Goal: Task Accomplishment & Management: Use online tool/utility

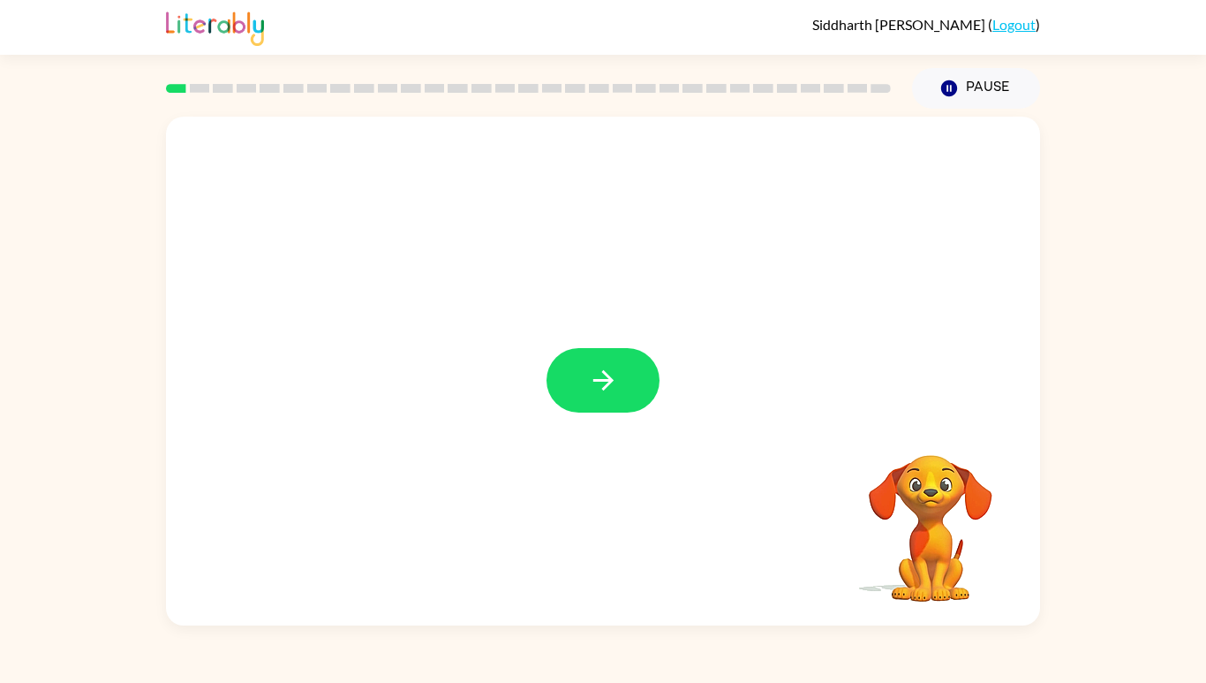
click at [621, 412] on button "button" at bounding box center [603, 380] width 113 height 64
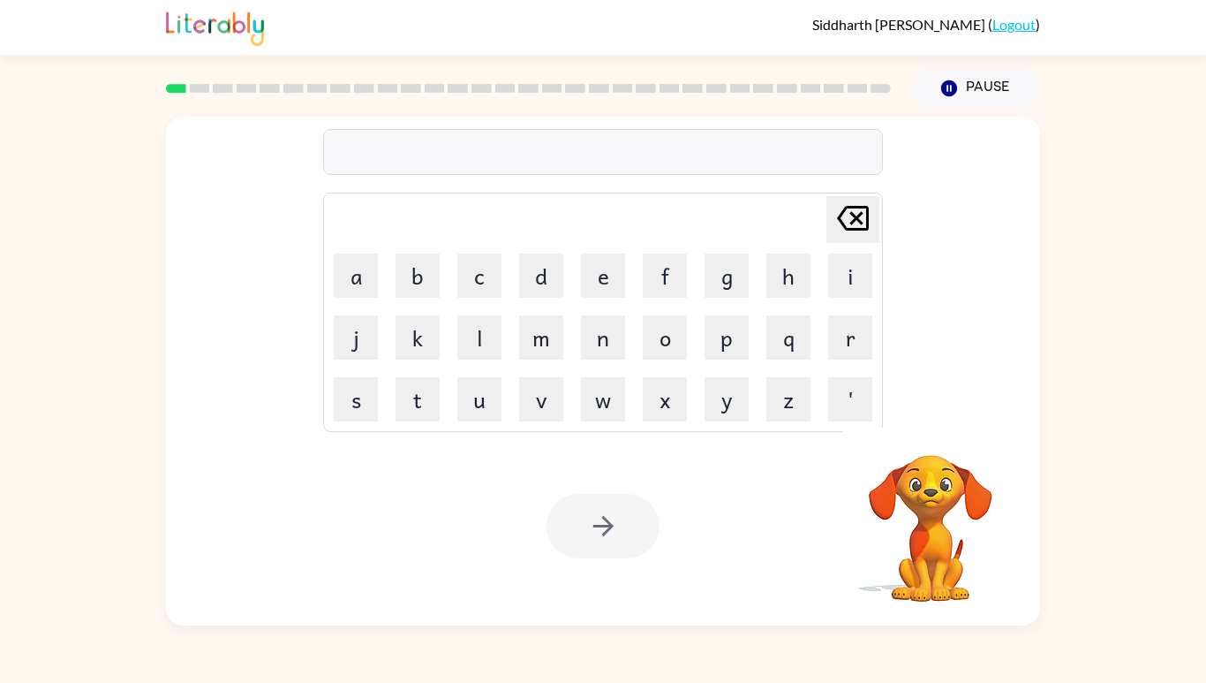
click at [355, 421] on button "s" at bounding box center [356, 399] width 44 height 44
click at [767, 298] on button "h" at bounding box center [788, 275] width 44 height 44
click at [475, 421] on button "u" at bounding box center [479, 399] width 44 height 44
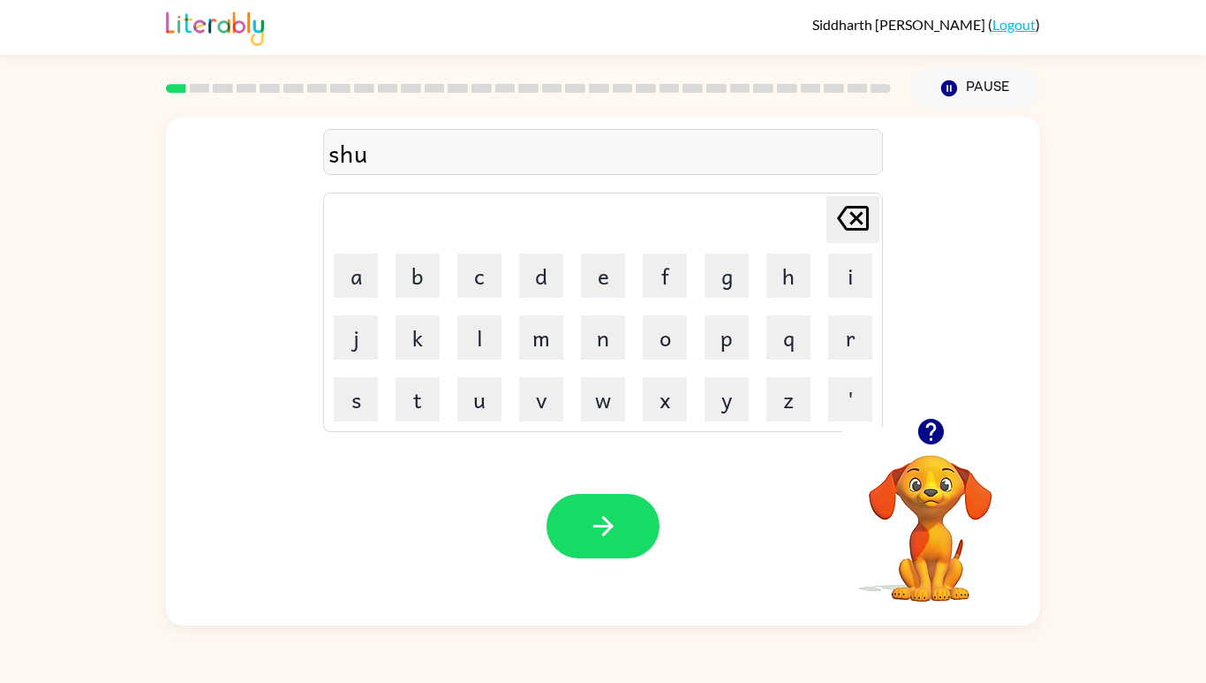
click at [360, 421] on button "s" at bounding box center [356, 399] width 44 height 44
click at [777, 298] on button "h" at bounding box center [788, 275] width 44 height 44
click at [605, 541] on icon "button" at bounding box center [603, 525] width 31 height 31
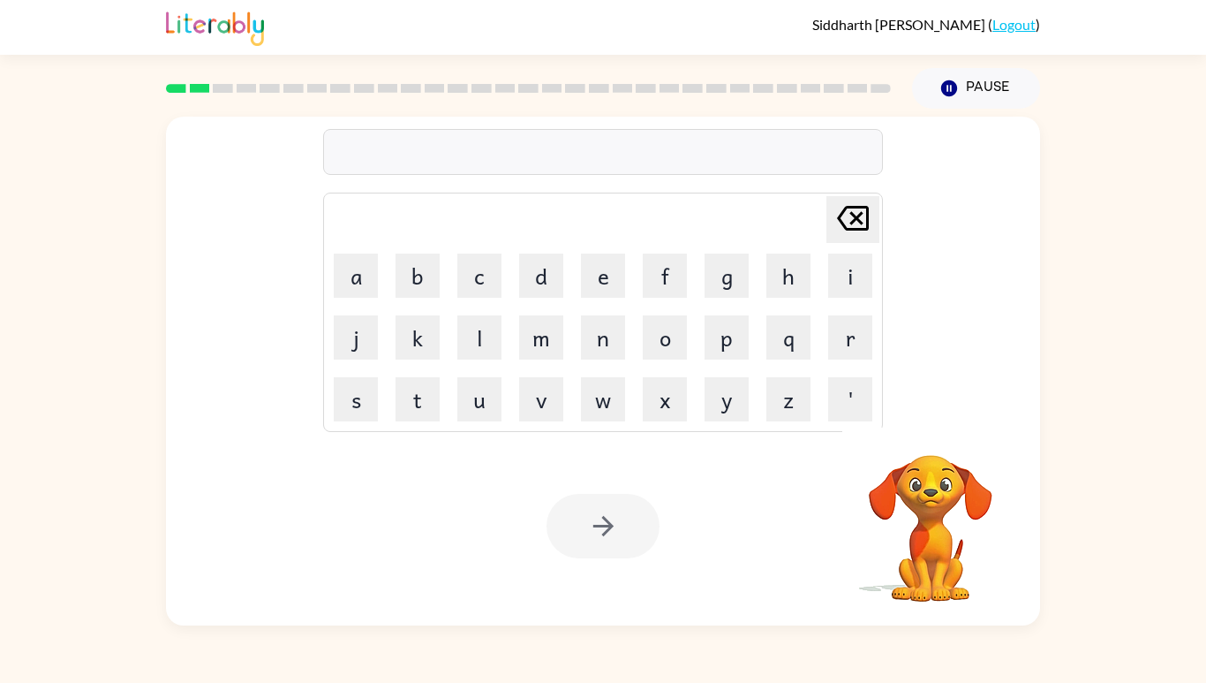
click at [366, 298] on button "a" at bounding box center [356, 275] width 44 height 44
click at [721, 359] on button "p" at bounding box center [727, 337] width 44 height 44
click at [600, 298] on button "e" at bounding box center [603, 275] width 44 height 44
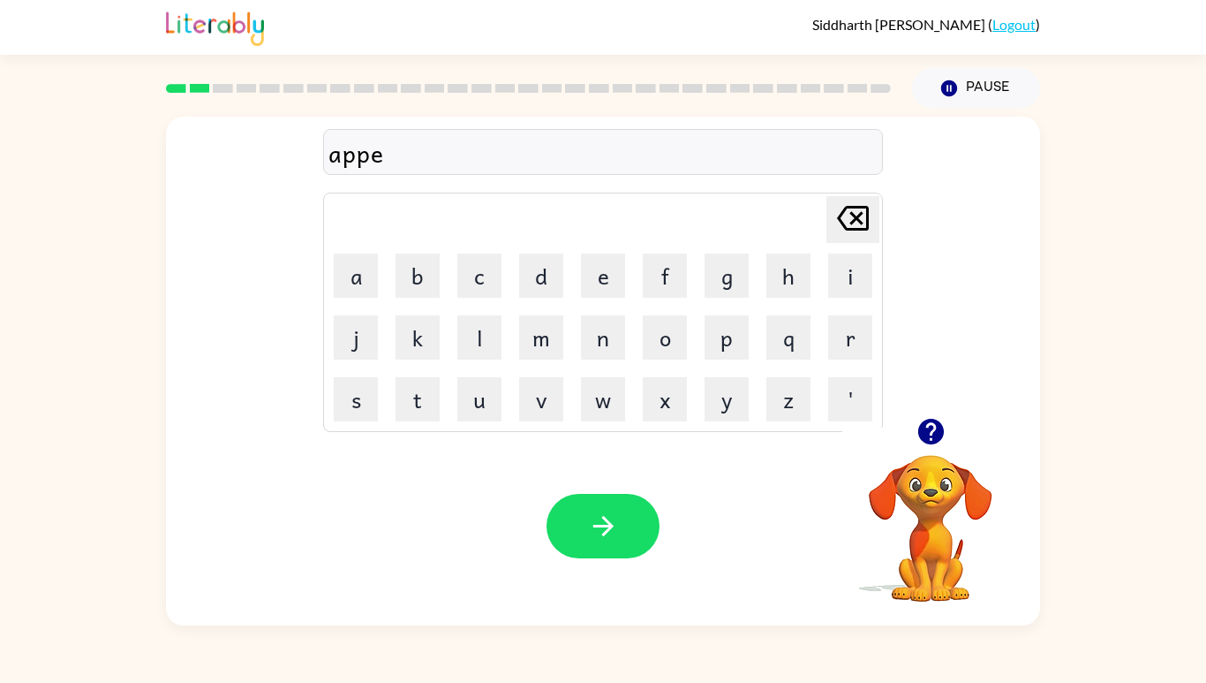
click at [845, 359] on button "r" at bounding box center [850, 337] width 44 height 44
click at [612, 298] on button "e" at bounding box center [603, 275] width 44 height 44
click at [608, 359] on button "n" at bounding box center [603, 337] width 44 height 44
click at [591, 298] on button "e" at bounding box center [603, 275] width 44 height 44
click at [363, 421] on button "s" at bounding box center [356, 399] width 44 height 44
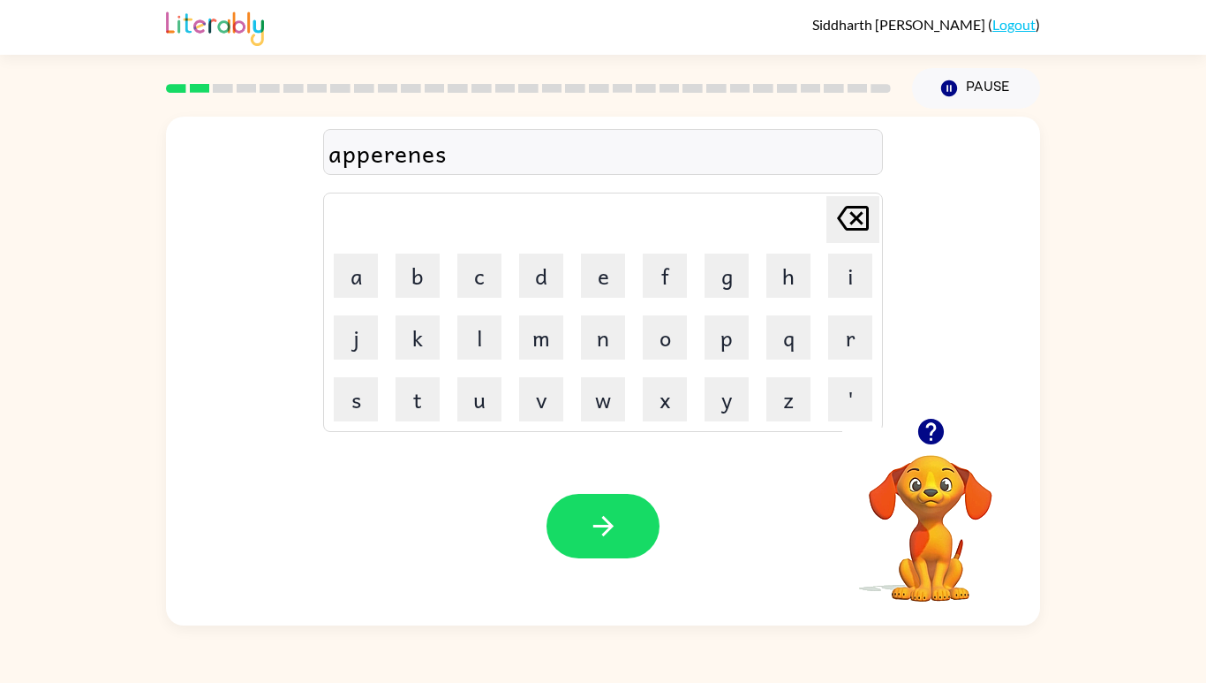
click at [848, 239] on icon "[PERSON_NAME] last character input" at bounding box center [853, 218] width 42 height 42
click at [472, 298] on button "c" at bounding box center [479, 275] width 44 height 44
click at [355, 421] on button "s" at bounding box center [356, 399] width 44 height 44
click at [837, 239] on icon "[PERSON_NAME] last character input" at bounding box center [853, 218] width 42 height 42
click at [843, 239] on icon "[PERSON_NAME] last character input" at bounding box center [853, 218] width 42 height 42
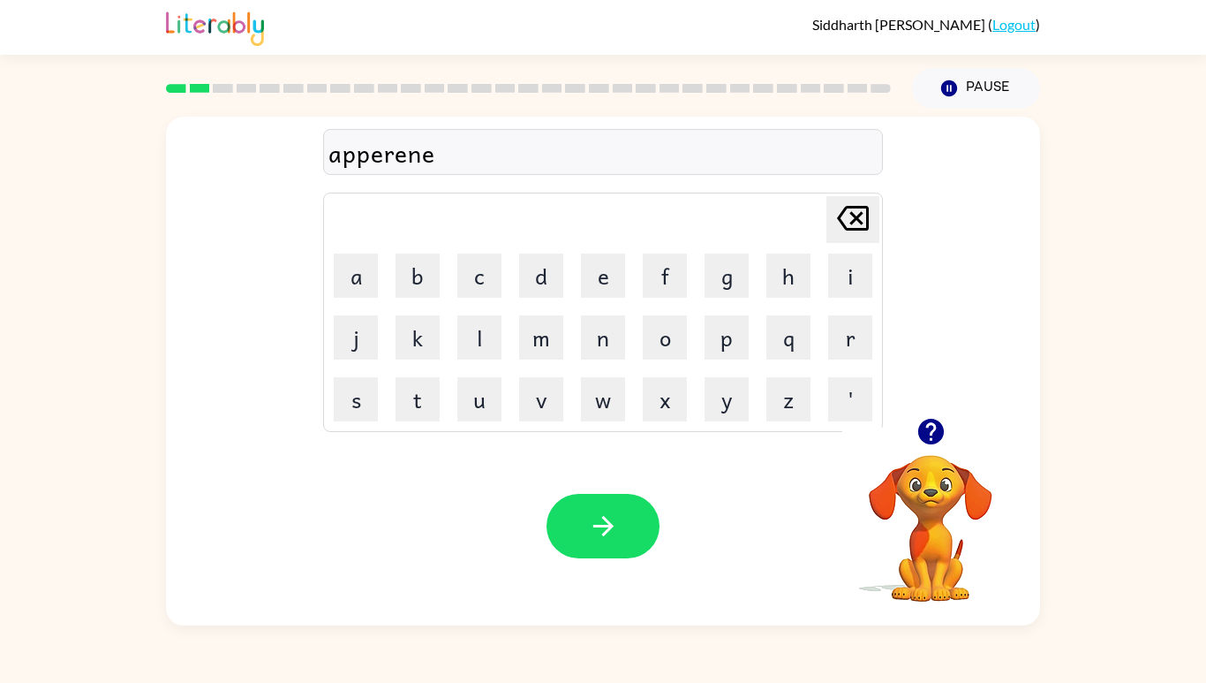
click at [593, 541] on icon "button" at bounding box center [603, 525] width 31 height 31
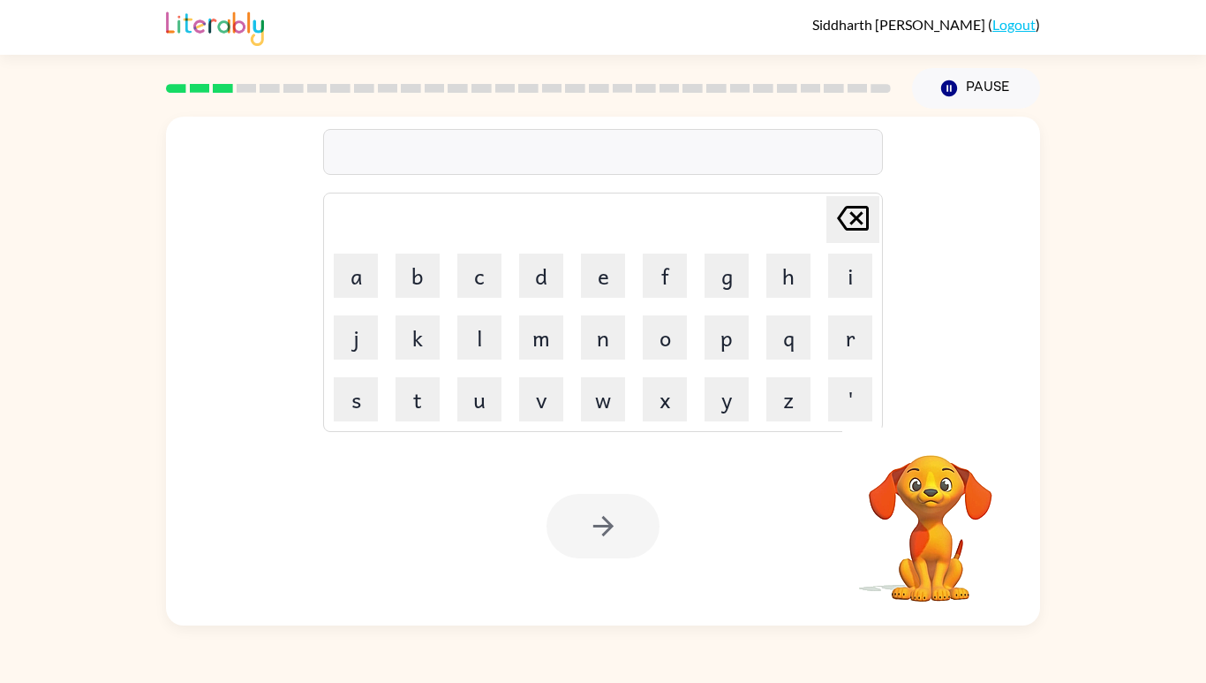
click at [845, 359] on button "r" at bounding box center [850, 337] width 44 height 44
click at [361, 298] on button "a" at bounding box center [356, 275] width 44 height 44
click at [861, 230] on icon at bounding box center [853, 218] width 32 height 25
click at [593, 298] on button "e" at bounding box center [603, 275] width 44 height 44
click at [354, 298] on button "a" at bounding box center [356, 275] width 44 height 44
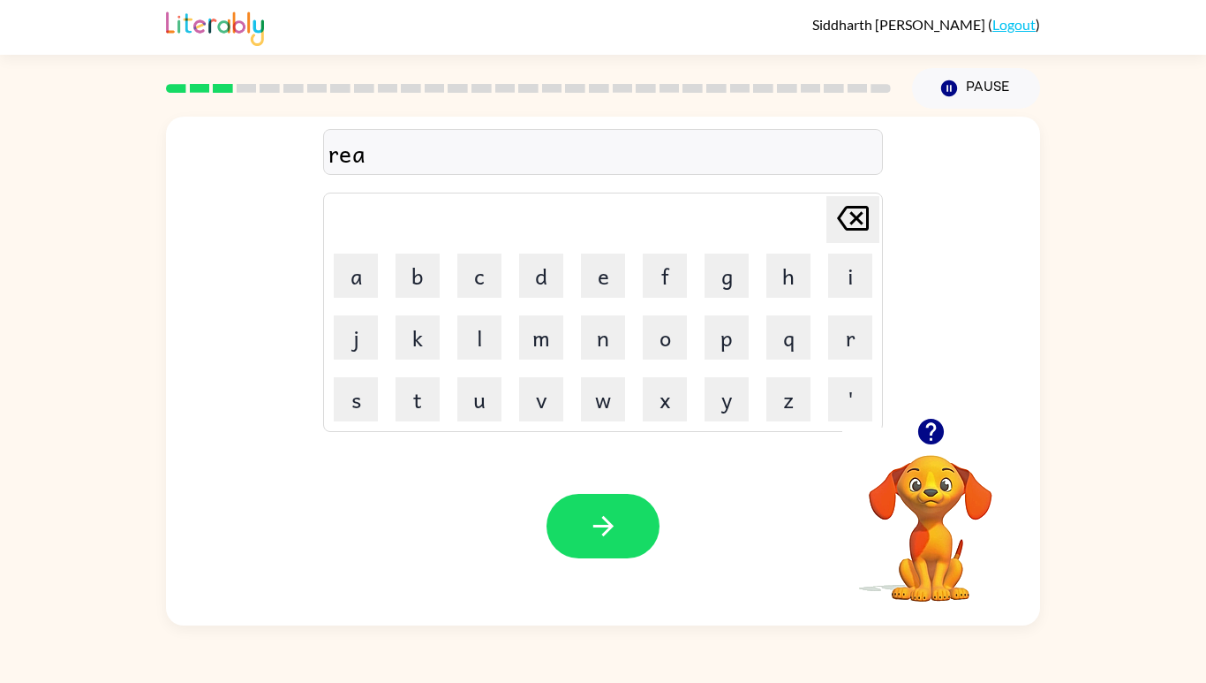
click at [487, 359] on button "l" at bounding box center [479, 337] width 44 height 44
click at [833, 298] on button "i" at bounding box center [850, 275] width 44 height 44
click at [417, 421] on button "t" at bounding box center [418, 399] width 44 height 44
click at [729, 421] on button "y" at bounding box center [727, 399] width 44 height 44
click at [598, 541] on icon "button" at bounding box center [603, 525] width 31 height 31
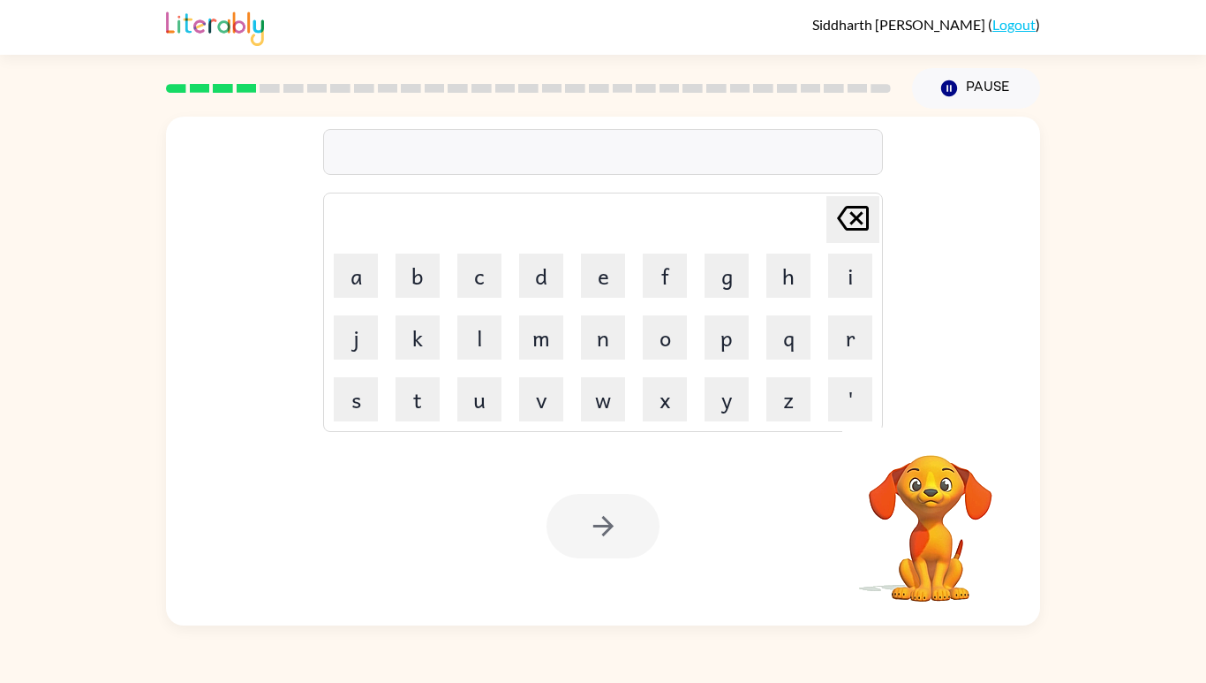
click at [586, 298] on button "e" at bounding box center [603, 275] width 44 height 44
click at [465, 359] on button "l" at bounding box center [479, 337] width 44 height 44
click at [842, 298] on button "i" at bounding box center [850, 275] width 44 height 44
click at [593, 421] on button "w" at bounding box center [603, 399] width 44 height 44
click at [833, 239] on icon "[PERSON_NAME] last character input" at bounding box center [853, 218] width 42 height 42
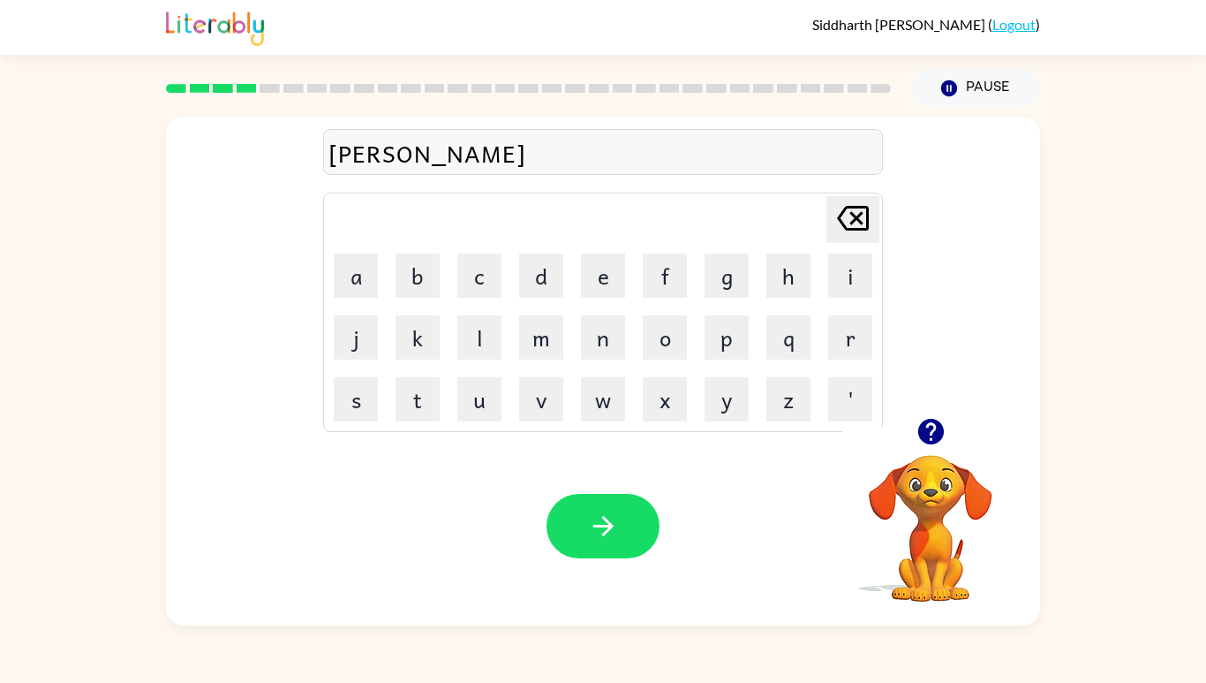
click at [537, 359] on button "m" at bounding box center [541, 337] width 44 height 44
click at [831, 298] on button "i" at bounding box center [850, 275] width 44 height 44
click at [594, 359] on button "n" at bounding box center [603, 337] width 44 height 44
click at [365, 298] on button "a" at bounding box center [356, 275] width 44 height 44
click at [418, 421] on button "t" at bounding box center [418, 399] width 44 height 44
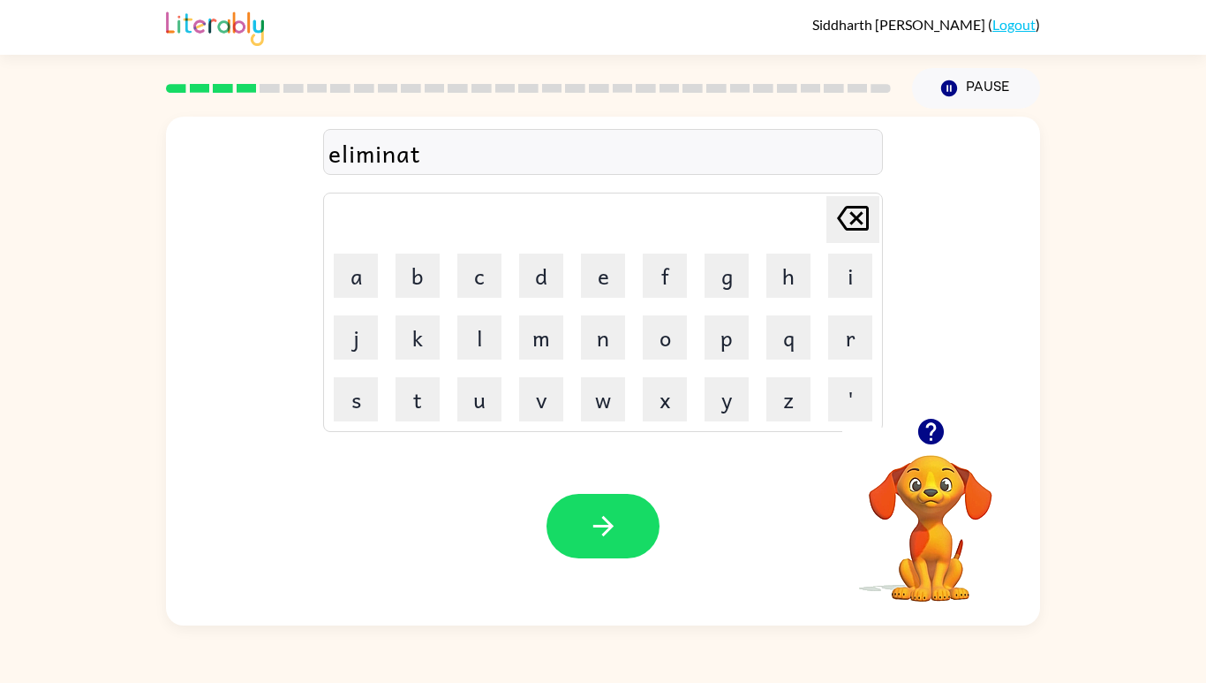
click at [592, 298] on button "e" at bounding box center [603, 275] width 44 height 44
click at [616, 541] on icon "button" at bounding box center [603, 525] width 31 height 31
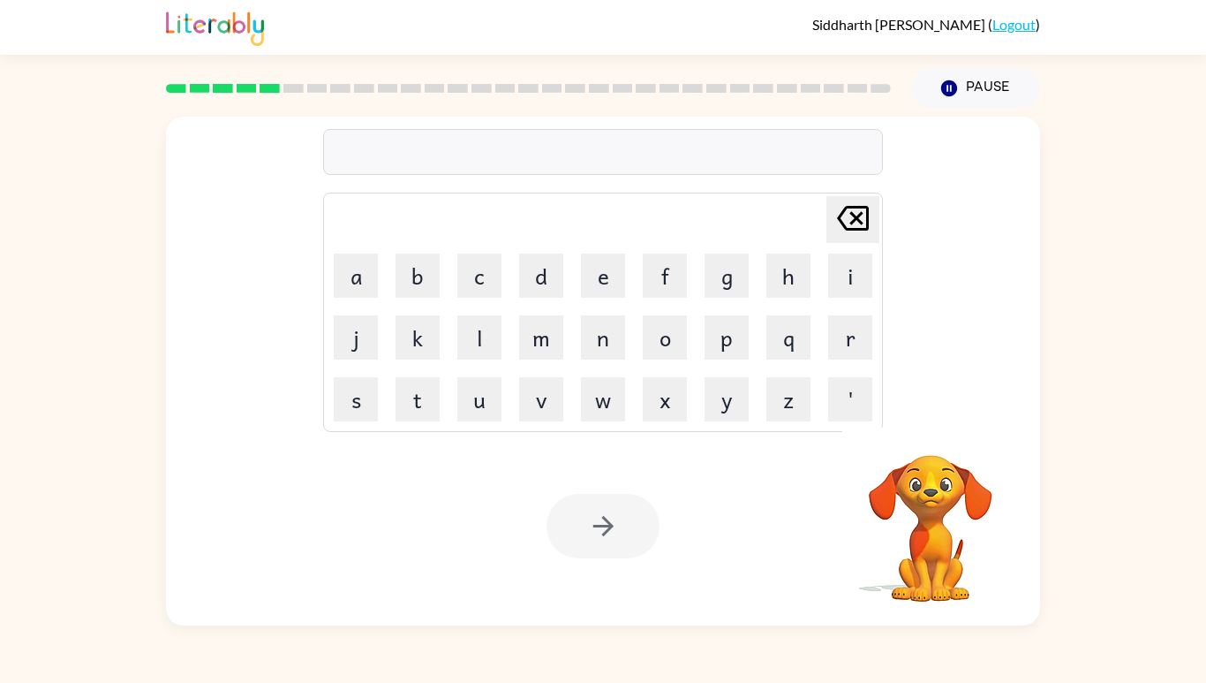
click at [530, 298] on button "d" at bounding box center [541, 275] width 44 height 44
click at [478, 421] on button "u" at bounding box center [479, 399] width 44 height 44
click at [721, 359] on button "p" at bounding box center [727, 337] width 44 height 44
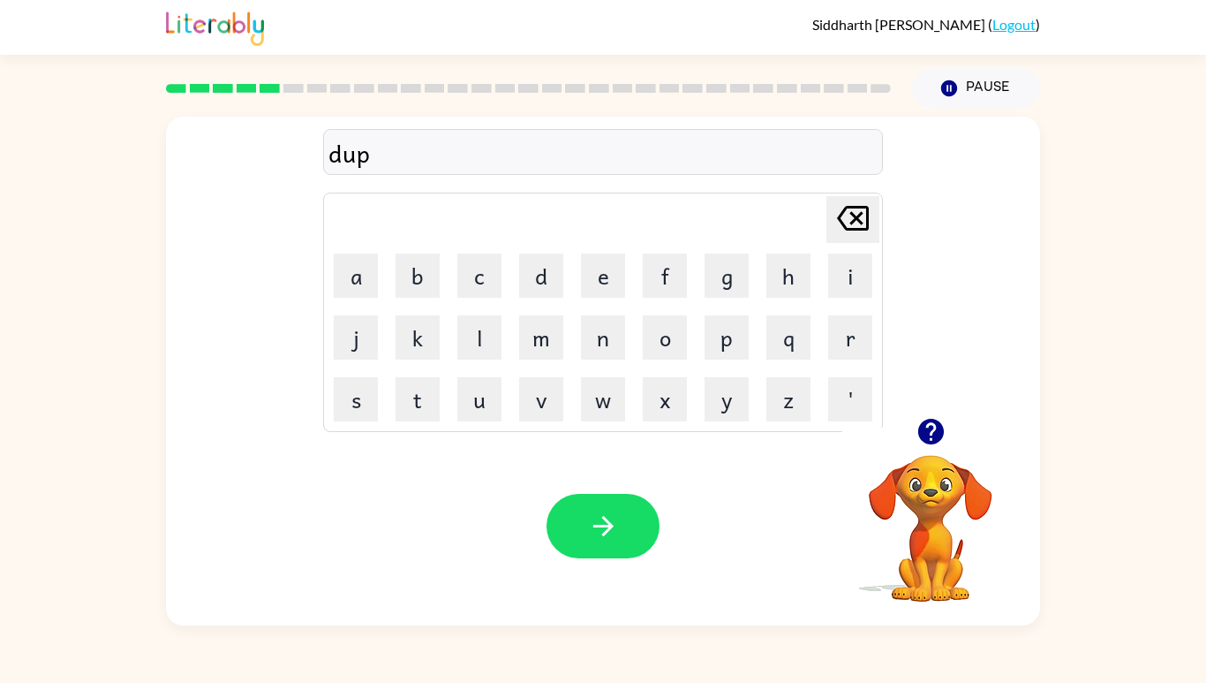
click at [478, 359] on button "l" at bounding box center [479, 337] width 44 height 44
click at [834, 298] on button "i" at bounding box center [850, 275] width 44 height 44
click at [482, 298] on button "c" at bounding box center [479, 275] width 44 height 44
click at [350, 298] on button "a" at bounding box center [356, 275] width 44 height 44
click at [418, 421] on button "t" at bounding box center [418, 399] width 44 height 44
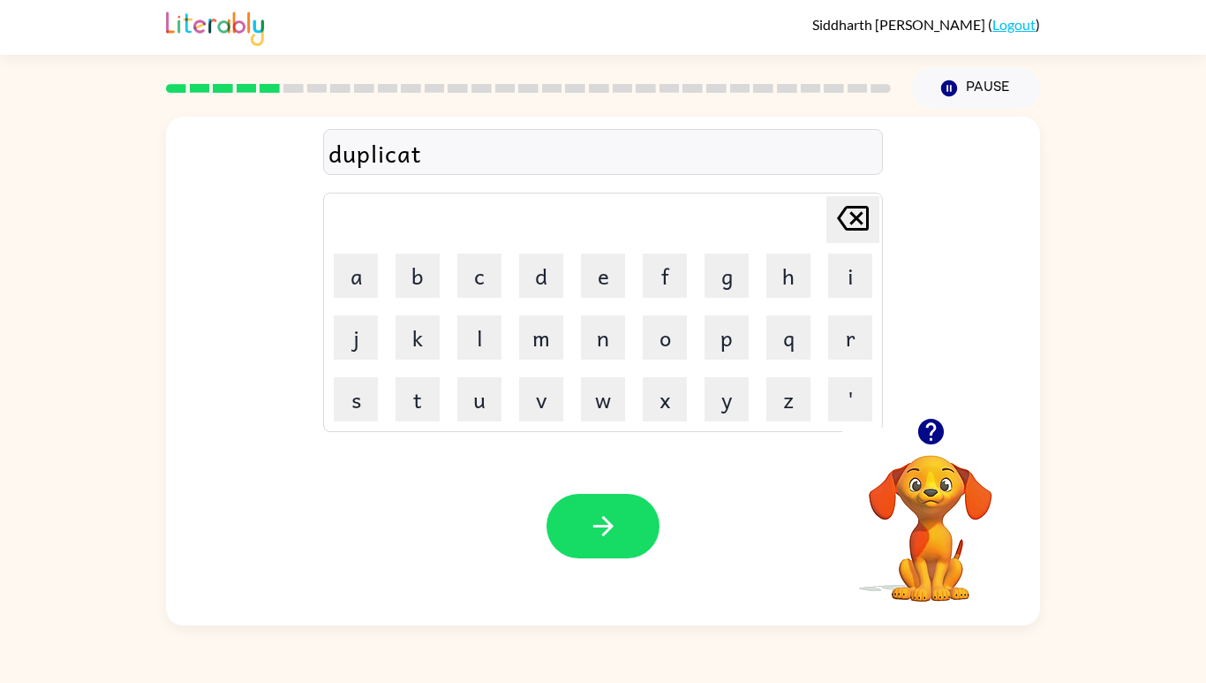
click at [610, 298] on button "e" at bounding box center [603, 275] width 44 height 44
click at [597, 541] on icon "button" at bounding box center [603, 525] width 31 height 31
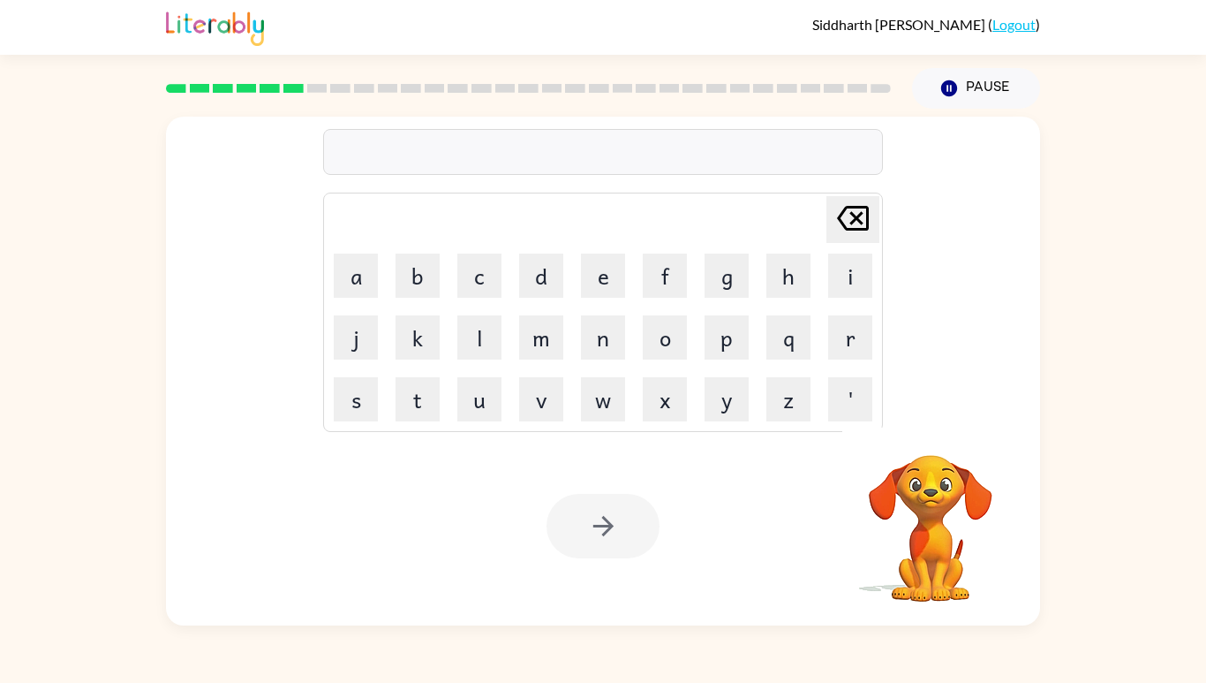
click at [534, 421] on button "v" at bounding box center [541, 399] width 44 height 44
click at [360, 298] on button "a" at bounding box center [356, 275] width 44 height 44
click at [483, 298] on button "c" at bounding box center [479, 275] width 44 height 44
click at [482, 298] on button "c" at bounding box center [479, 275] width 44 height 44
click at [355, 298] on button "a" at bounding box center [356, 275] width 44 height 44
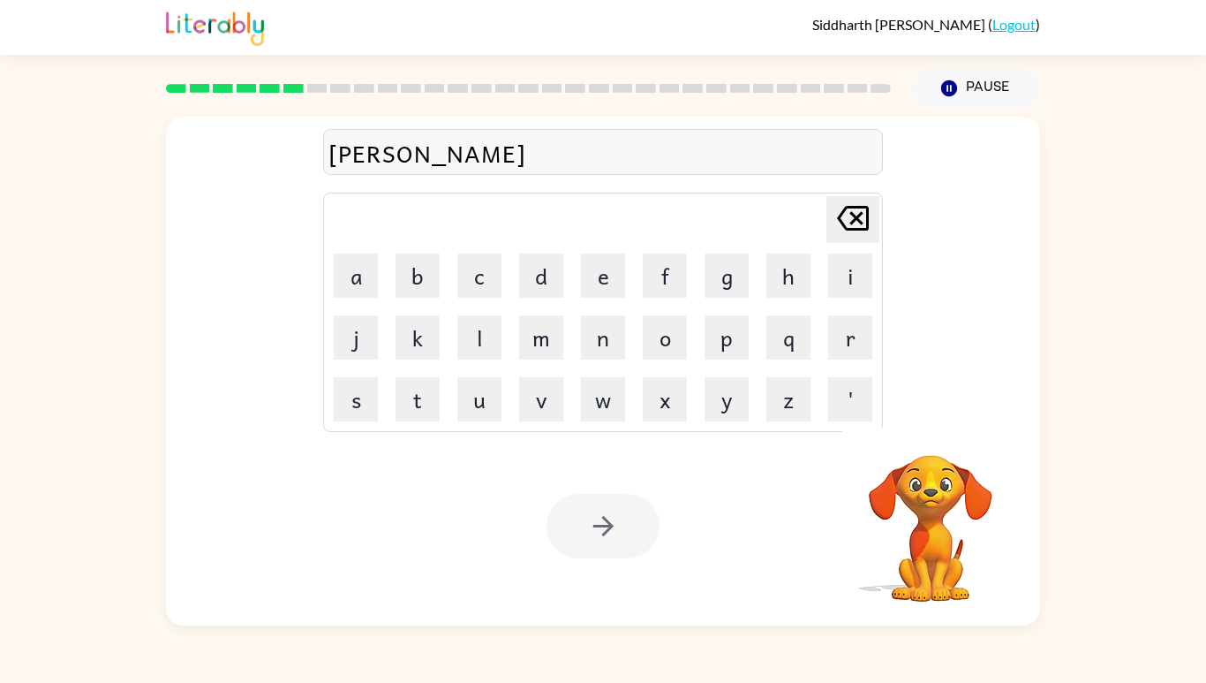
click at [416, 421] on button "t" at bounding box center [418, 399] width 44 height 44
click at [847, 298] on button "i" at bounding box center [850, 275] width 44 height 44
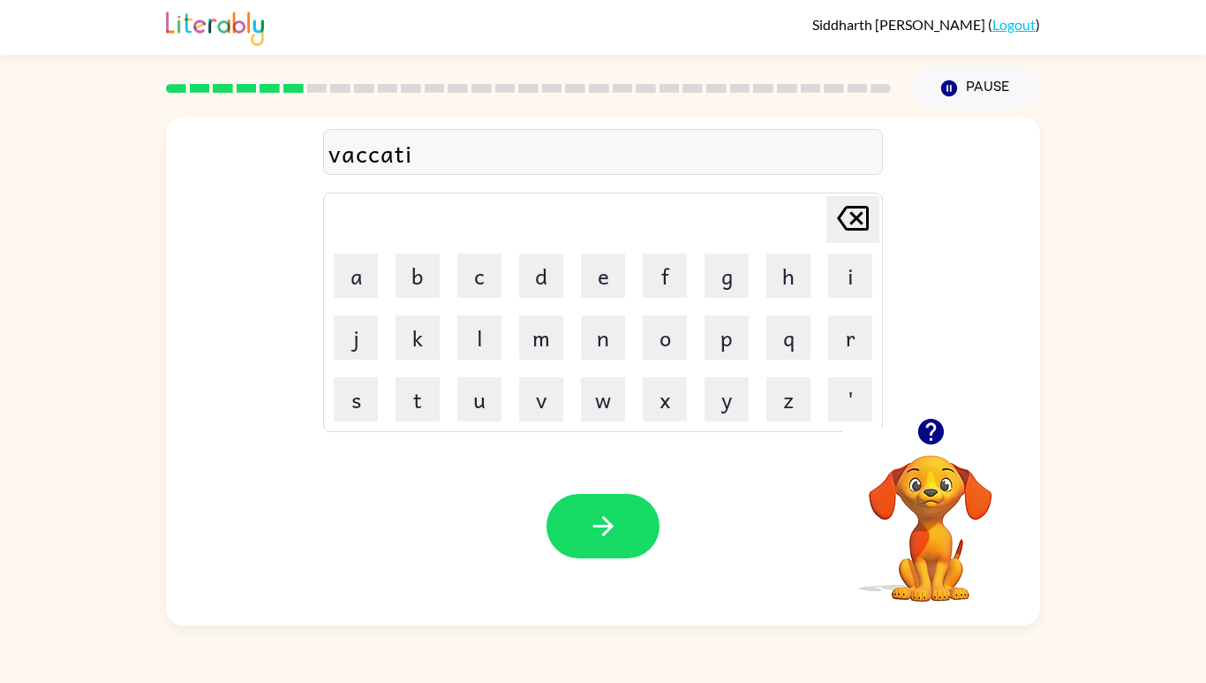
click at [663, 359] on button "o" at bounding box center [665, 337] width 44 height 44
click at [586, 359] on button "n" at bounding box center [603, 337] width 44 height 44
click at [625, 558] on button "button" at bounding box center [603, 526] width 113 height 64
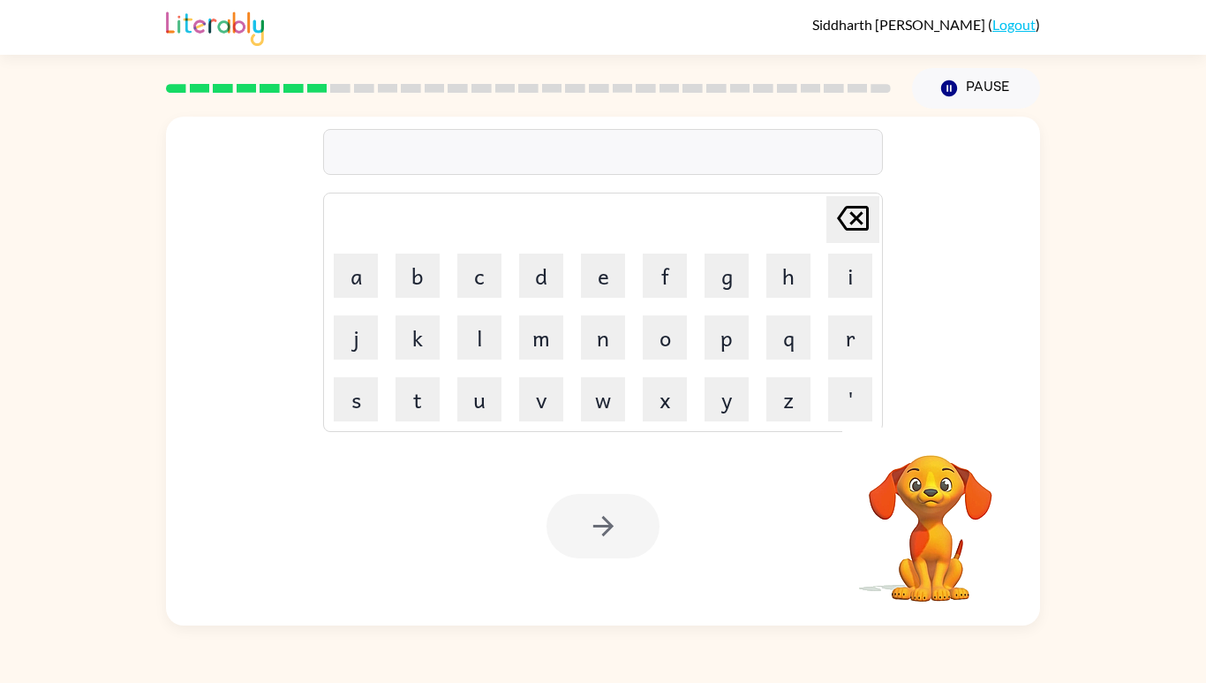
click at [721, 359] on button "p" at bounding box center [727, 337] width 44 height 44
click at [480, 421] on button "u" at bounding box center [479, 399] width 44 height 44
click at [544, 298] on button "d" at bounding box center [541, 275] width 44 height 44
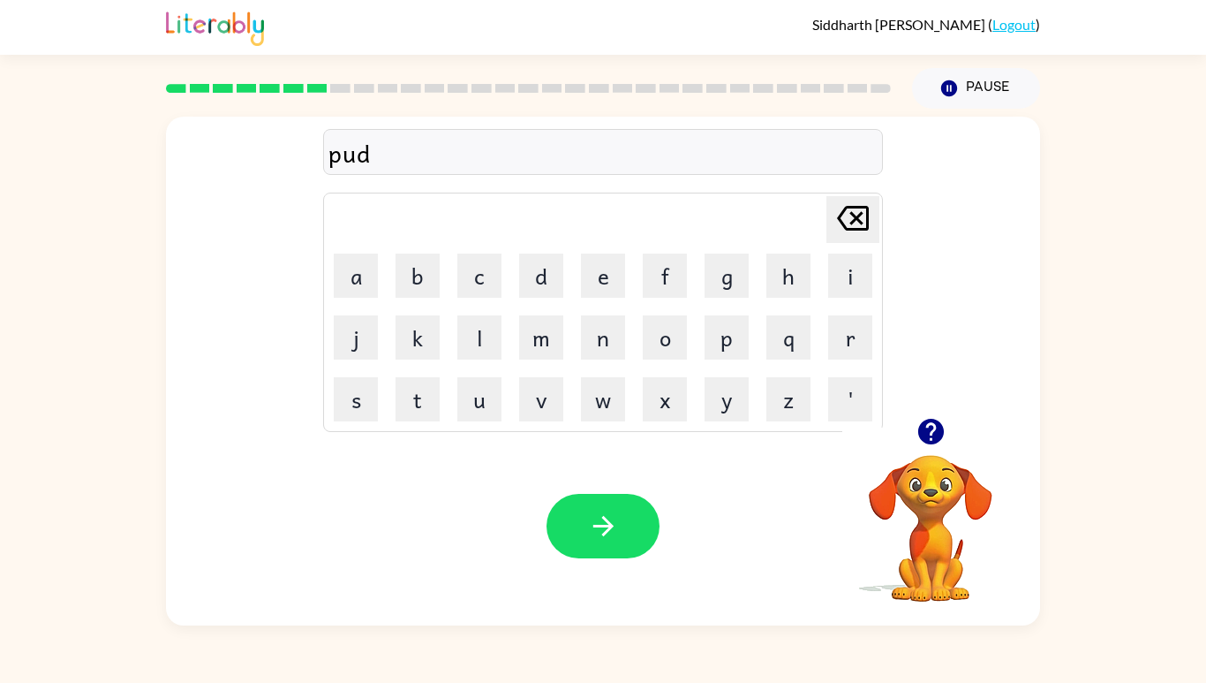
click at [538, 298] on button "d" at bounding box center [541, 275] width 44 height 44
click at [480, 359] on button "l" at bounding box center [479, 337] width 44 height 44
click at [600, 298] on button "e" at bounding box center [603, 275] width 44 height 44
click at [608, 541] on icon "button" at bounding box center [603, 525] width 31 height 31
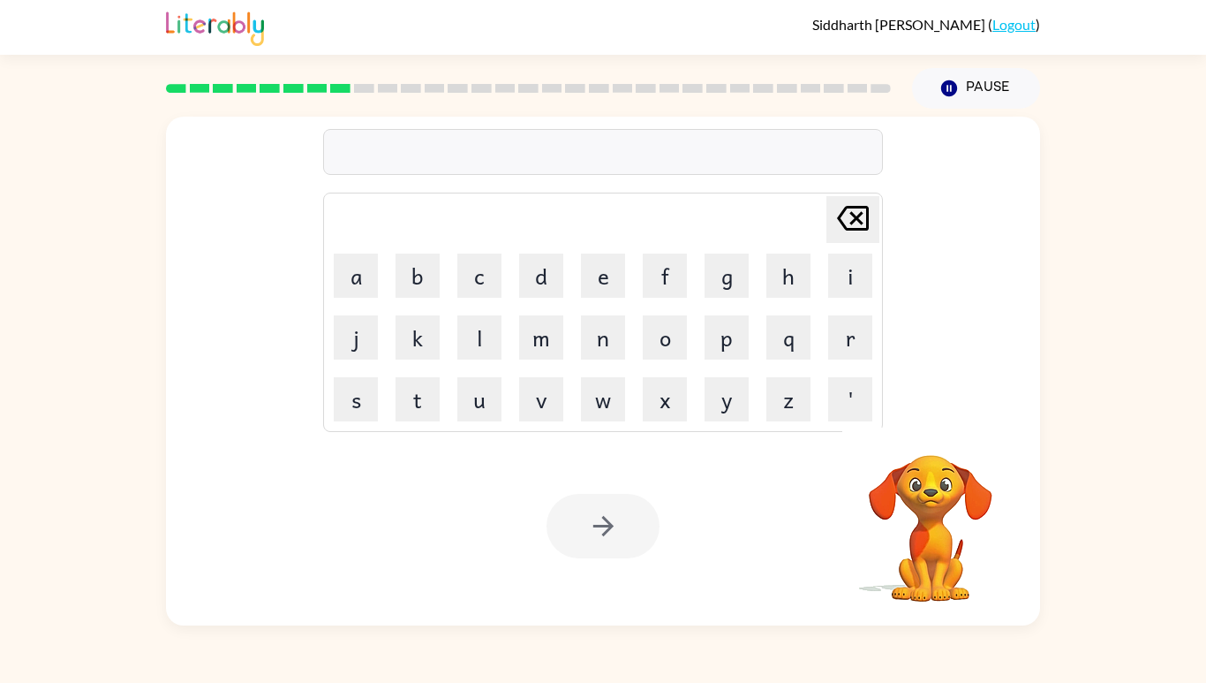
click at [713, 359] on button "p" at bounding box center [727, 337] width 44 height 44
click at [360, 298] on button "a" at bounding box center [356, 275] width 44 height 44
click at [832, 359] on button "r" at bounding box center [850, 337] width 44 height 44
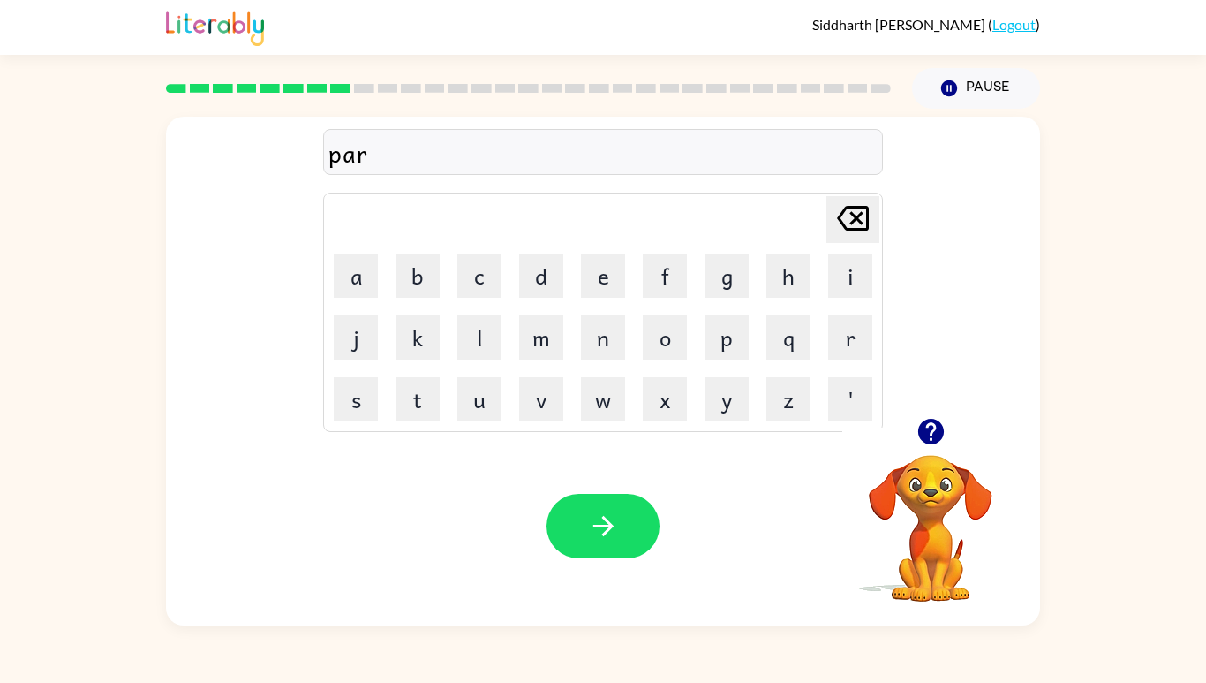
click at [419, 421] on button "t" at bounding box center [418, 399] width 44 height 44
click at [830, 298] on button "i" at bounding box center [850, 275] width 44 height 44
click at [501, 298] on button "c" at bounding box center [479, 275] width 44 height 44
click at [469, 359] on button "l" at bounding box center [479, 337] width 44 height 44
click at [602, 298] on button "e" at bounding box center [603, 275] width 44 height 44
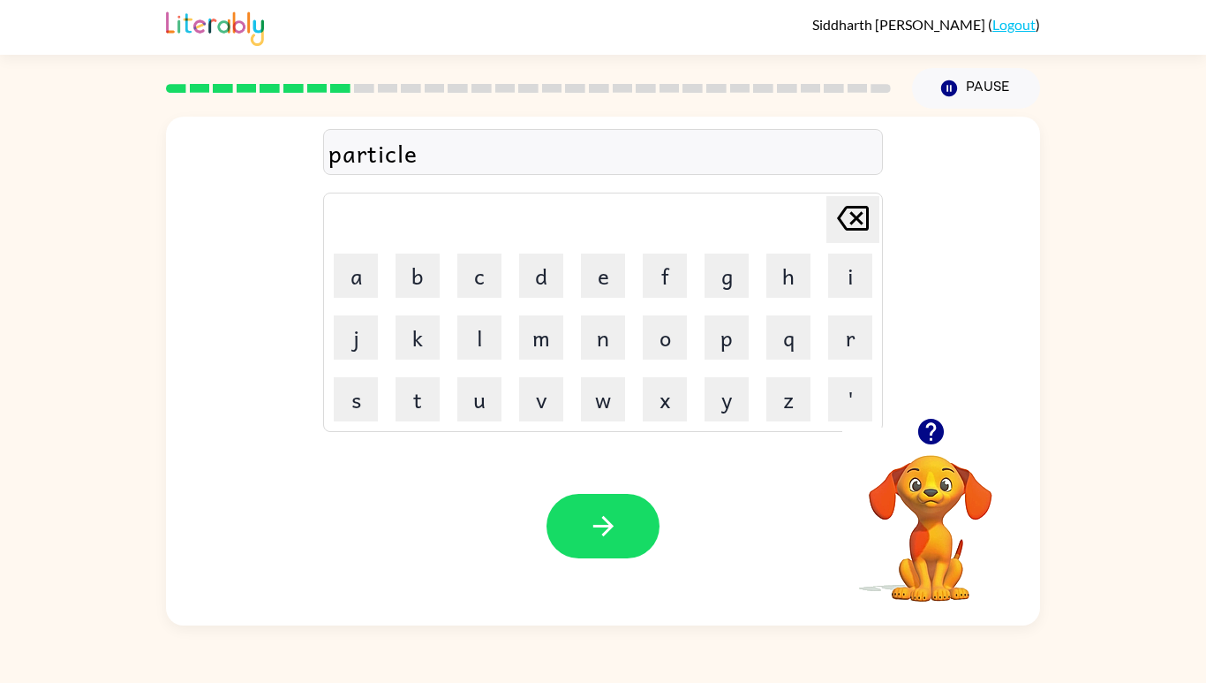
click at [609, 541] on icon "button" at bounding box center [603, 525] width 31 height 31
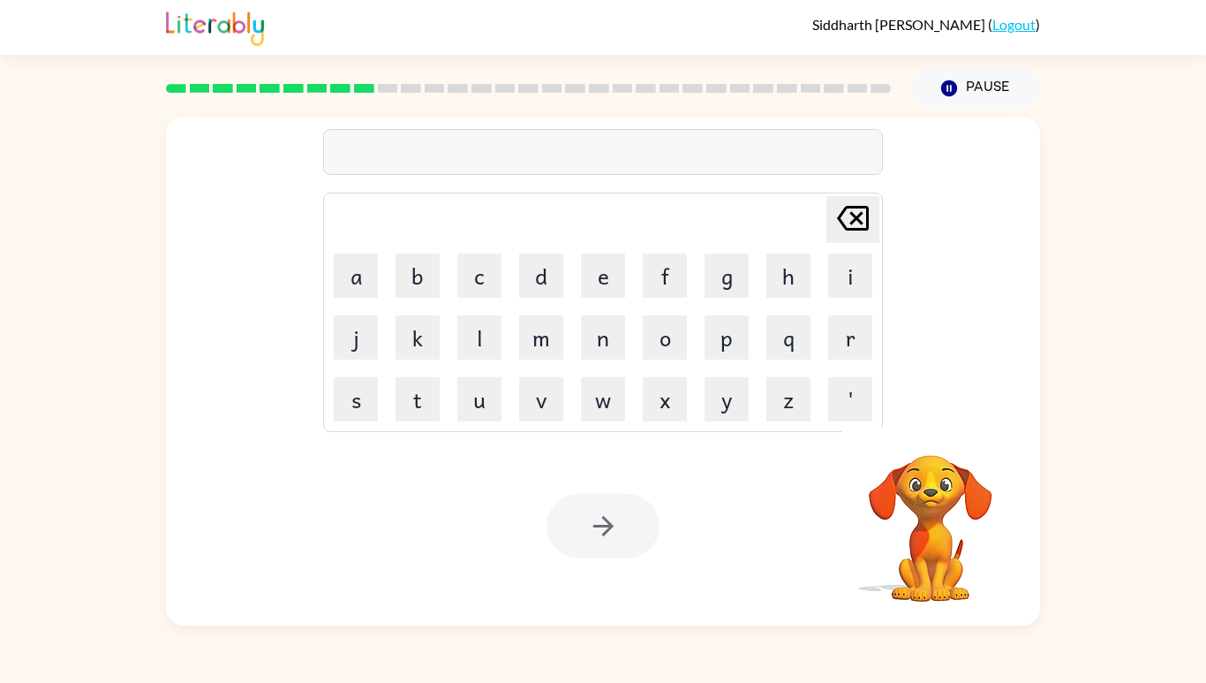
click at [847, 359] on button "r" at bounding box center [850, 337] width 44 height 44
click at [596, 298] on button "e" at bounding box center [603, 275] width 44 height 44
click at [482, 298] on button "c" at bounding box center [479, 275] width 44 height 44
click at [375, 298] on button "a" at bounding box center [356, 275] width 44 height 44
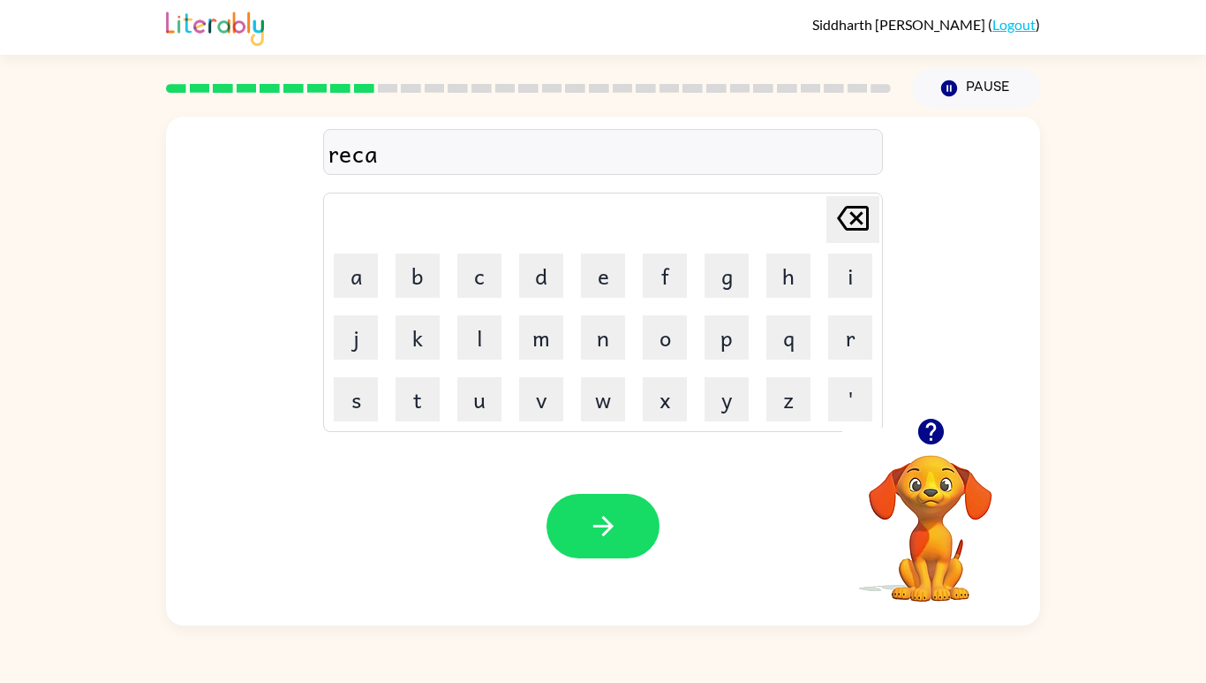
click at [722, 359] on button "p" at bounding box center [727, 337] width 44 height 44
click at [410, 421] on button "t" at bounding box center [418, 399] width 44 height 44
click at [472, 421] on button "u" at bounding box center [479, 399] width 44 height 44
click at [843, 359] on button "r" at bounding box center [850, 337] width 44 height 44
click at [595, 298] on button "e" at bounding box center [603, 275] width 44 height 44
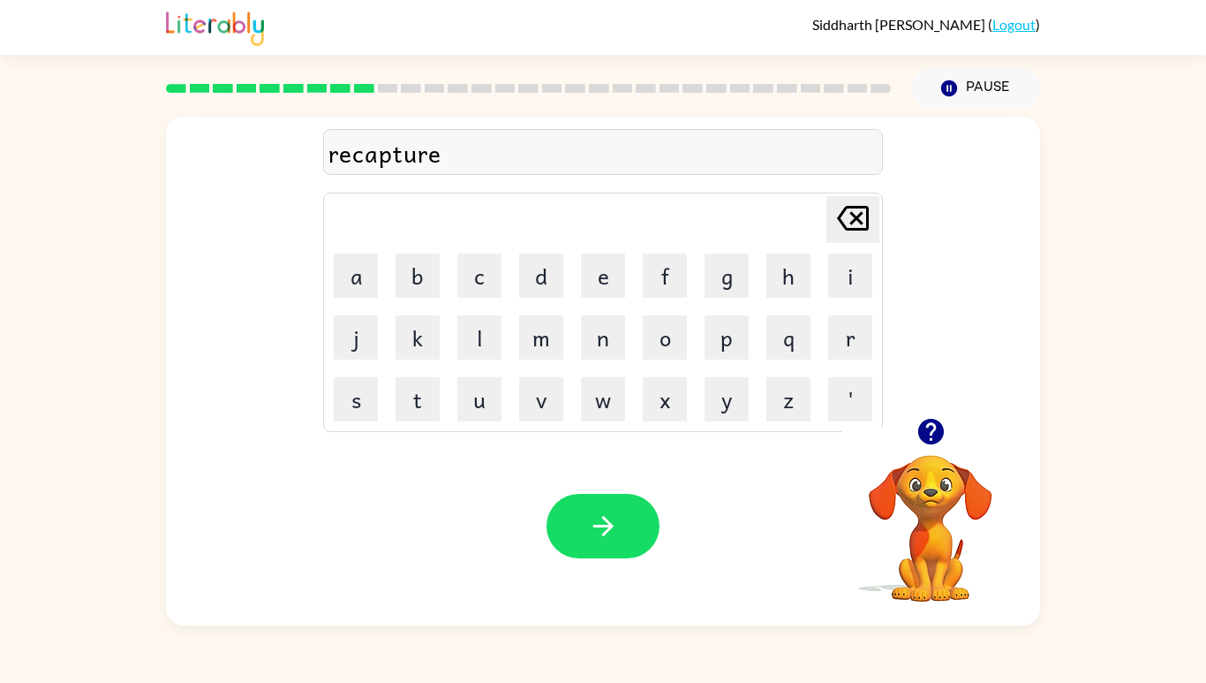
click at [633, 558] on button "button" at bounding box center [603, 526] width 113 height 64
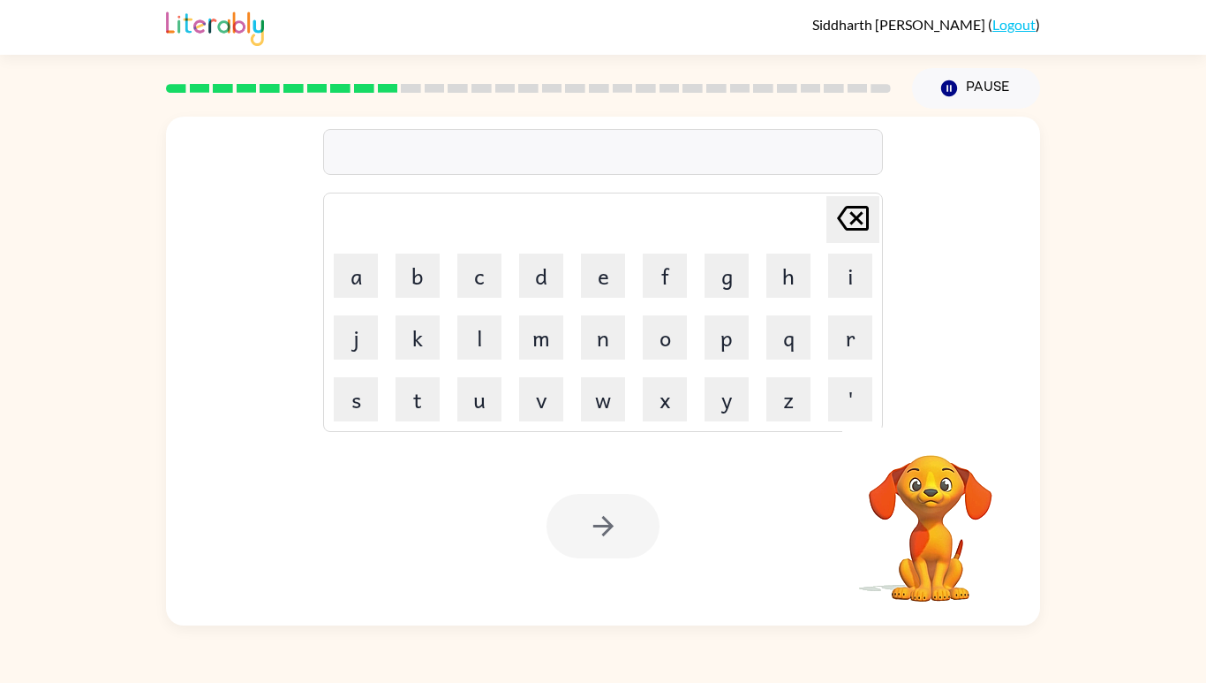
click at [718, 359] on button "p" at bounding box center [727, 337] width 44 height 44
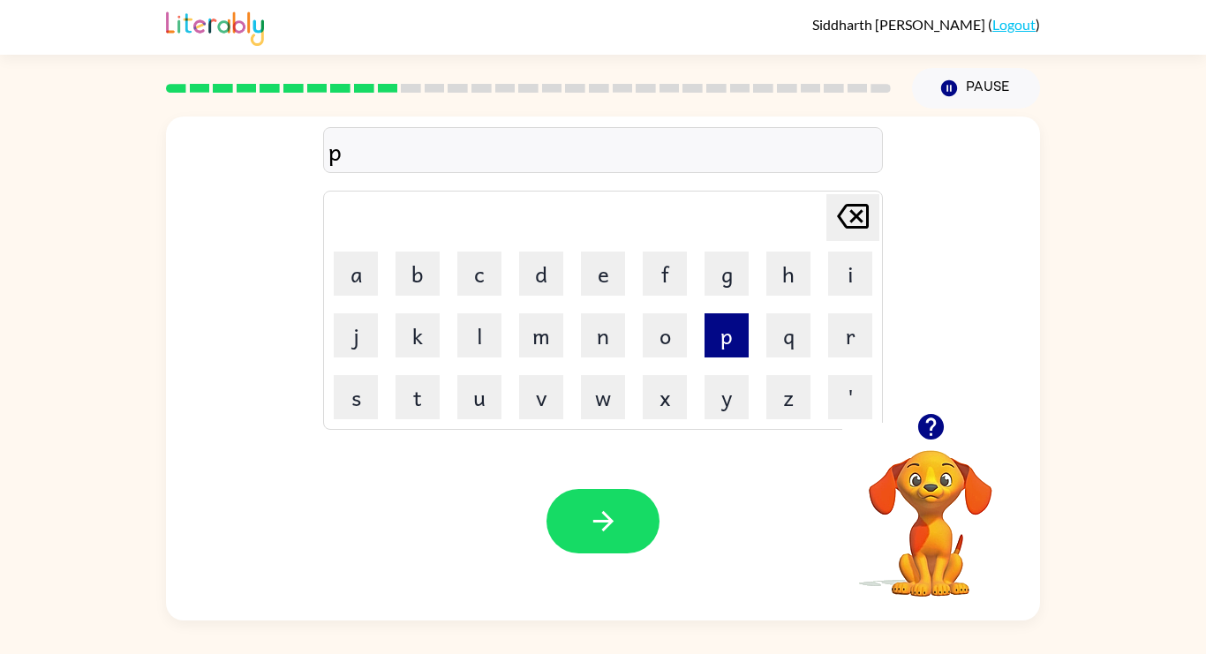
type button "p"
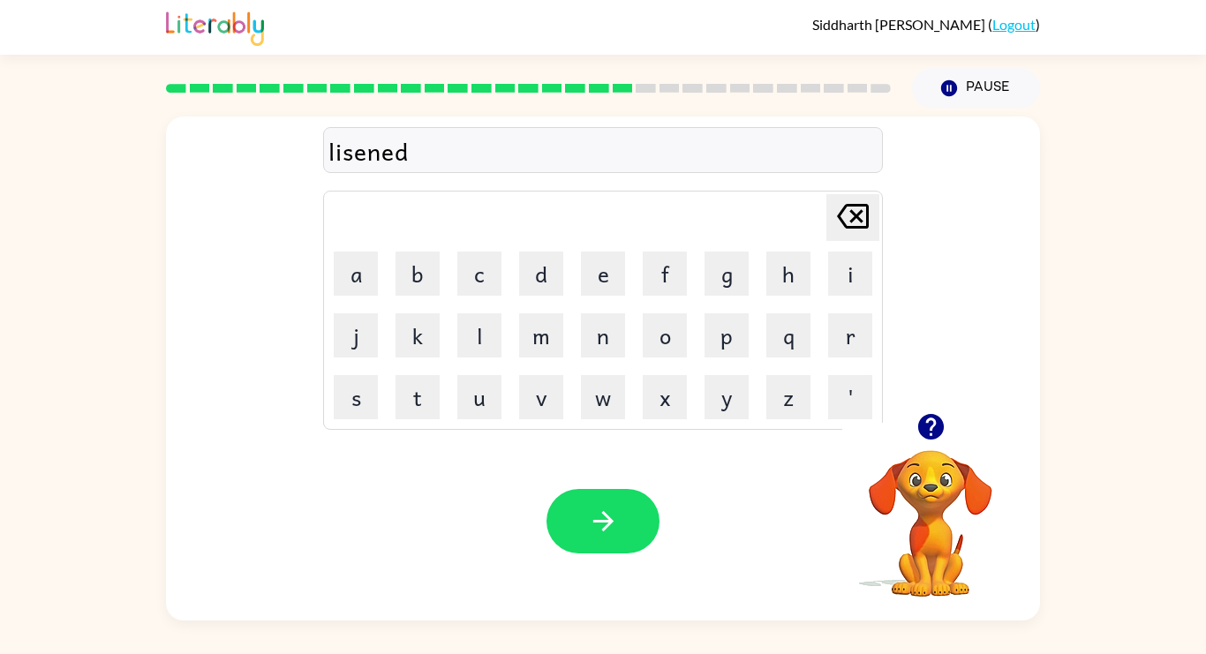
click at [922, 422] on icon "button" at bounding box center [930, 427] width 26 height 26
click at [497, 159] on div "lisened" at bounding box center [602, 150] width 549 height 37
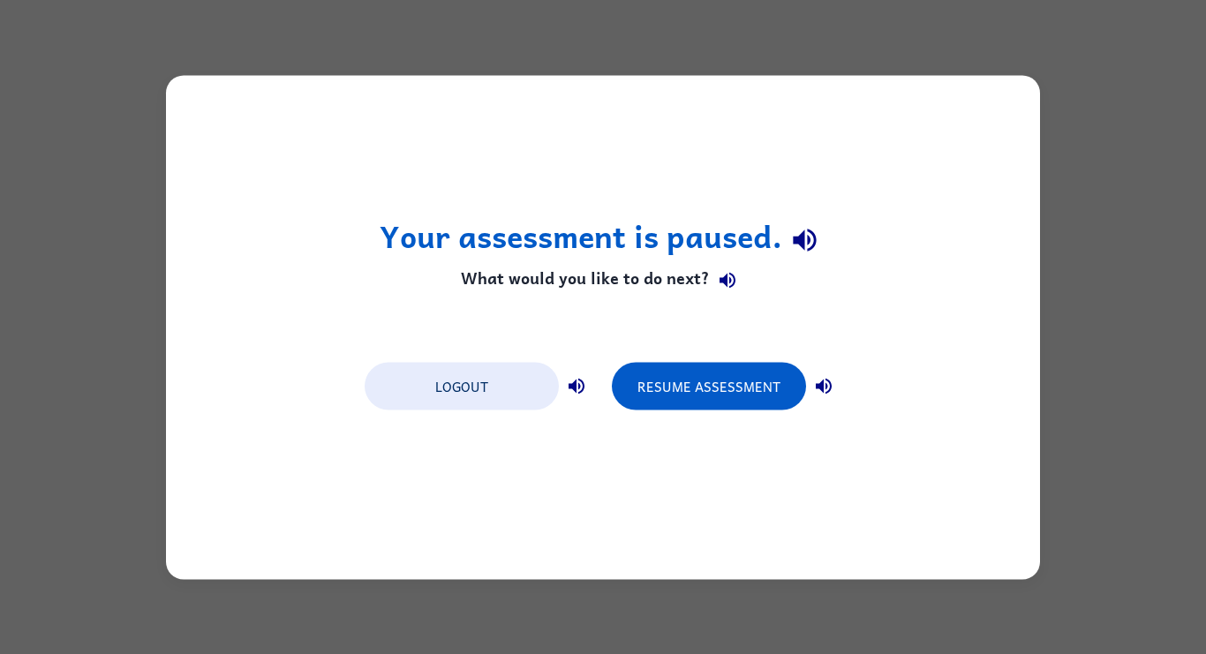
click at [710, 360] on div "Resume Assessment" at bounding box center [727, 384] width 230 height 49
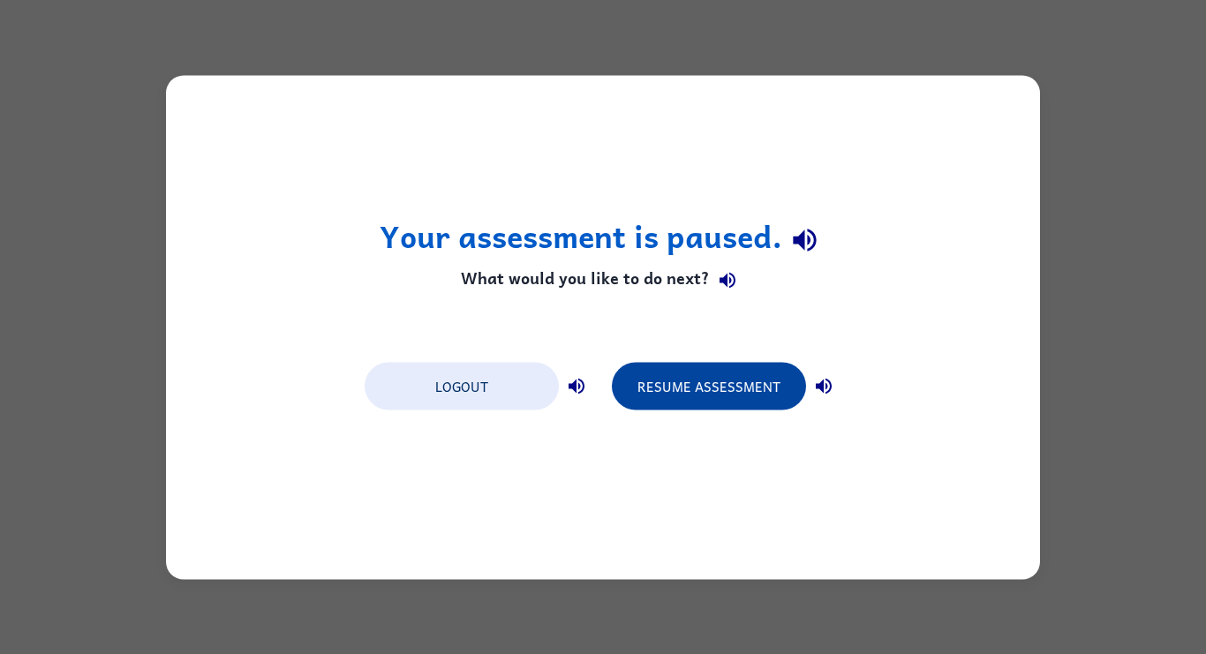
click at [716, 378] on button "Resume Assessment" at bounding box center [709, 386] width 194 height 48
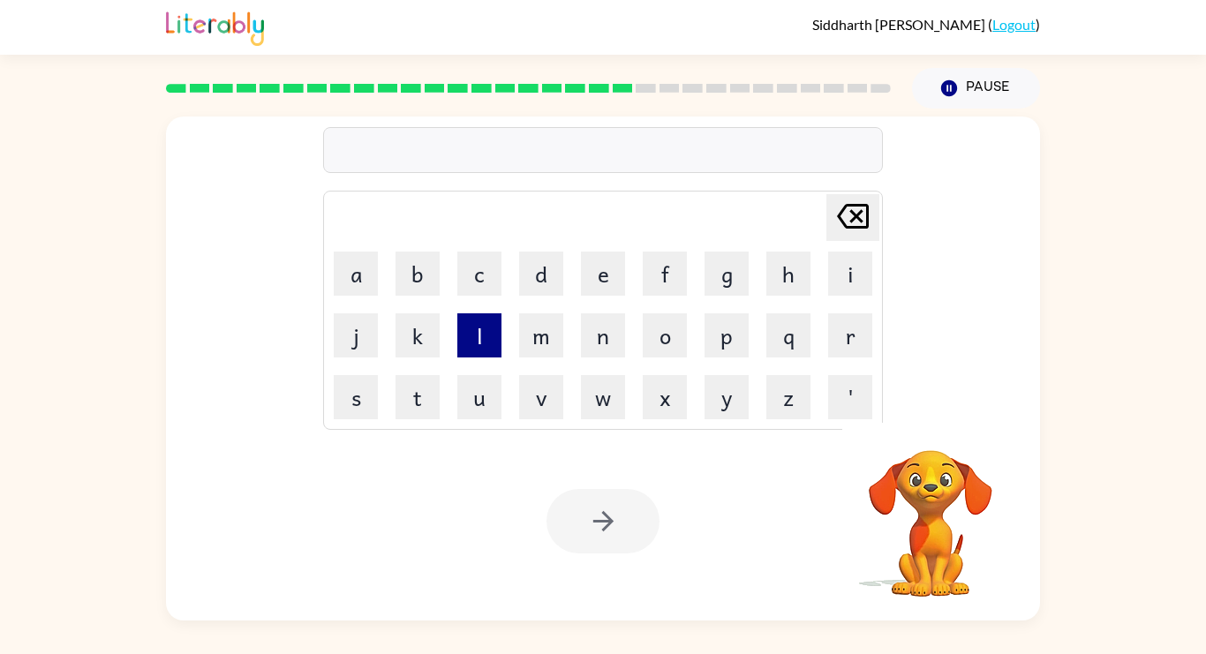
click at [470, 342] on button "l" at bounding box center [479, 335] width 44 height 44
click at [833, 283] on button "i" at bounding box center [850, 274] width 44 height 44
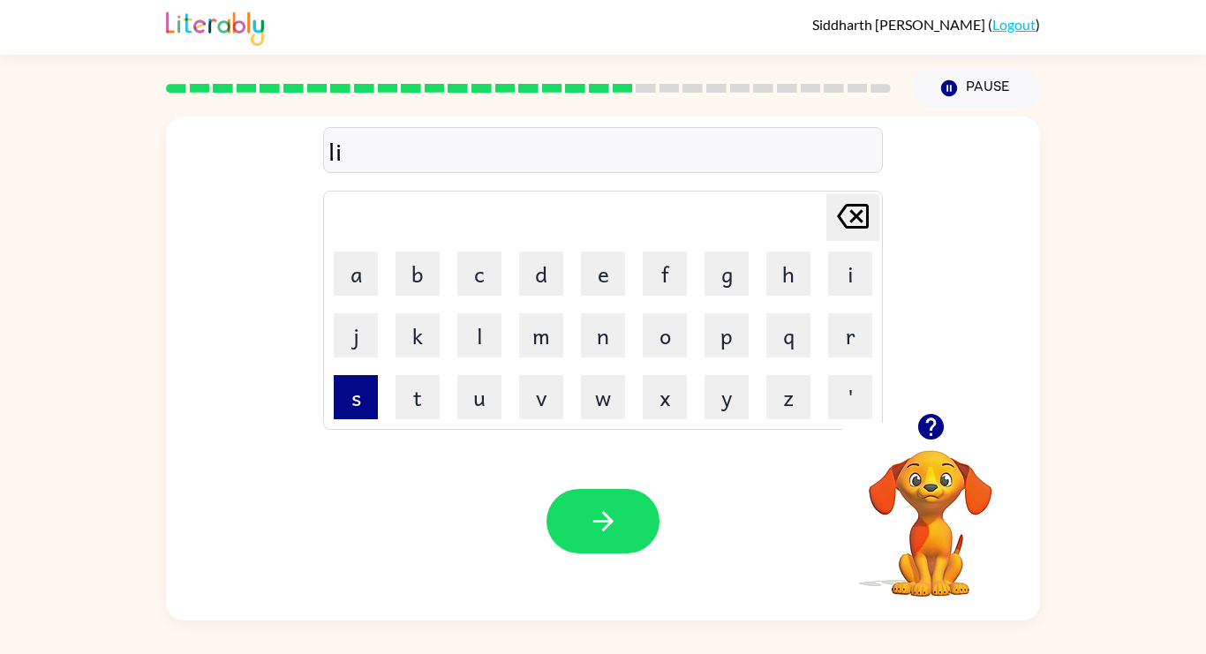
click at [363, 389] on button "s" at bounding box center [356, 397] width 44 height 44
click at [404, 400] on button "t" at bounding box center [418, 397] width 44 height 44
click at [592, 281] on button "e" at bounding box center [603, 274] width 44 height 44
click at [585, 338] on button "n" at bounding box center [603, 335] width 44 height 44
click at [593, 278] on button "e" at bounding box center [603, 274] width 44 height 44
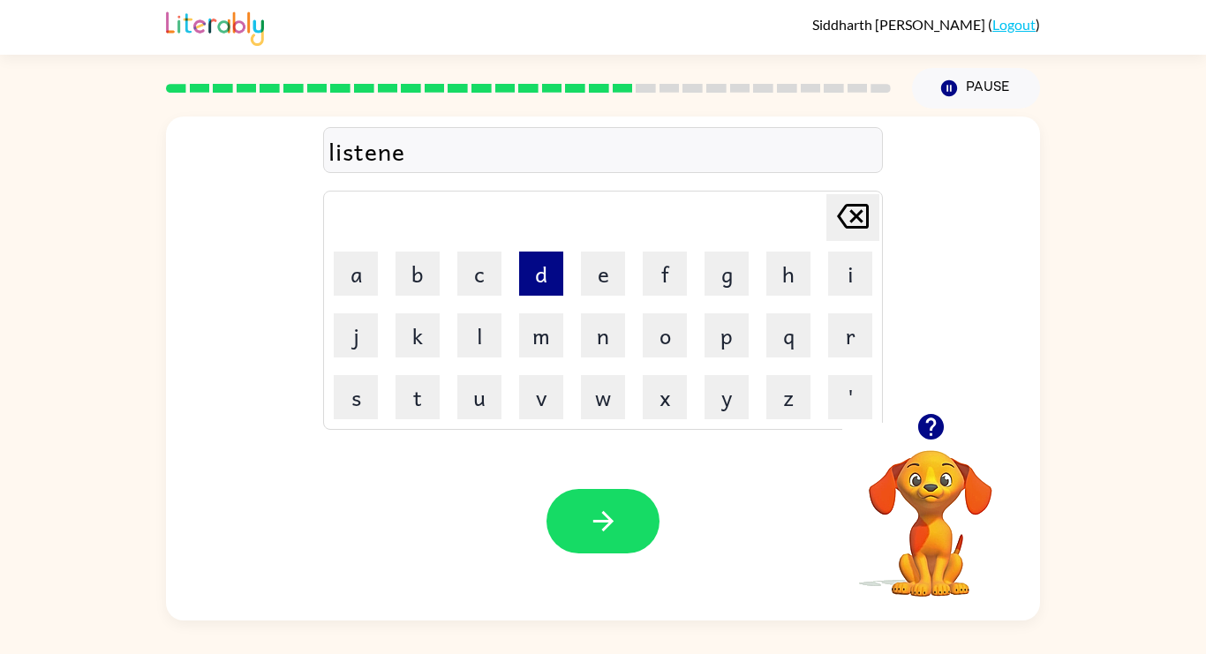
click at [552, 271] on button "d" at bounding box center [541, 274] width 44 height 44
click at [865, 220] on icon "[PERSON_NAME] last character input" at bounding box center [853, 216] width 42 height 42
click at [548, 283] on button "d" at bounding box center [541, 274] width 44 height 44
click at [863, 206] on icon "[PERSON_NAME] last character input" at bounding box center [853, 216] width 42 height 42
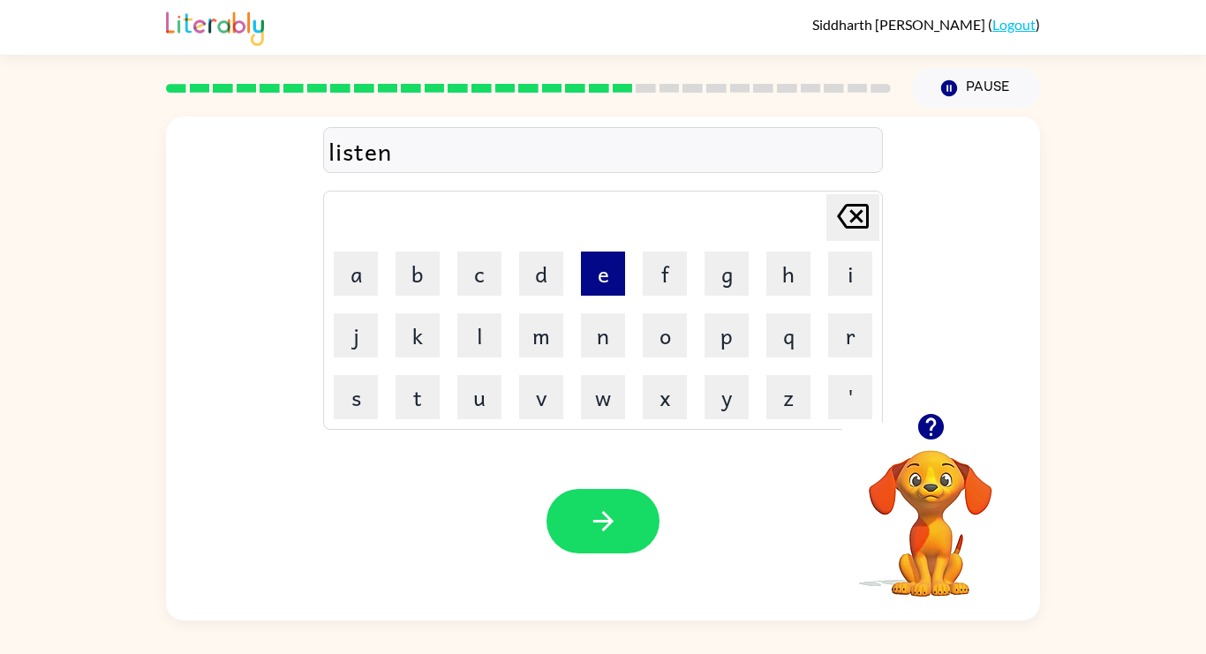
click at [610, 282] on button "e" at bounding box center [603, 274] width 44 height 44
click at [523, 282] on button "d" at bounding box center [541, 274] width 44 height 44
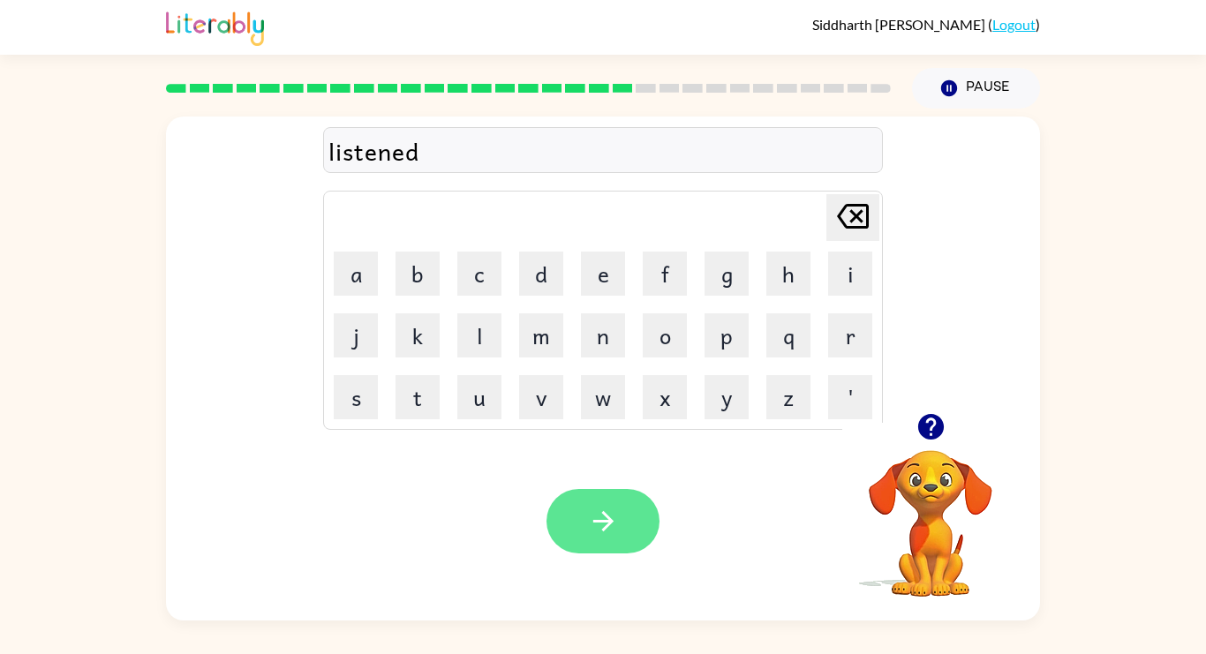
click at [598, 519] on icon "button" at bounding box center [603, 521] width 31 height 31
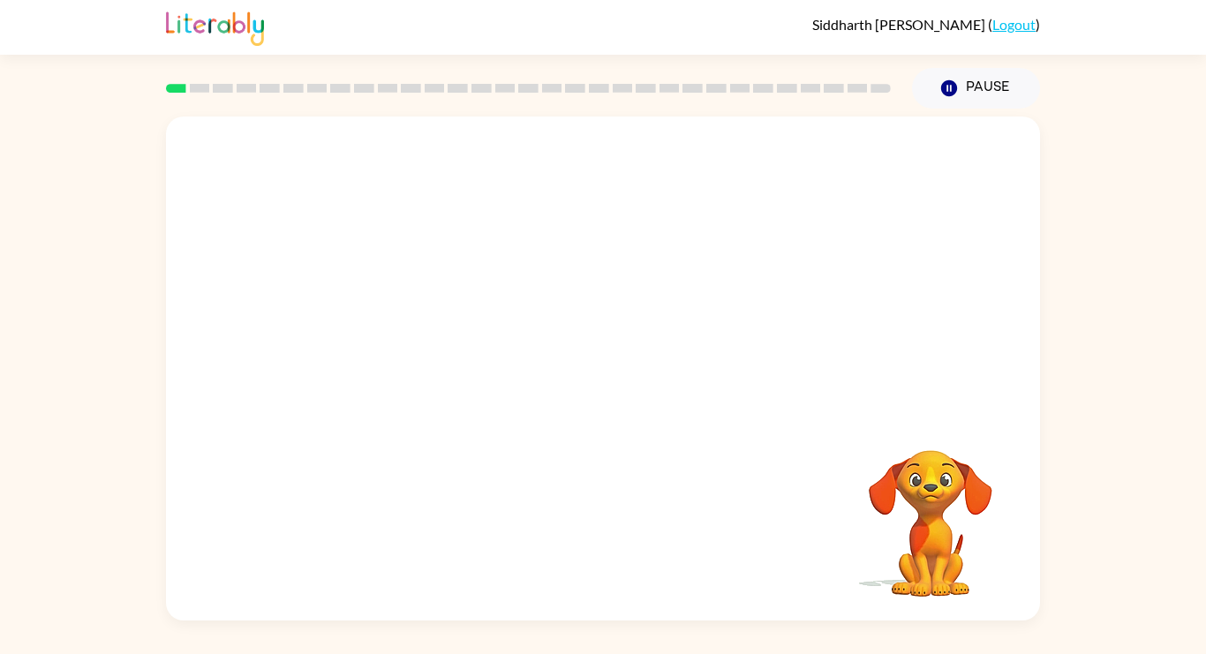
click at [404, 330] on video "Your browser must support playing .mp4 files to use Literably. Please try using…" at bounding box center [603, 265] width 874 height 297
click at [633, 391] on button "button" at bounding box center [603, 377] width 113 height 64
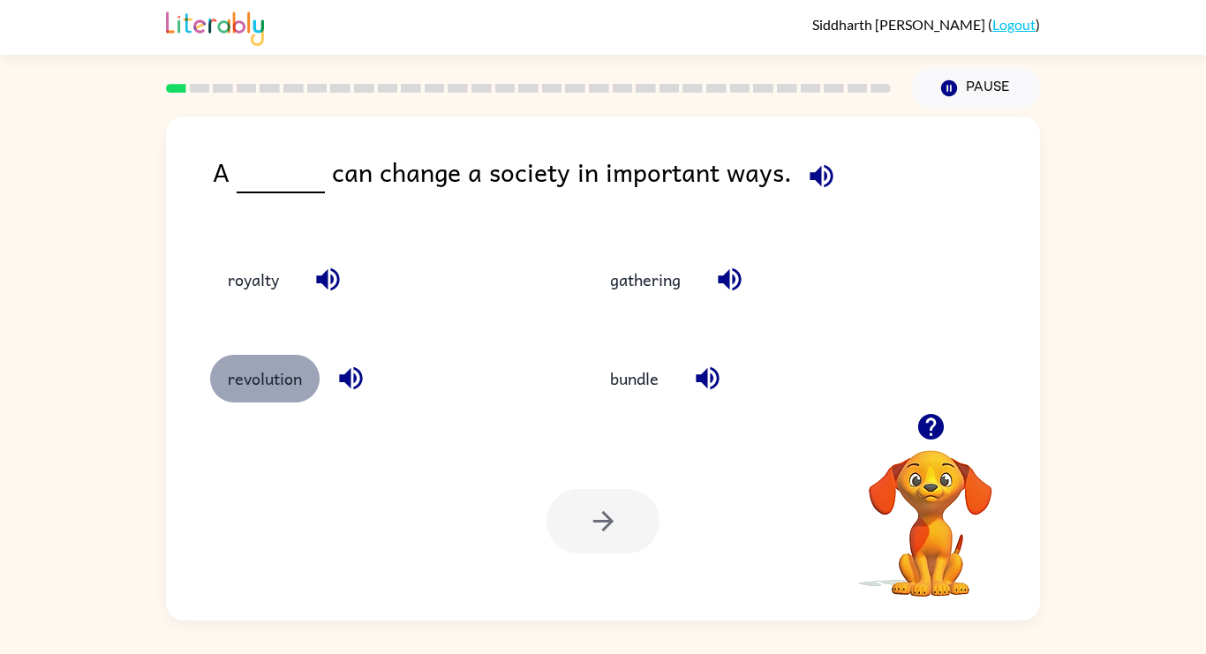
click at [275, 381] on button "revolution" at bounding box center [264, 379] width 109 height 48
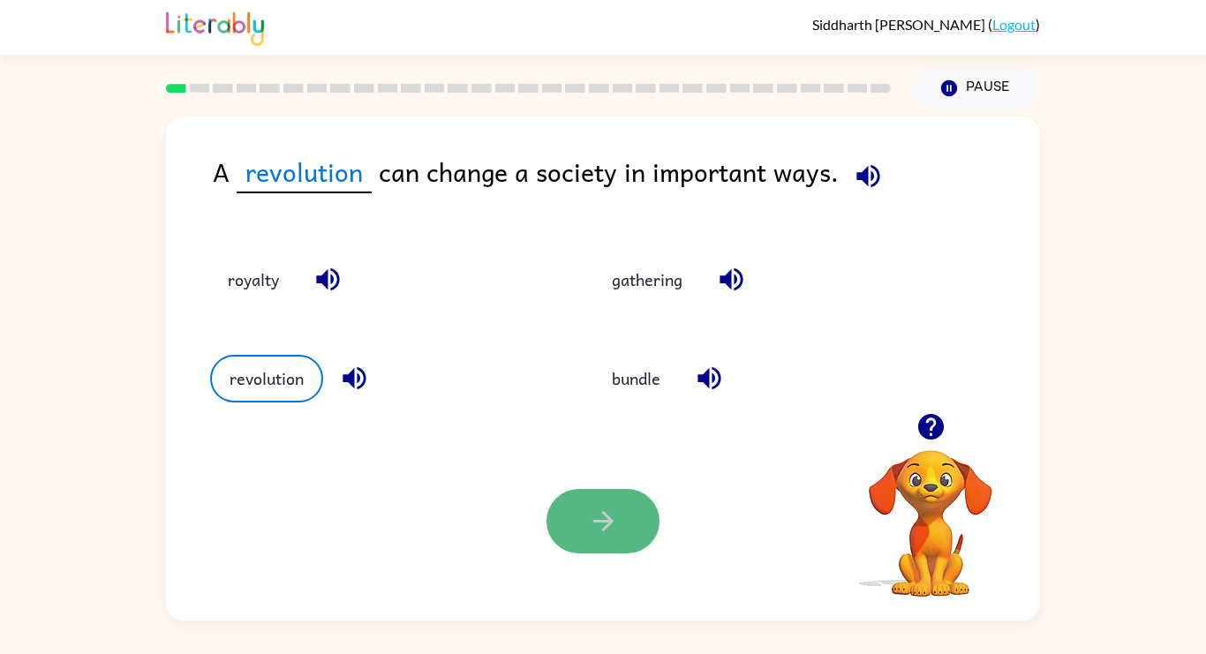
click at [575, 509] on button "button" at bounding box center [603, 521] width 113 height 64
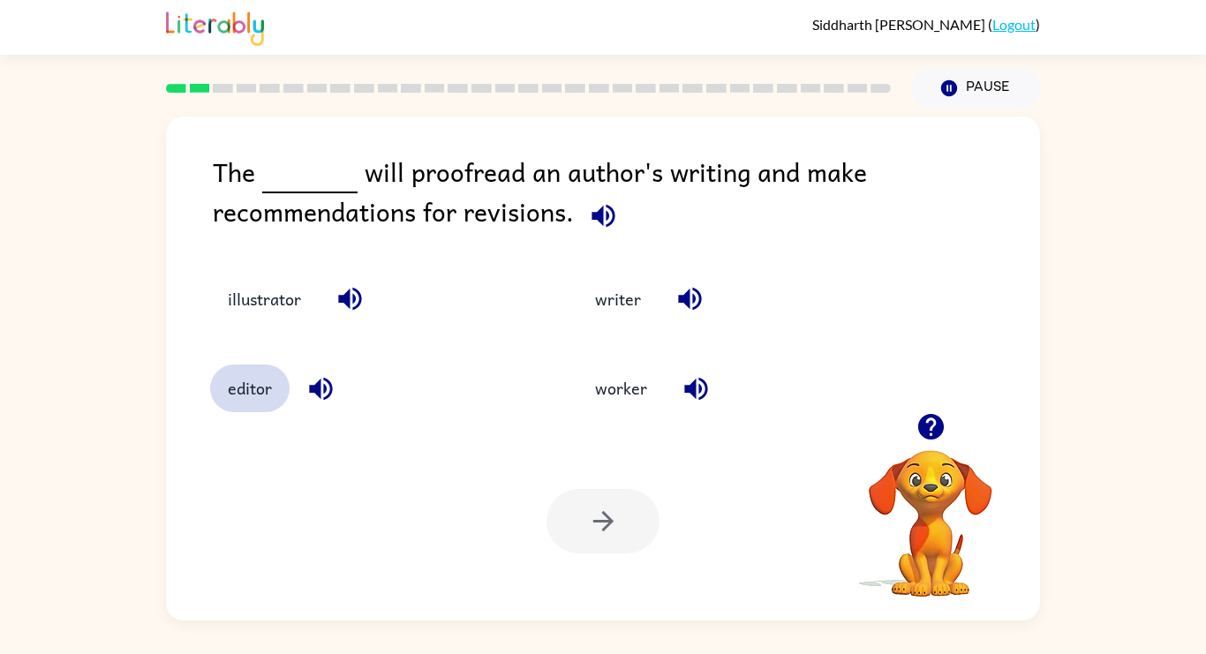
click at [234, 396] on button "editor" at bounding box center [249, 389] width 79 height 48
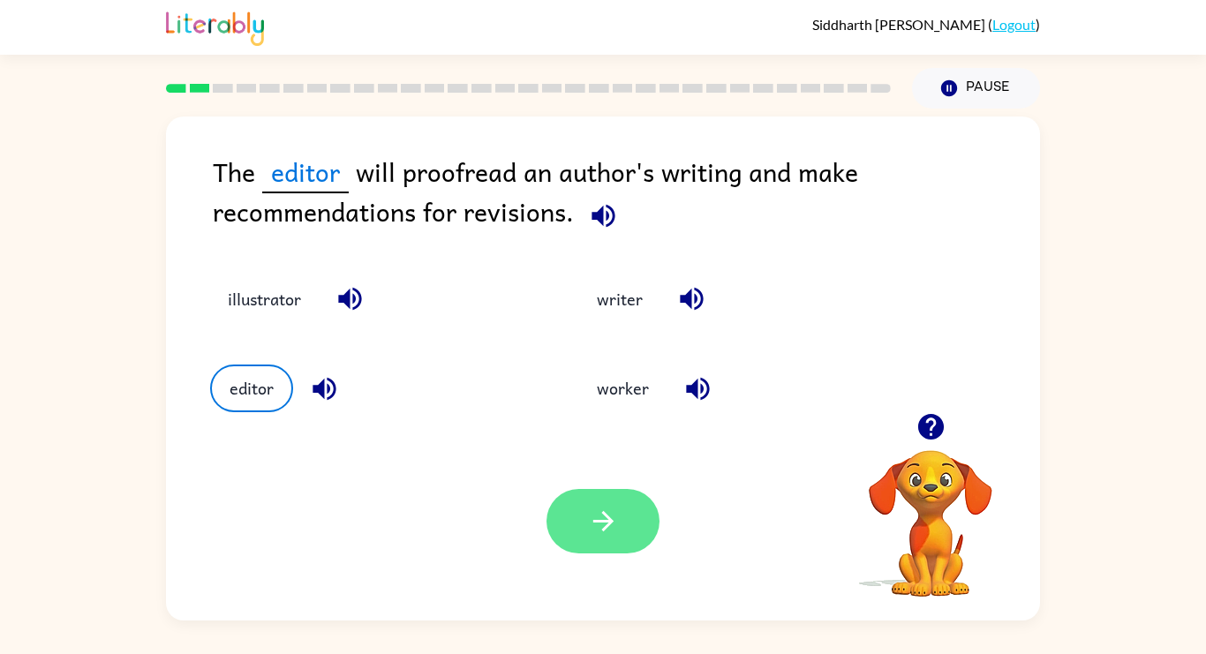
click at [597, 537] on button "button" at bounding box center [603, 521] width 113 height 64
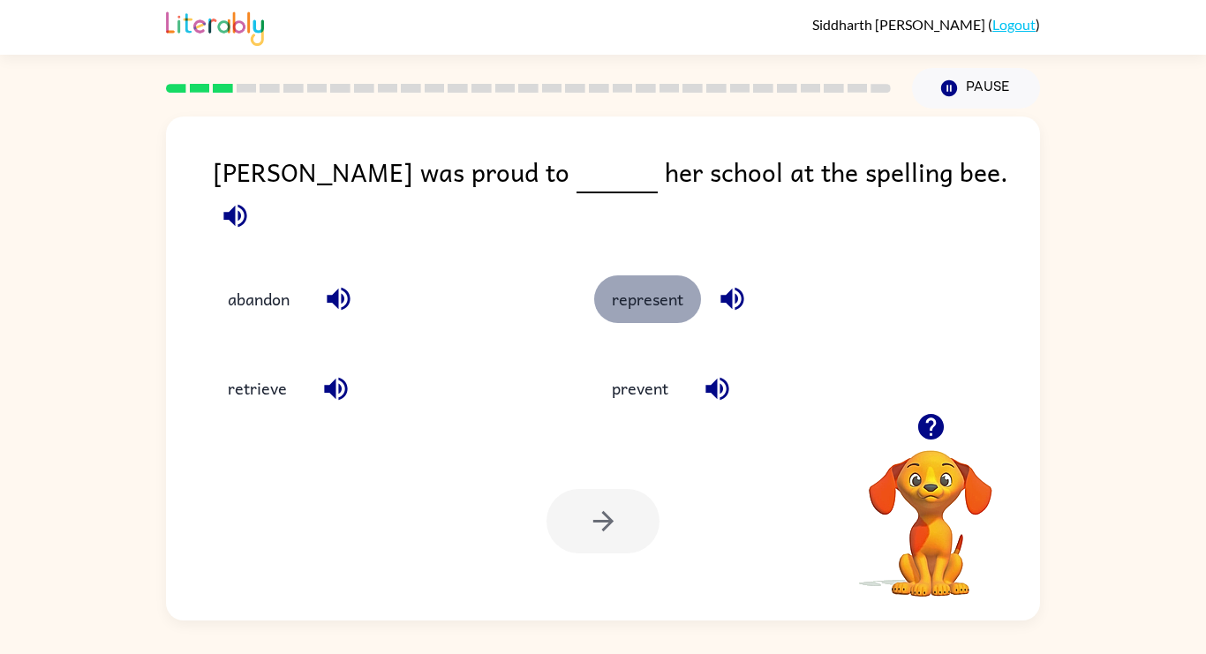
click at [640, 276] on button "represent" at bounding box center [647, 300] width 107 height 48
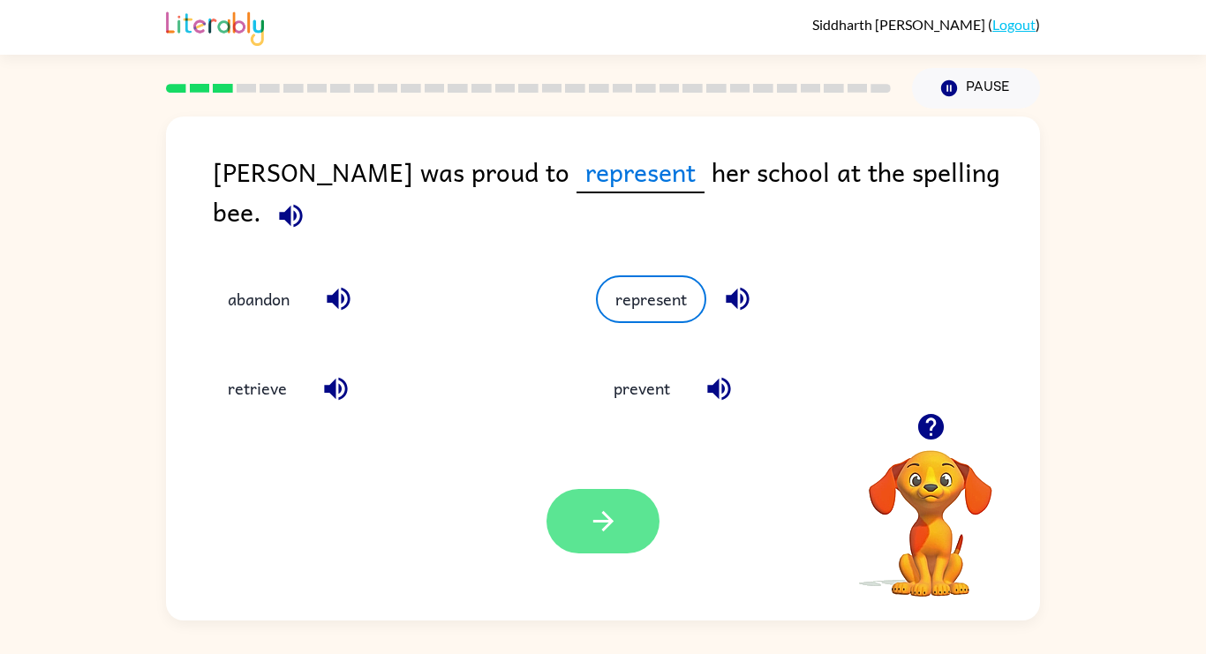
click at [583, 549] on button "button" at bounding box center [603, 521] width 113 height 64
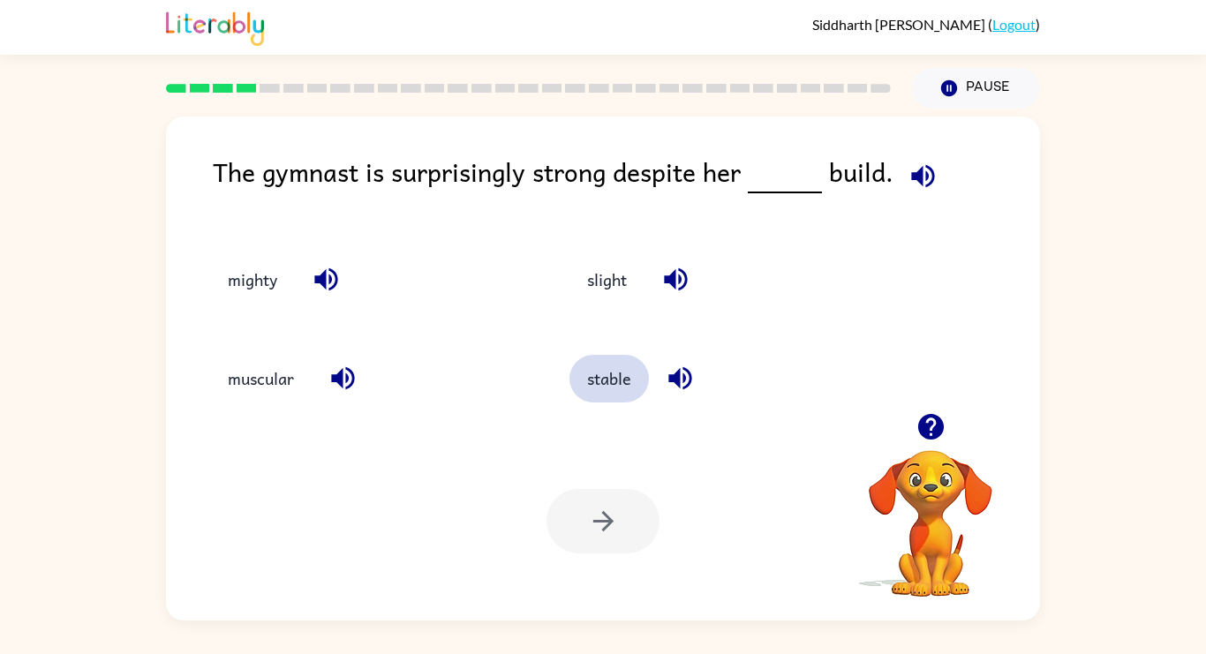
click at [606, 372] on button "stable" at bounding box center [609, 379] width 79 height 48
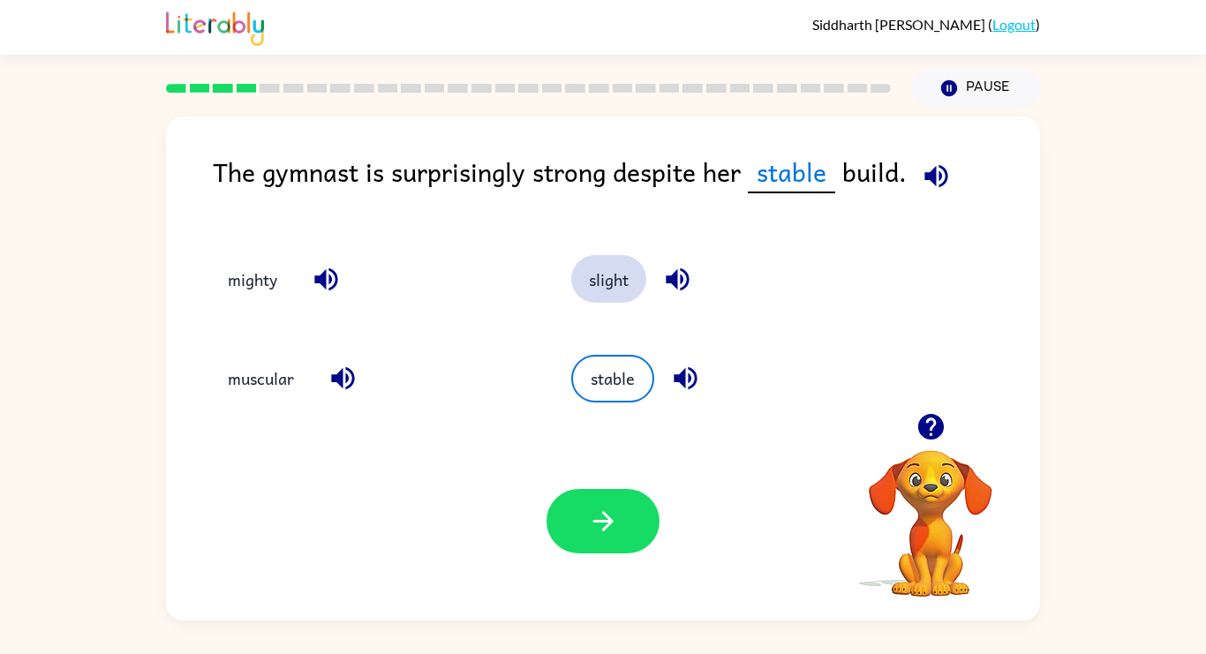
click at [629, 282] on button "slight" at bounding box center [608, 279] width 75 height 48
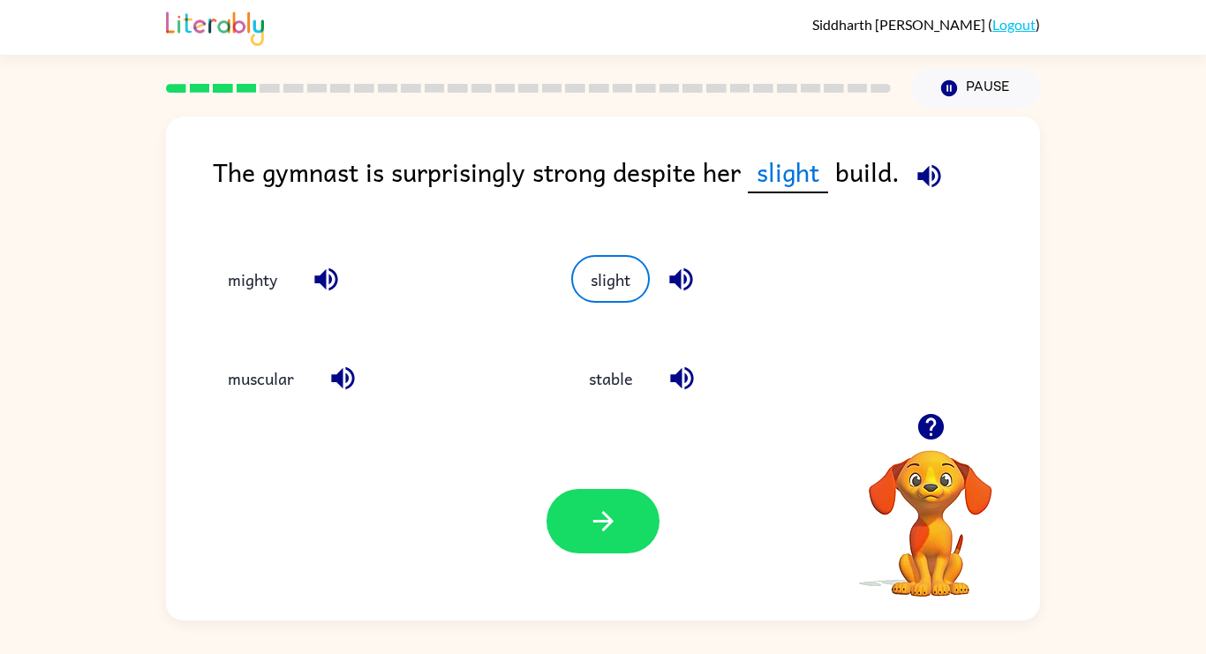
click at [573, 562] on div "Your browser must support playing .mp4 files to use Literably. Please try using…" at bounding box center [603, 521] width 874 height 199
click at [617, 516] on icon "button" at bounding box center [603, 521] width 31 height 31
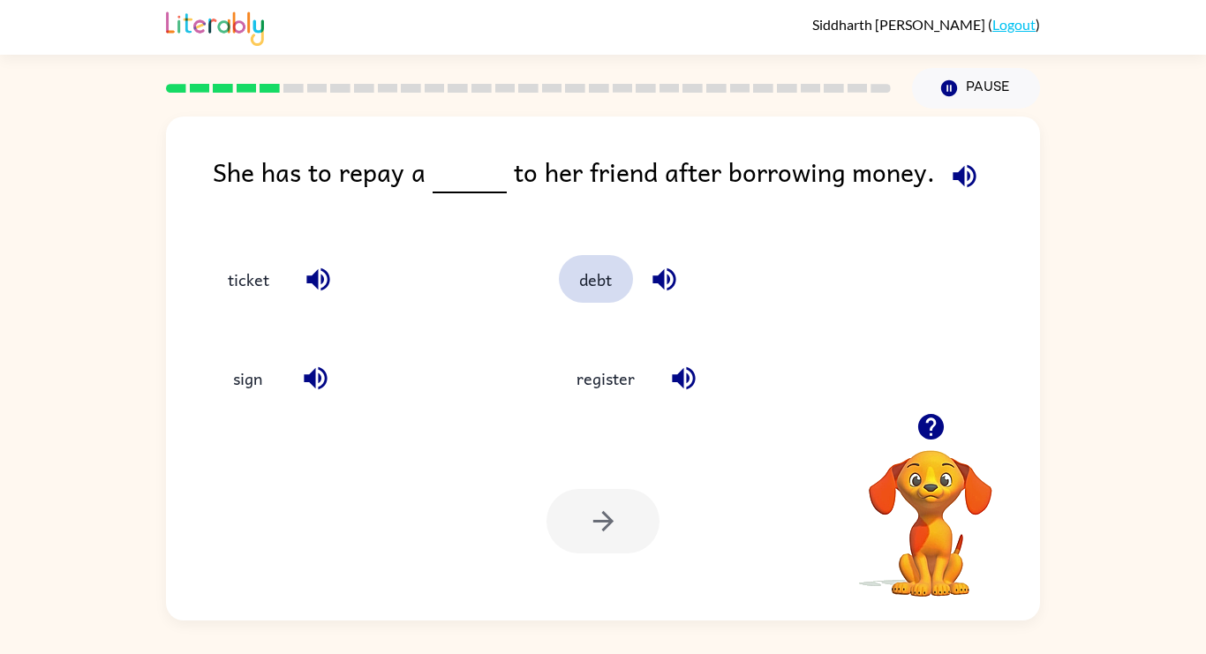
click at [601, 277] on button "debt" at bounding box center [596, 279] width 74 height 48
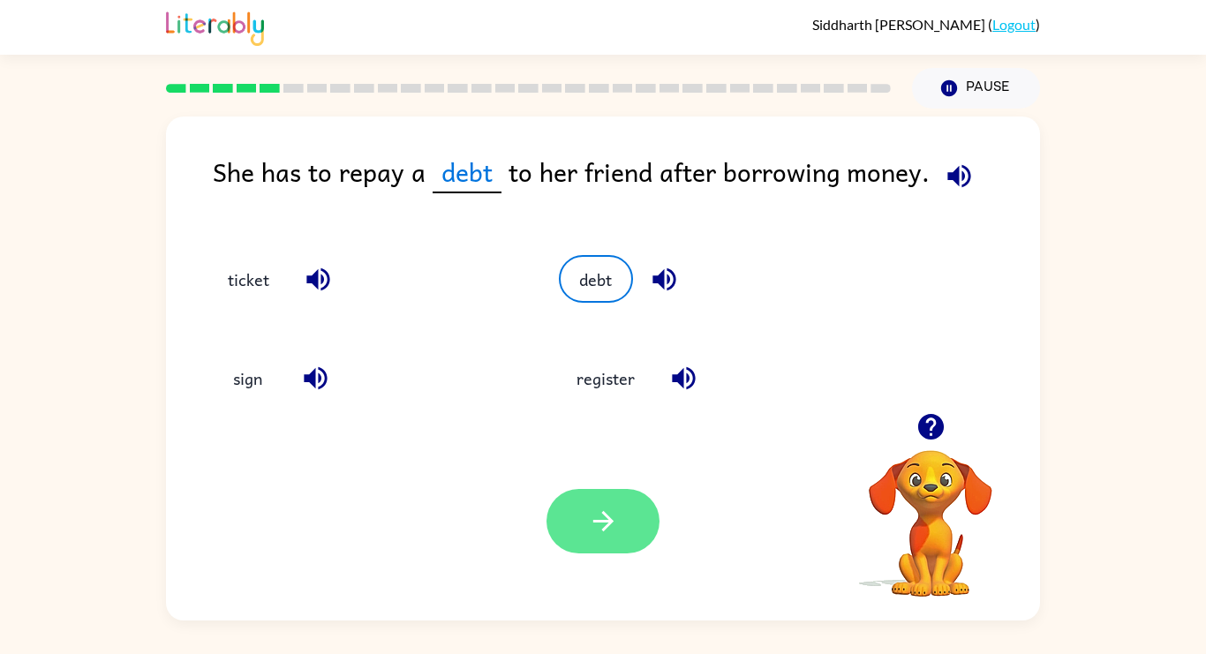
click at [616, 526] on icon "button" at bounding box center [603, 521] width 31 height 31
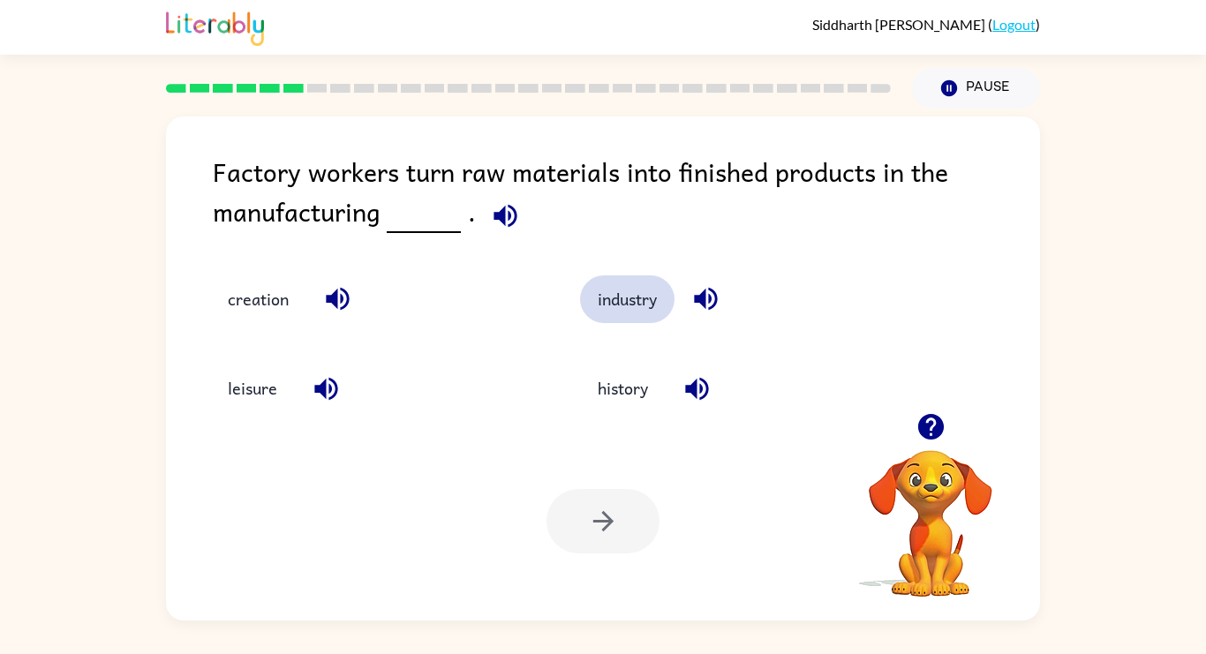
click at [623, 303] on button "industry" at bounding box center [627, 300] width 94 height 48
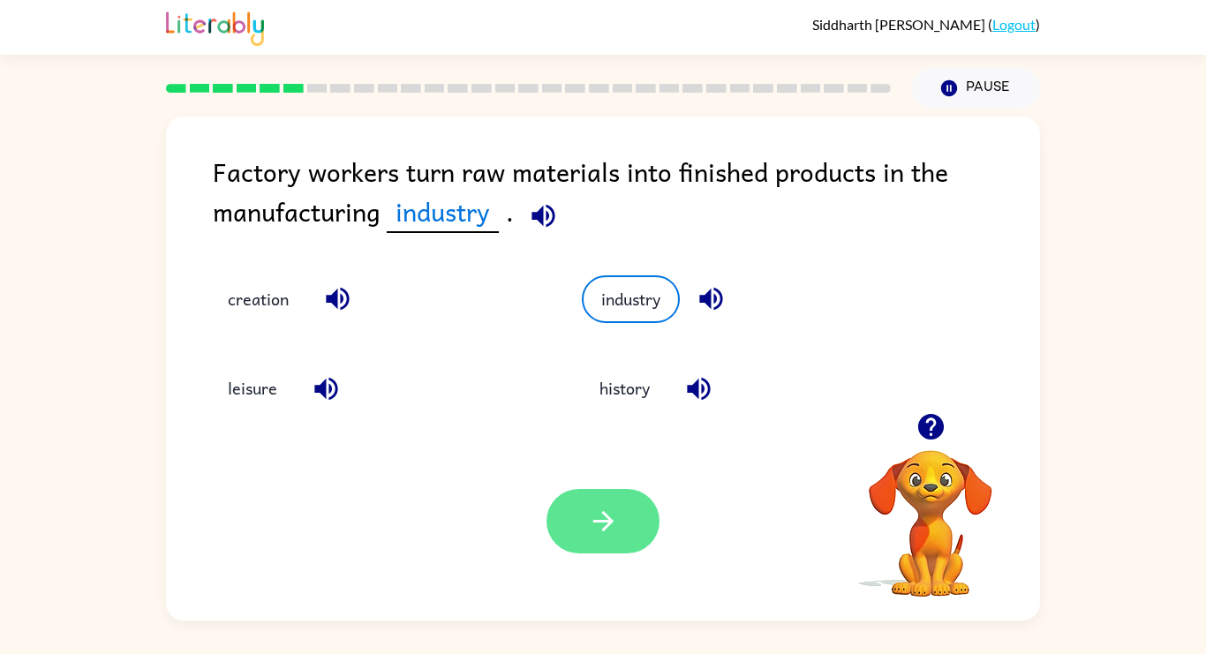
click at [575, 542] on button "button" at bounding box center [603, 521] width 113 height 64
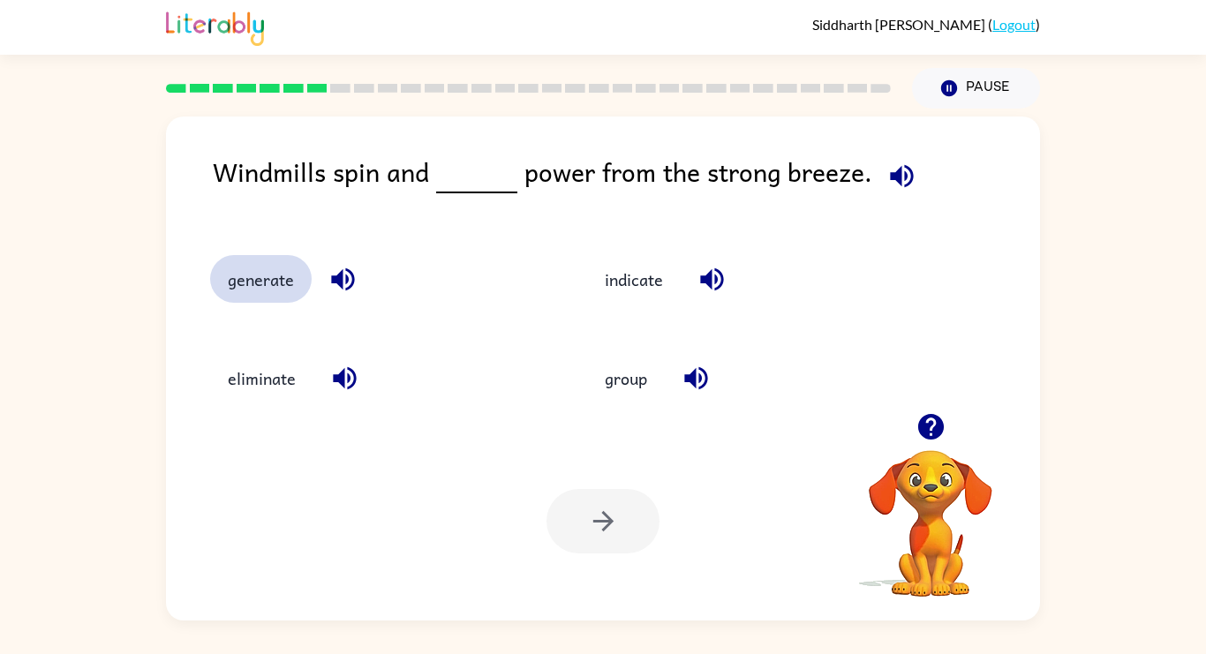
click at [231, 281] on button "generate" at bounding box center [261, 279] width 102 height 48
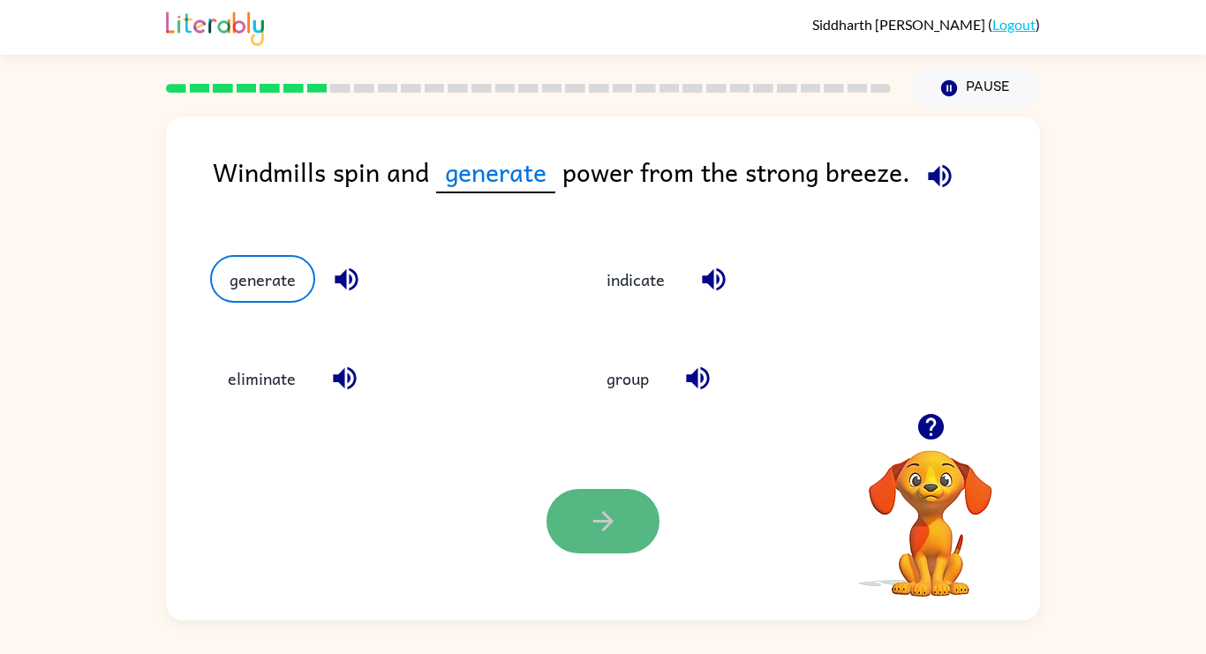
click at [610, 511] on icon "button" at bounding box center [603, 521] width 31 height 31
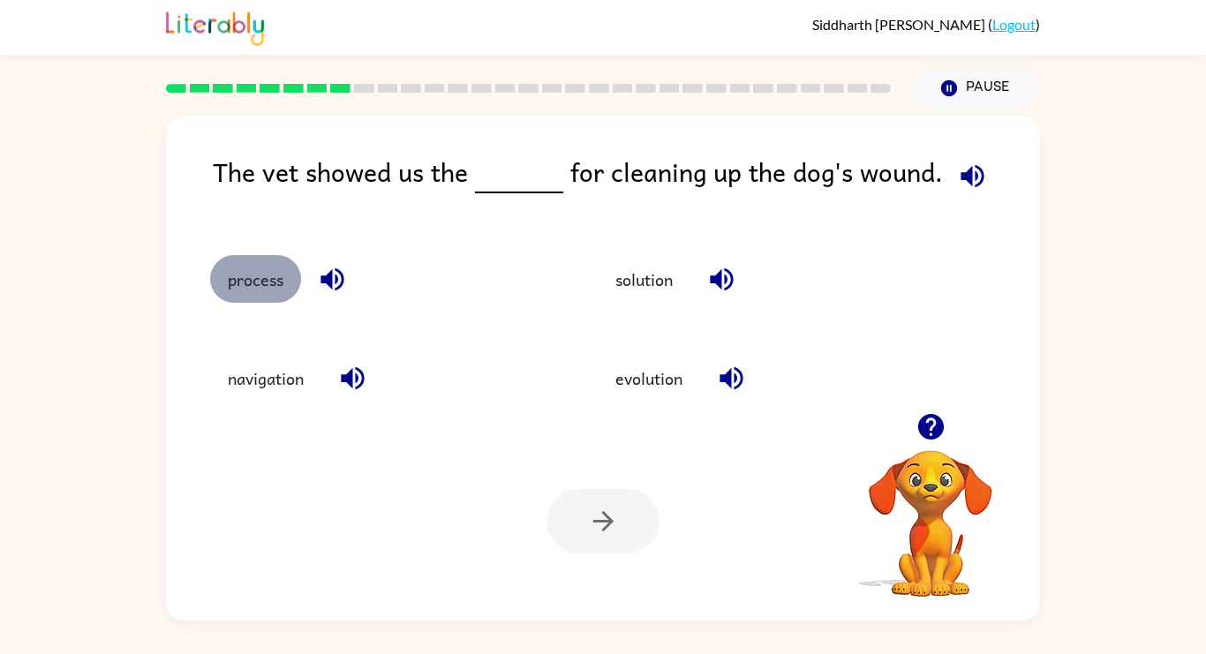
click at [265, 268] on button "process" at bounding box center [255, 279] width 91 height 48
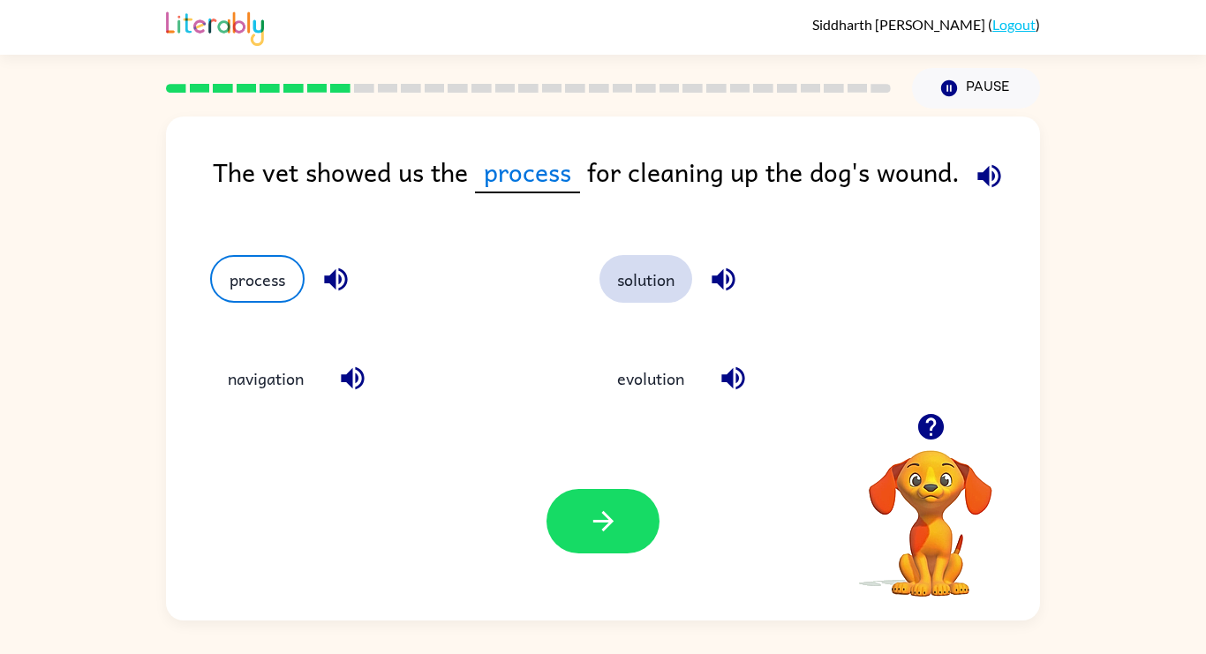
click at [633, 285] on button "solution" at bounding box center [646, 279] width 93 height 48
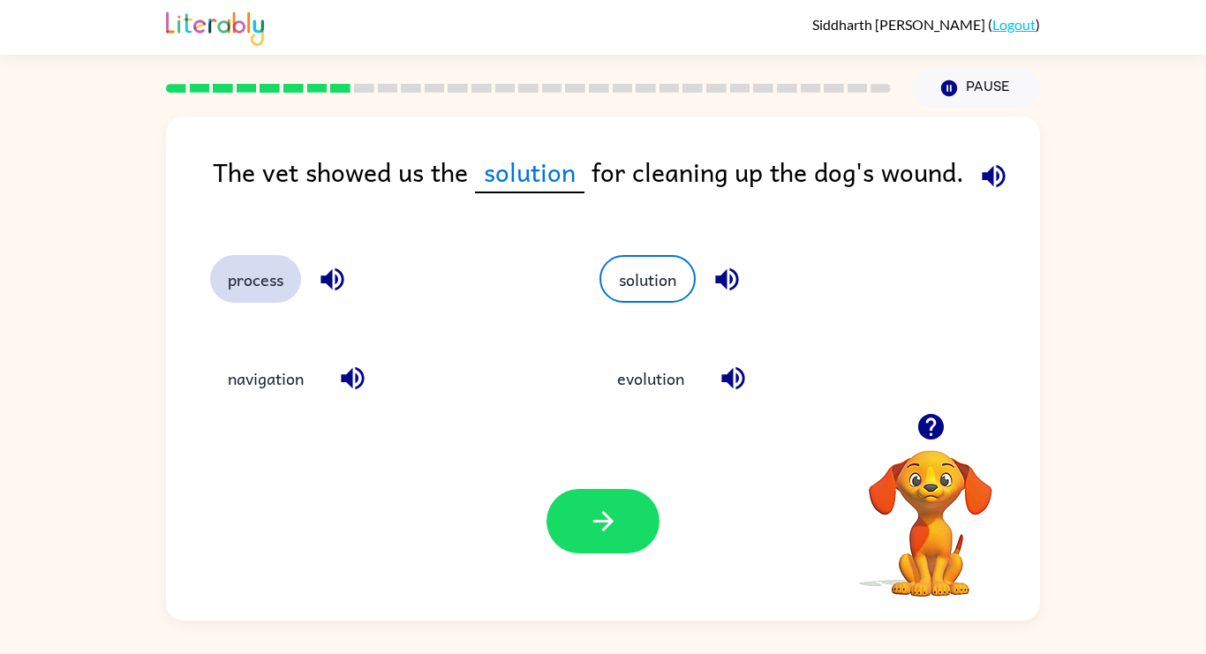
click at [252, 272] on button "process" at bounding box center [255, 279] width 91 height 48
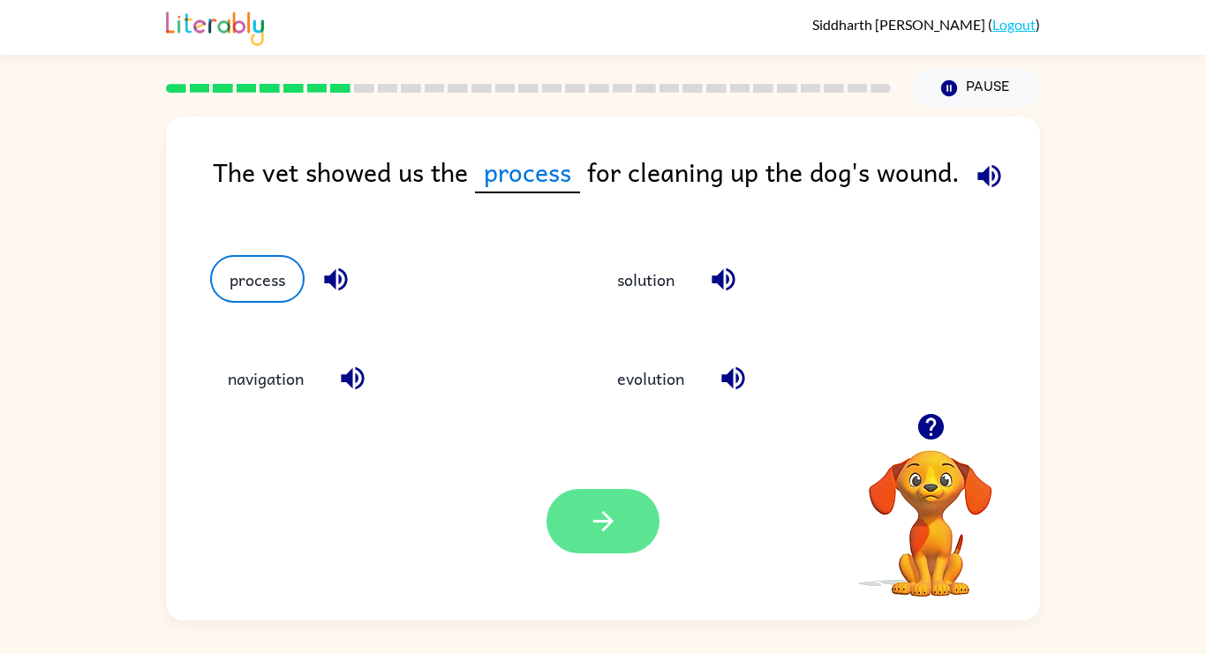
click at [574, 552] on button "button" at bounding box center [603, 521] width 113 height 64
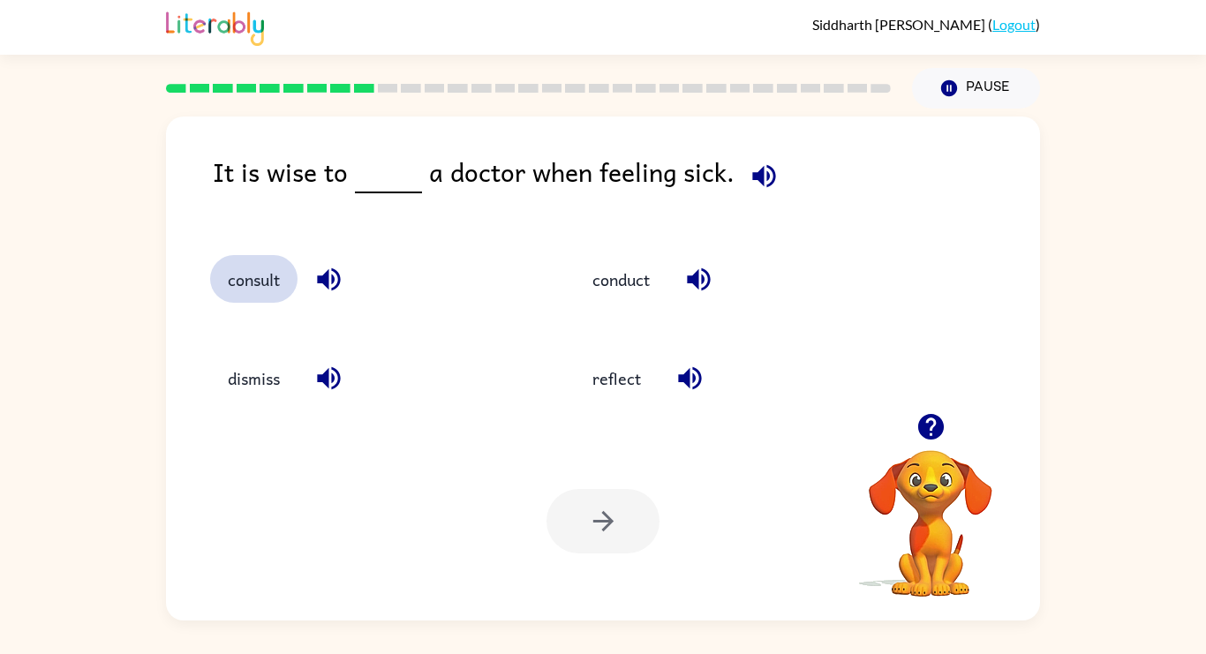
click at [276, 263] on button "consult" at bounding box center [253, 279] width 87 height 48
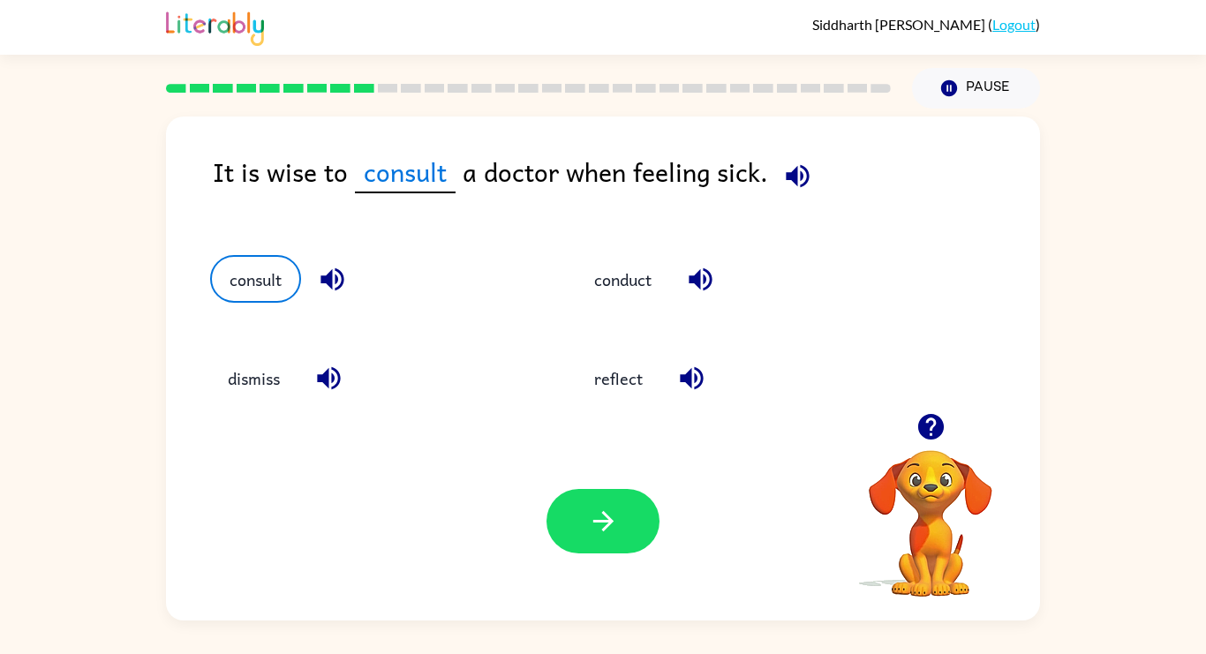
click at [633, 565] on div "Your browser must support playing .mp4 files to use Literably. Please try using…" at bounding box center [603, 521] width 874 height 199
click at [612, 526] on icon "button" at bounding box center [603, 521] width 31 height 31
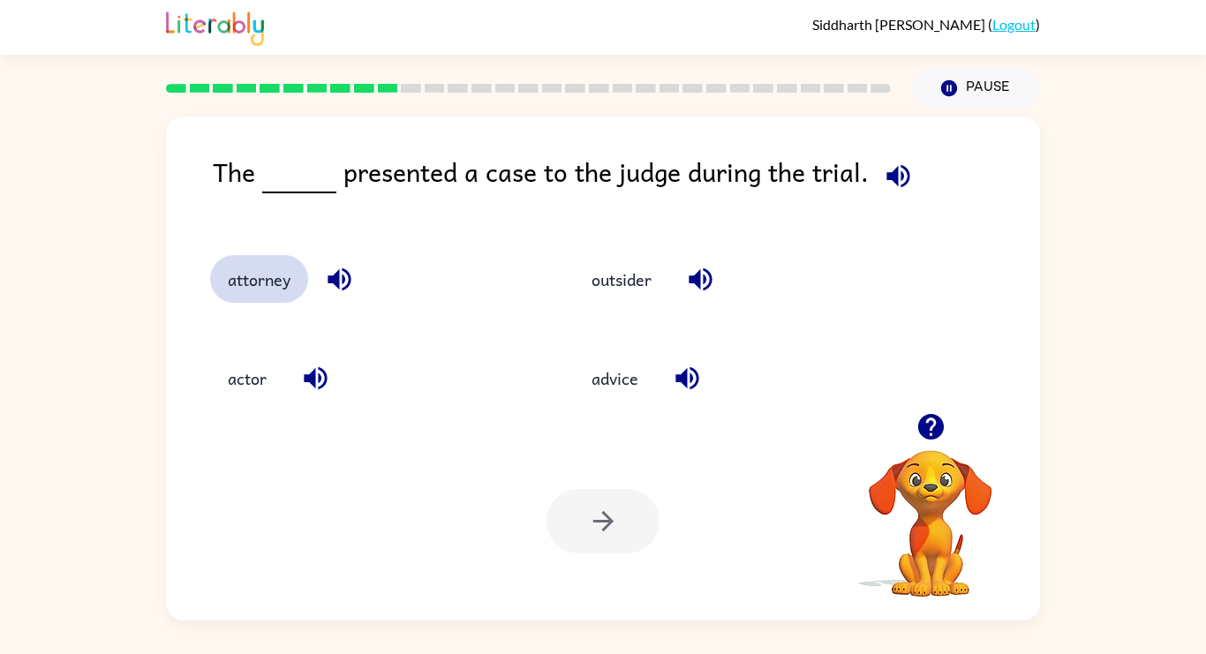
click at [261, 281] on button "attorney" at bounding box center [259, 279] width 98 height 48
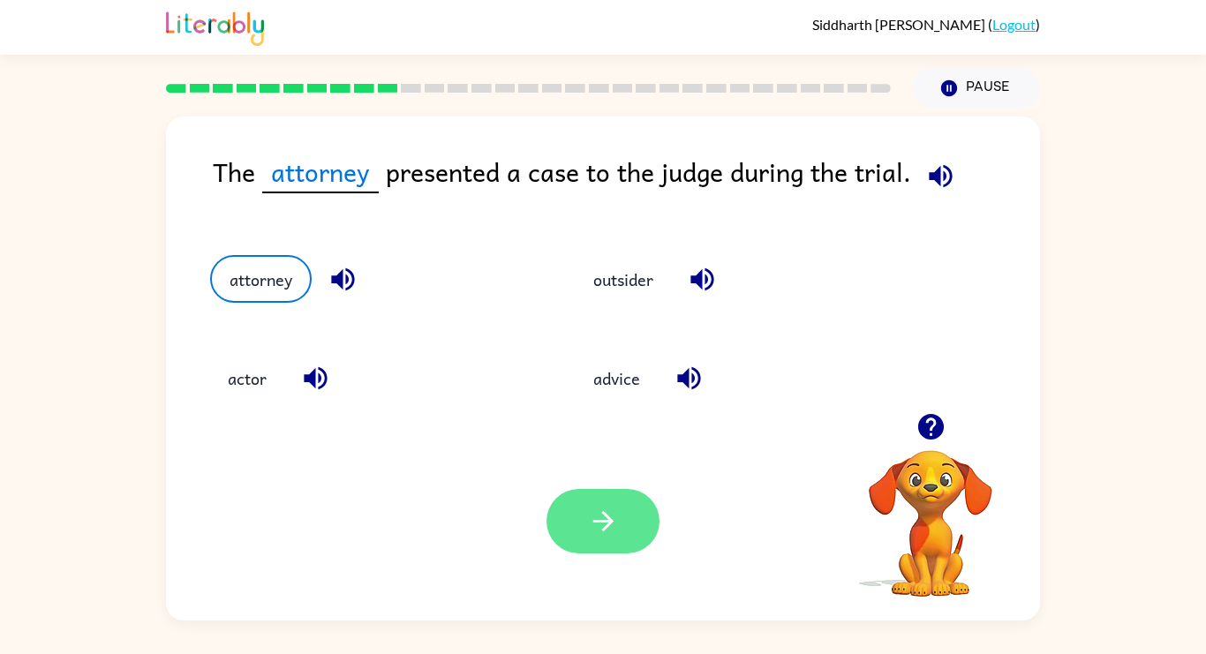
click at [621, 516] on button "button" at bounding box center [603, 521] width 113 height 64
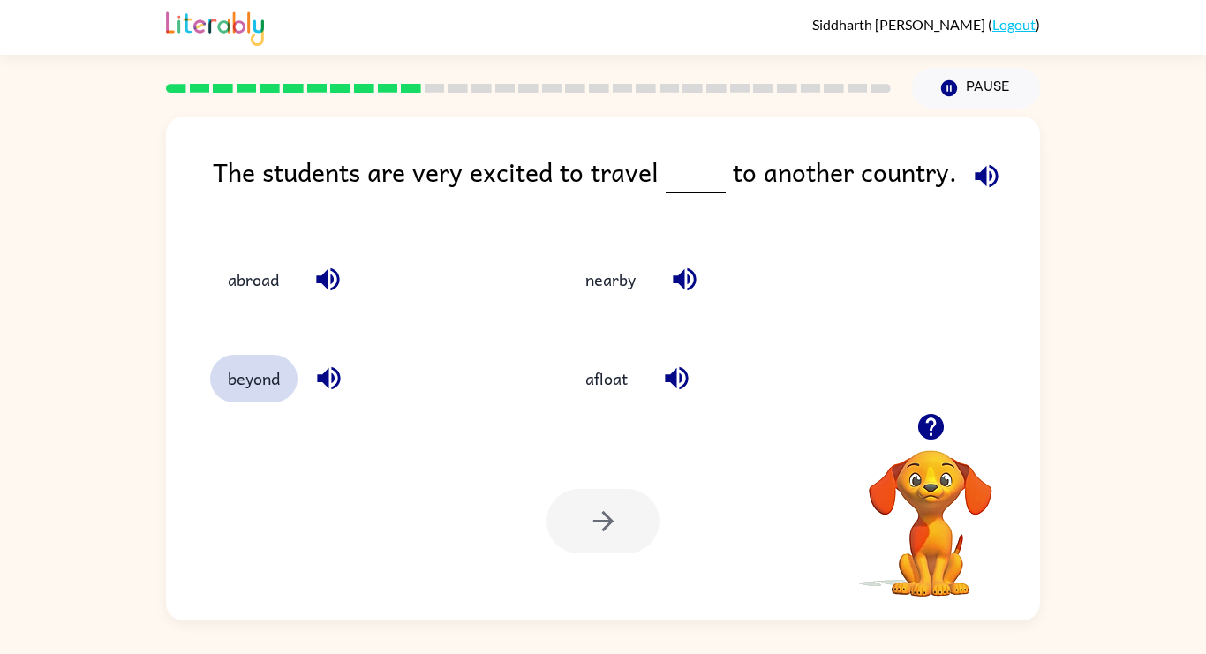
click at [219, 379] on button "beyond" at bounding box center [253, 379] width 87 height 48
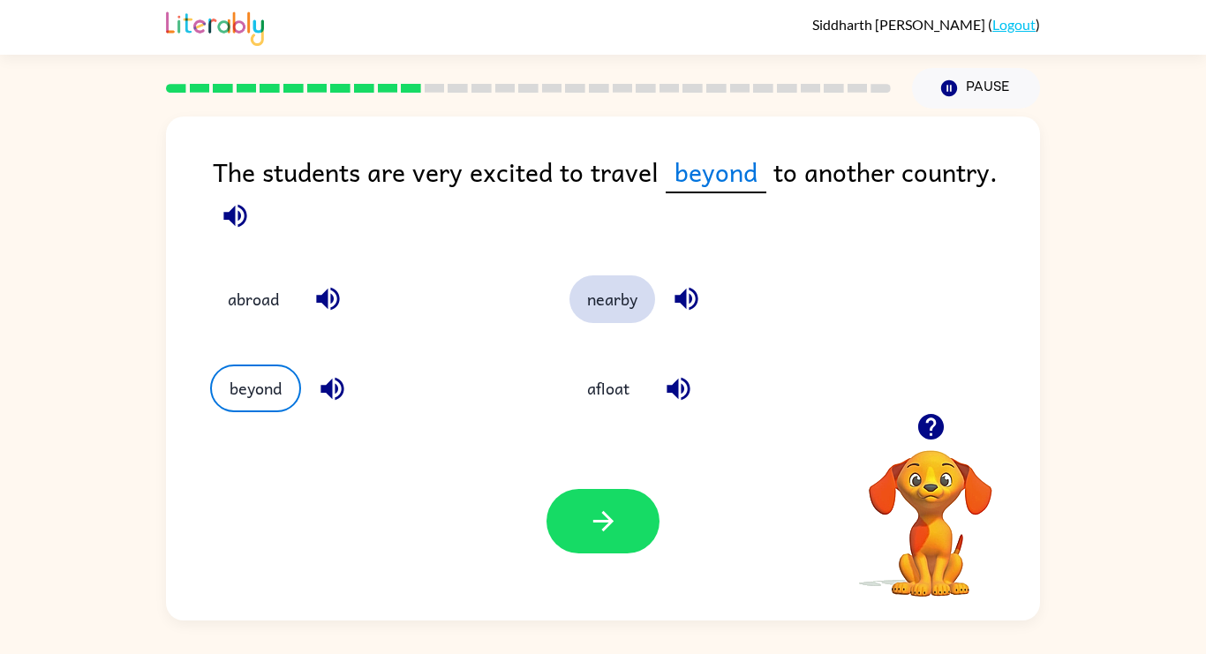
click at [604, 290] on button "nearby" at bounding box center [613, 300] width 86 height 48
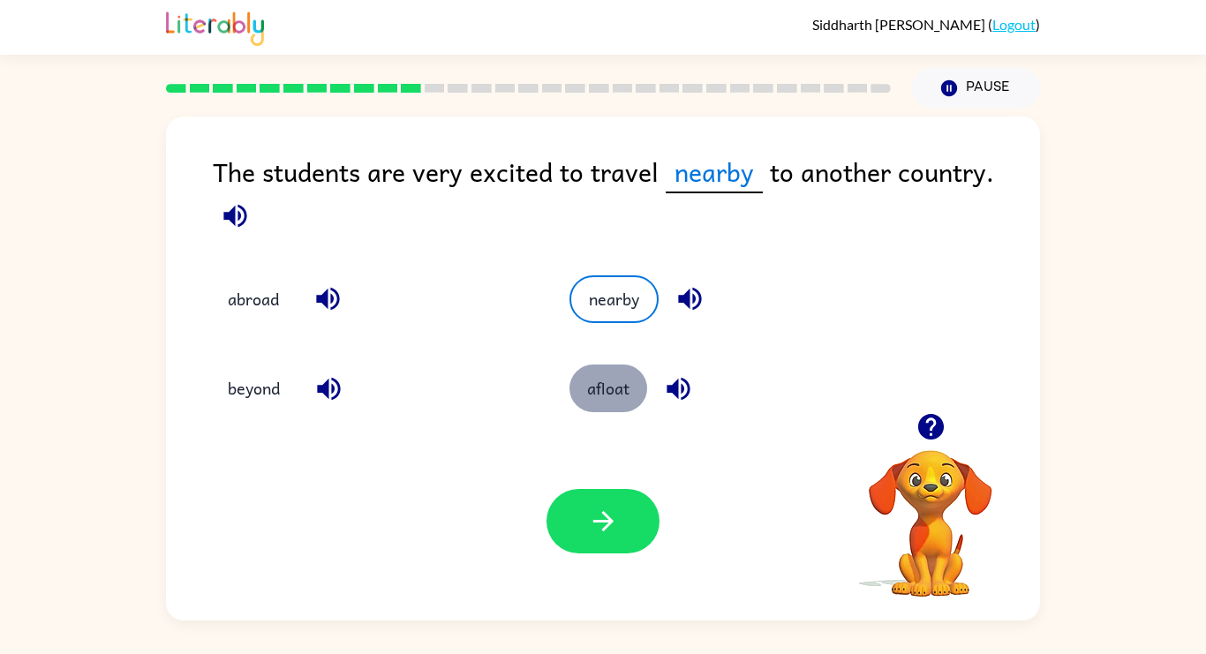
click at [611, 381] on button "afloat" at bounding box center [609, 389] width 78 height 48
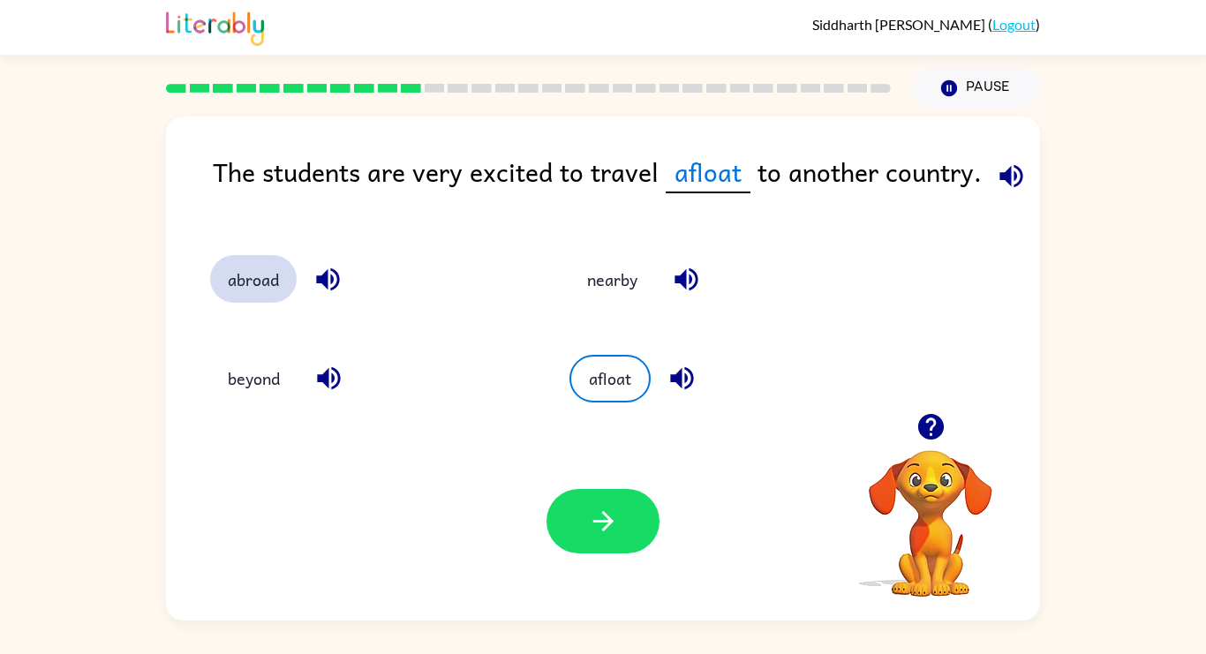
click at [266, 283] on button "abroad" at bounding box center [253, 279] width 87 height 48
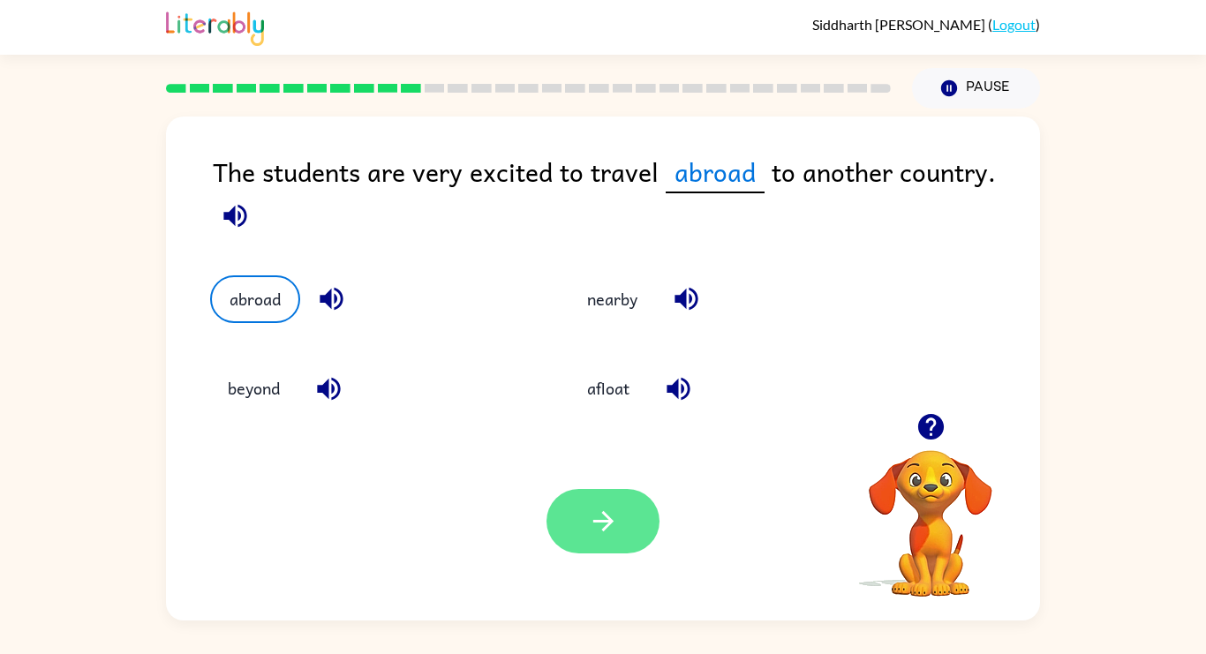
click at [613, 542] on button "button" at bounding box center [603, 521] width 113 height 64
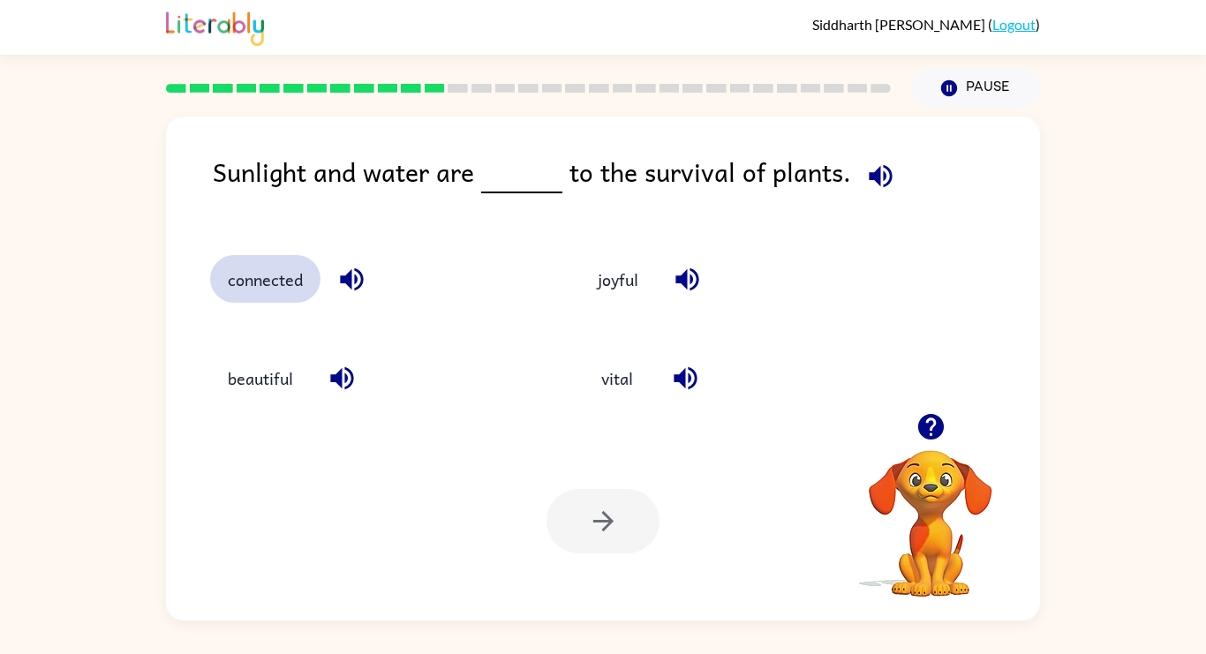
click at [283, 289] on button "connected" at bounding box center [265, 279] width 110 height 48
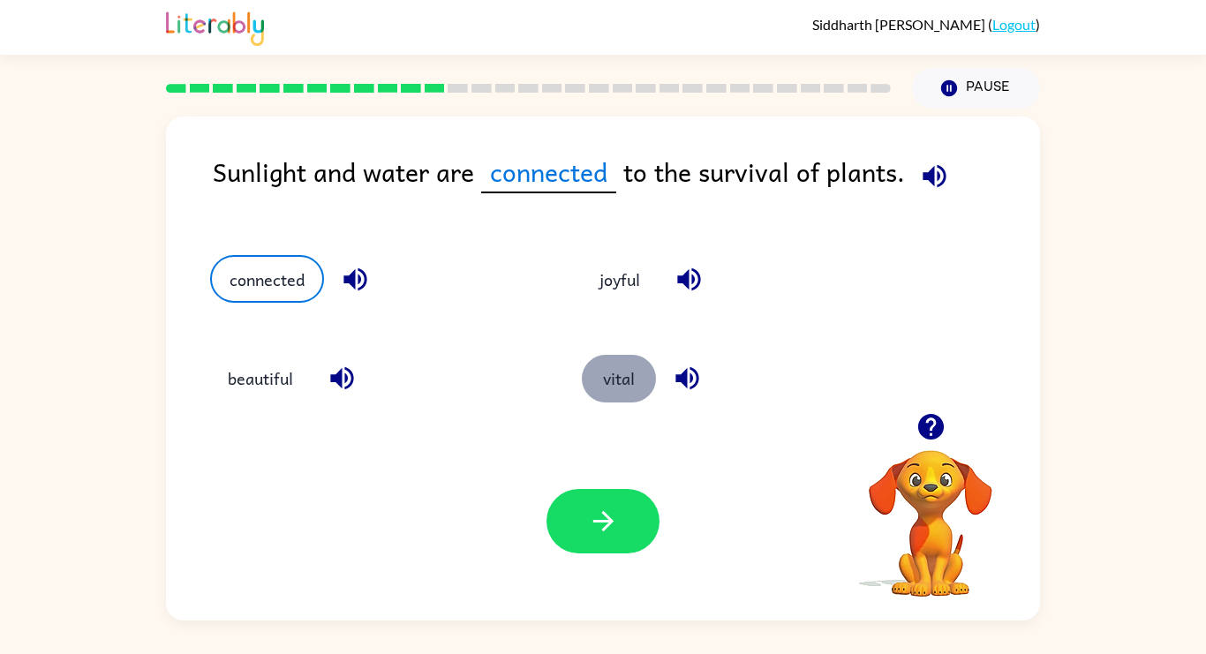
click at [625, 393] on button "vital" at bounding box center [619, 379] width 74 height 48
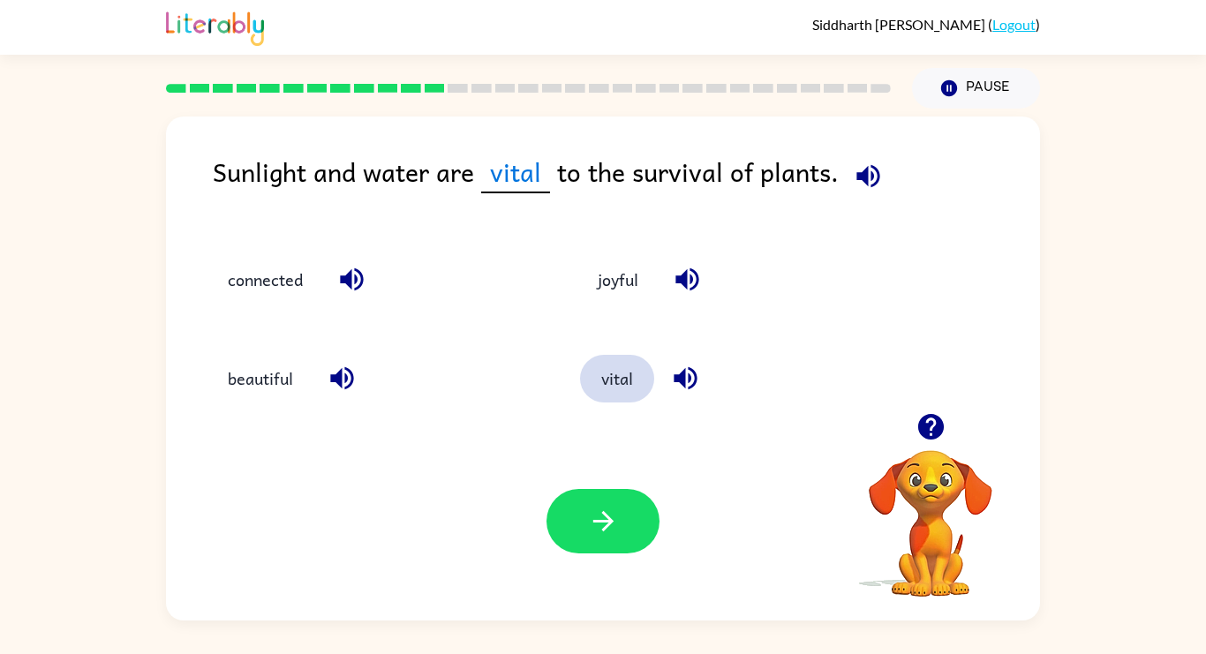
click at [596, 381] on button "vital" at bounding box center [617, 379] width 74 height 48
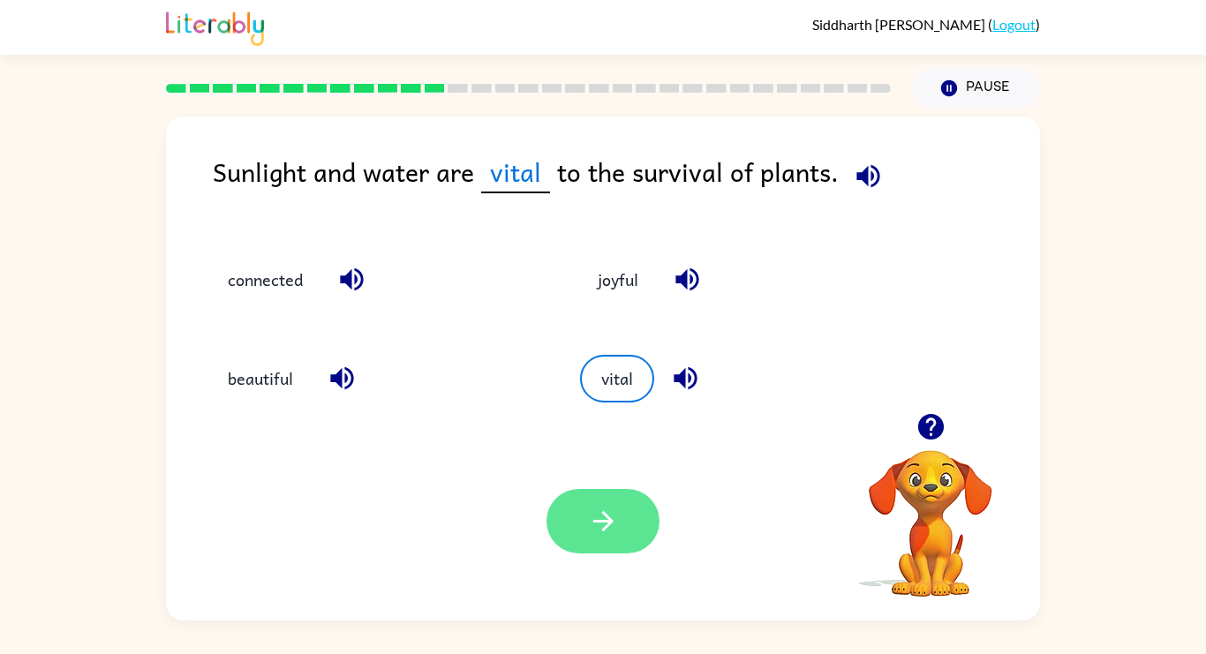
click at [576, 536] on button "button" at bounding box center [603, 521] width 113 height 64
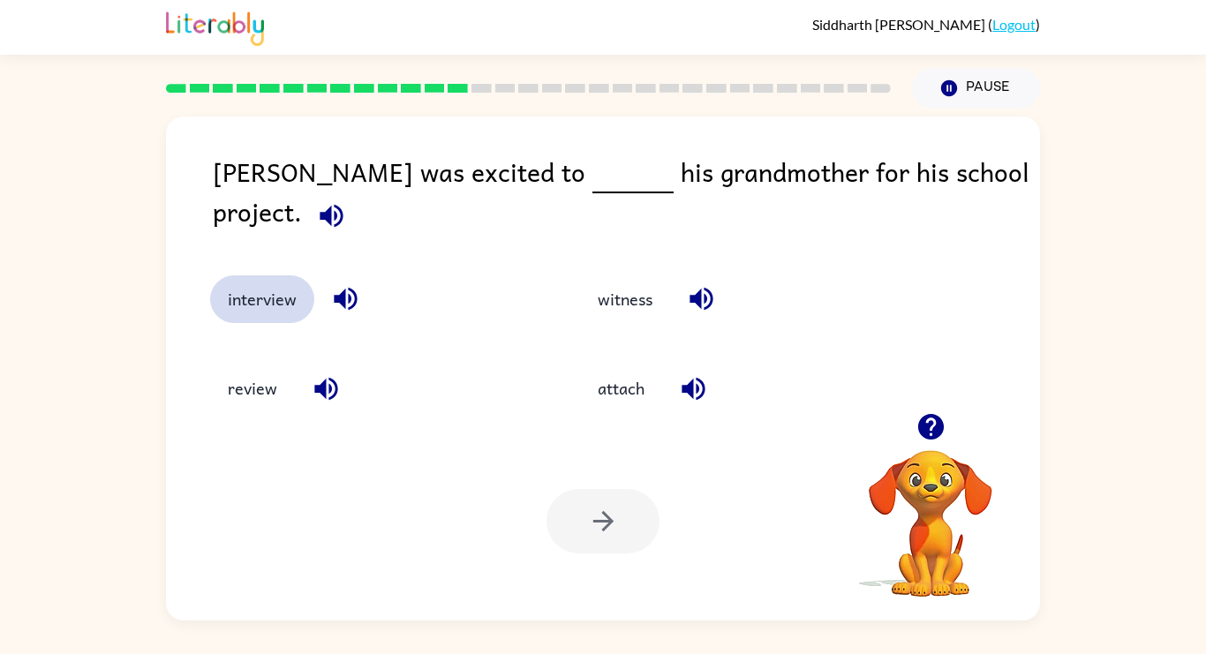
click at [278, 297] on button "interview" at bounding box center [262, 300] width 104 height 48
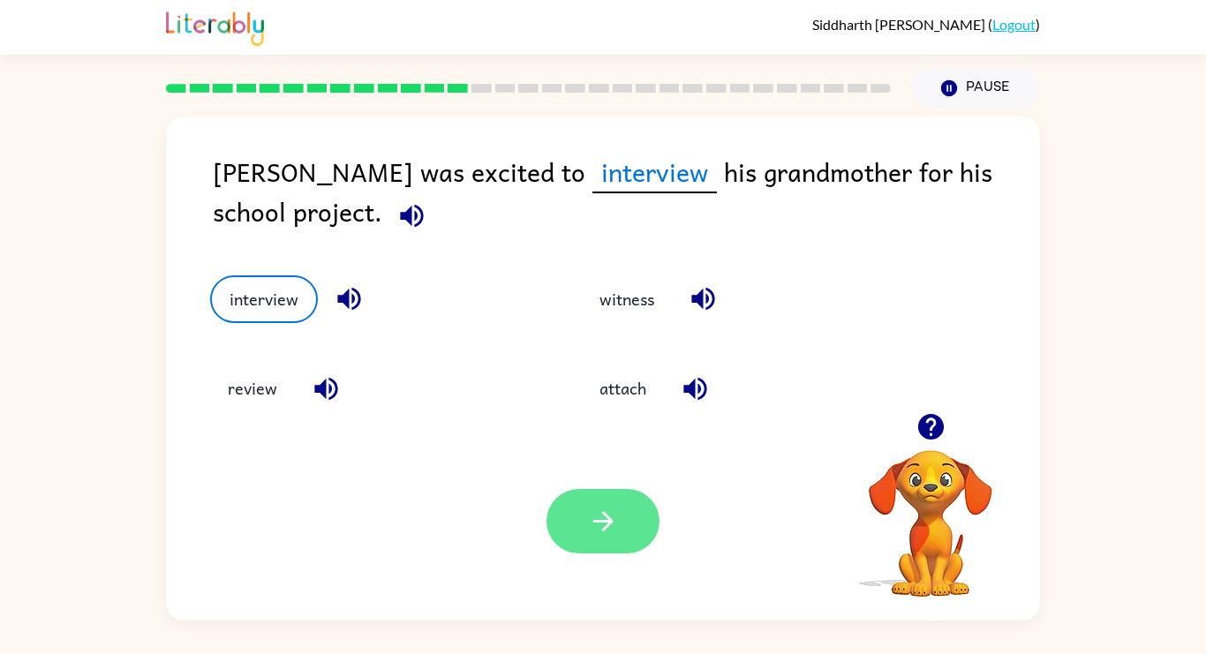
click at [612, 532] on icon "button" at bounding box center [603, 521] width 31 height 31
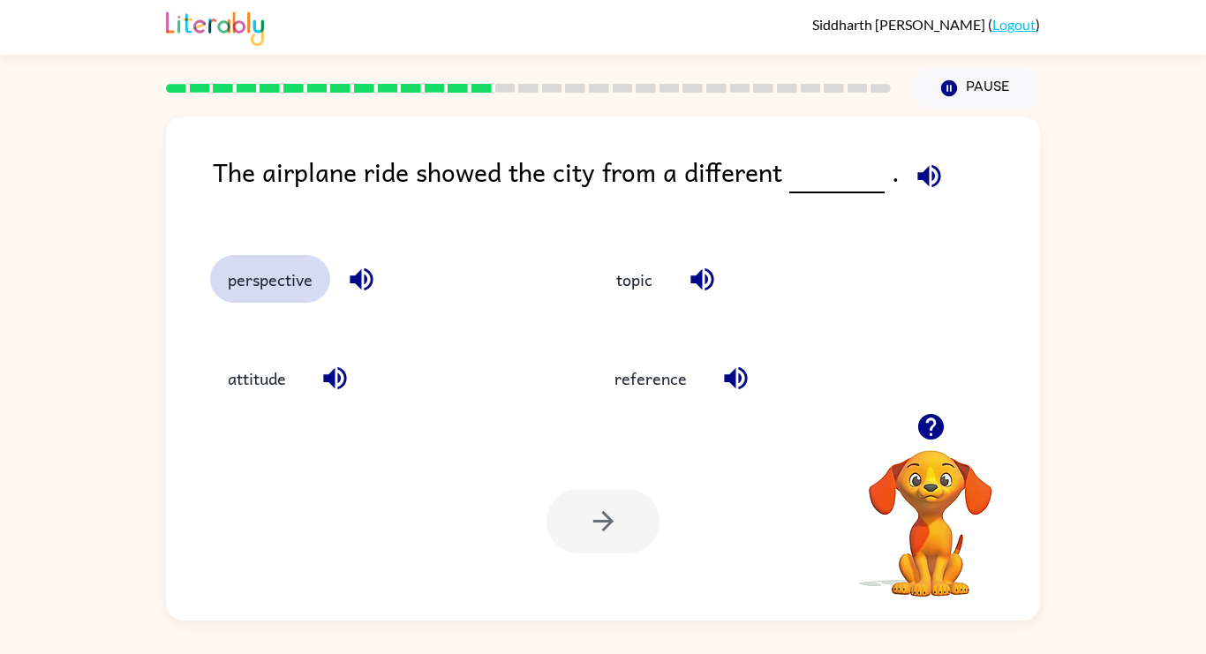
click at [282, 276] on button "perspective" at bounding box center [270, 279] width 120 height 48
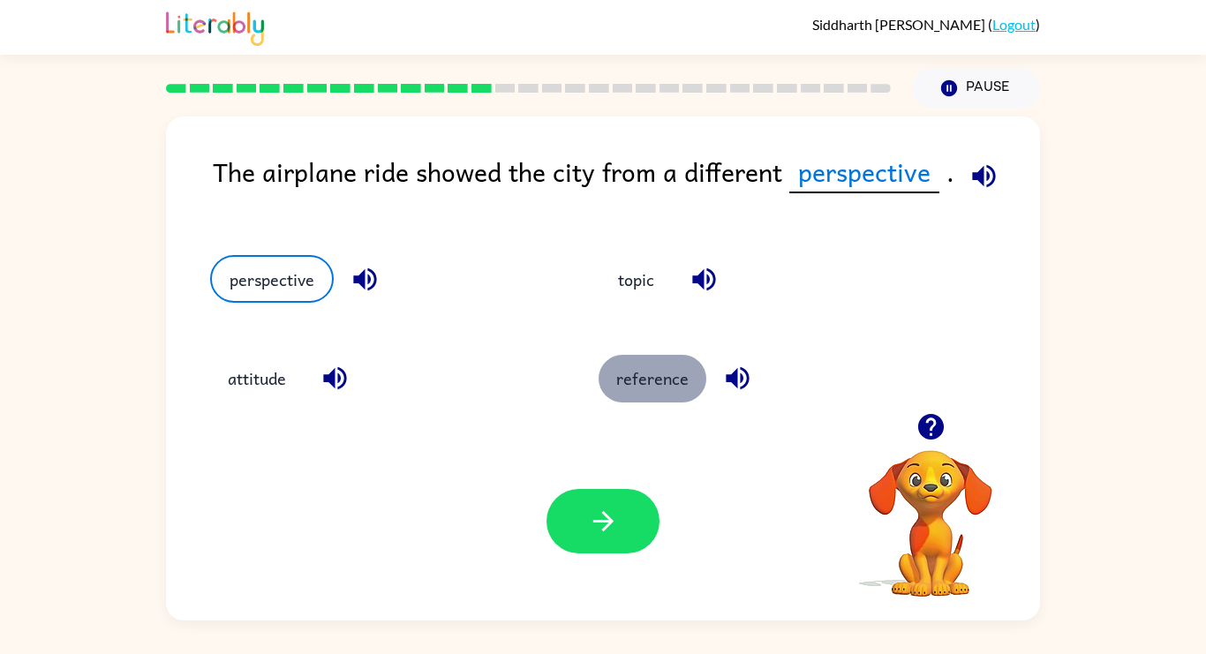
click at [645, 376] on button "reference" at bounding box center [653, 379] width 108 height 48
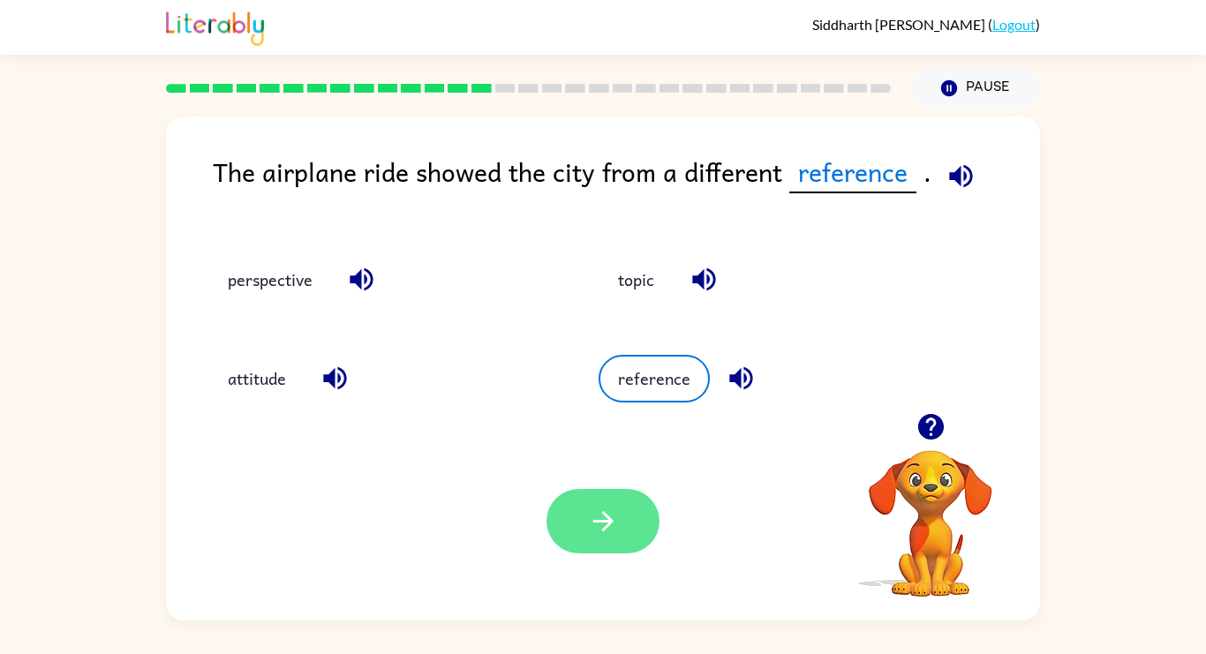
click at [612, 526] on icon "button" at bounding box center [603, 521] width 31 height 31
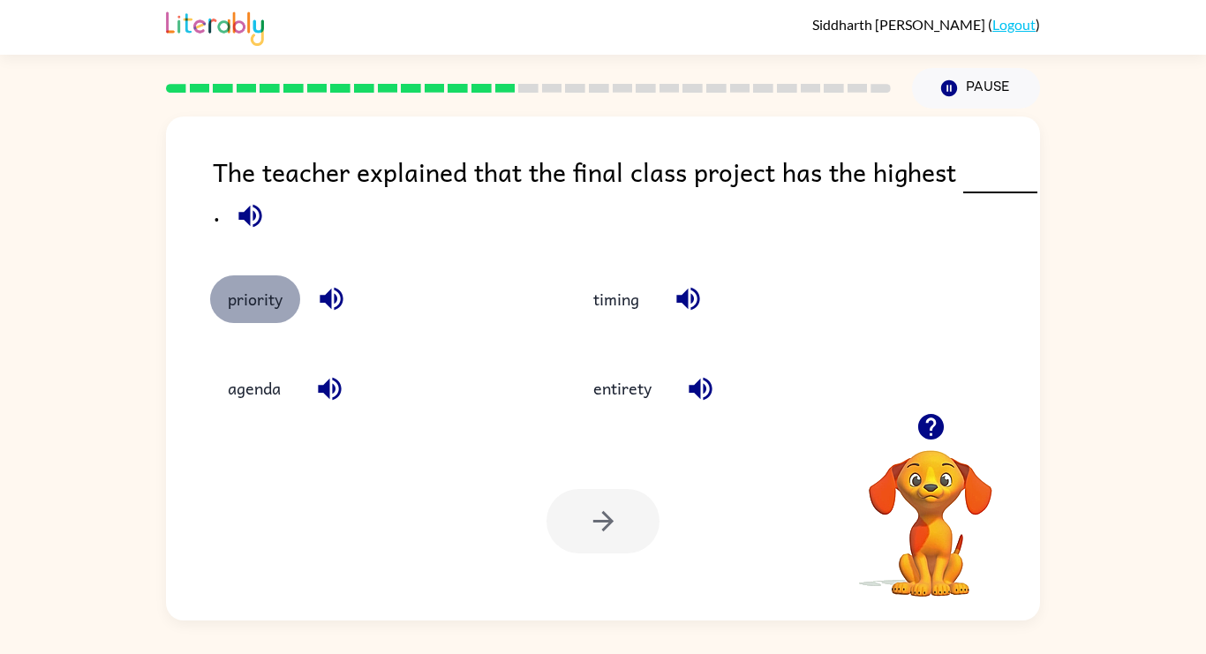
click at [240, 304] on button "priority" at bounding box center [255, 300] width 90 height 48
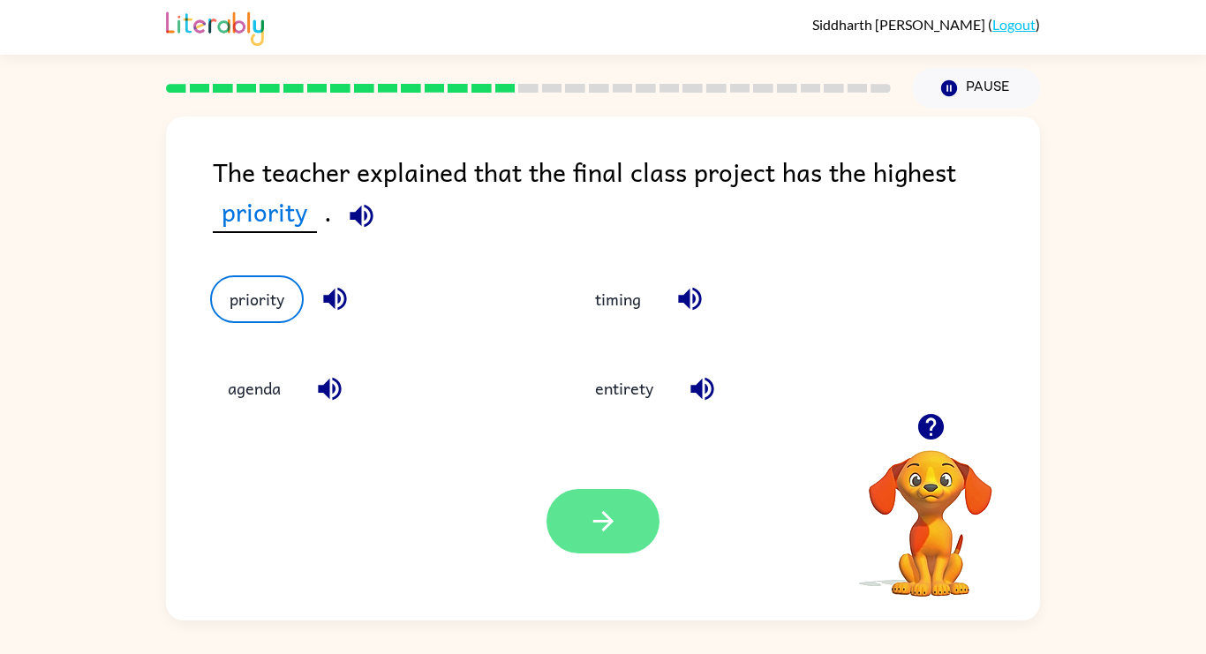
click at [590, 515] on icon "button" at bounding box center [603, 521] width 31 height 31
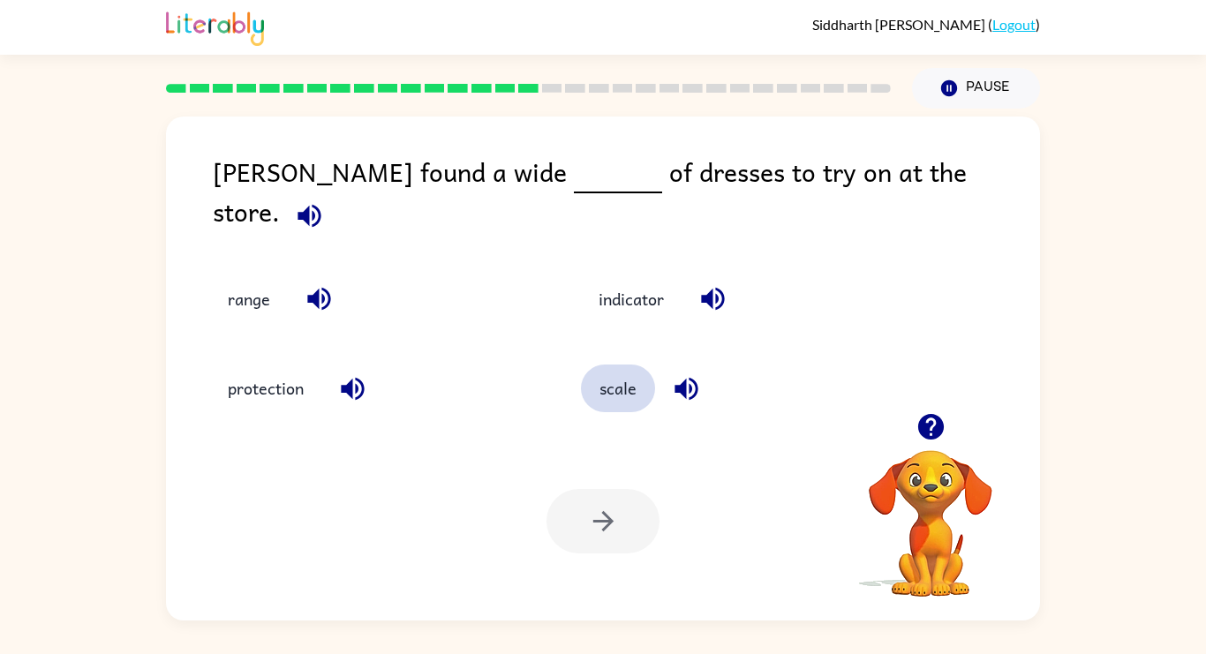
click at [626, 374] on button "scale" at bounding box center [618, 389] width 74 height 48
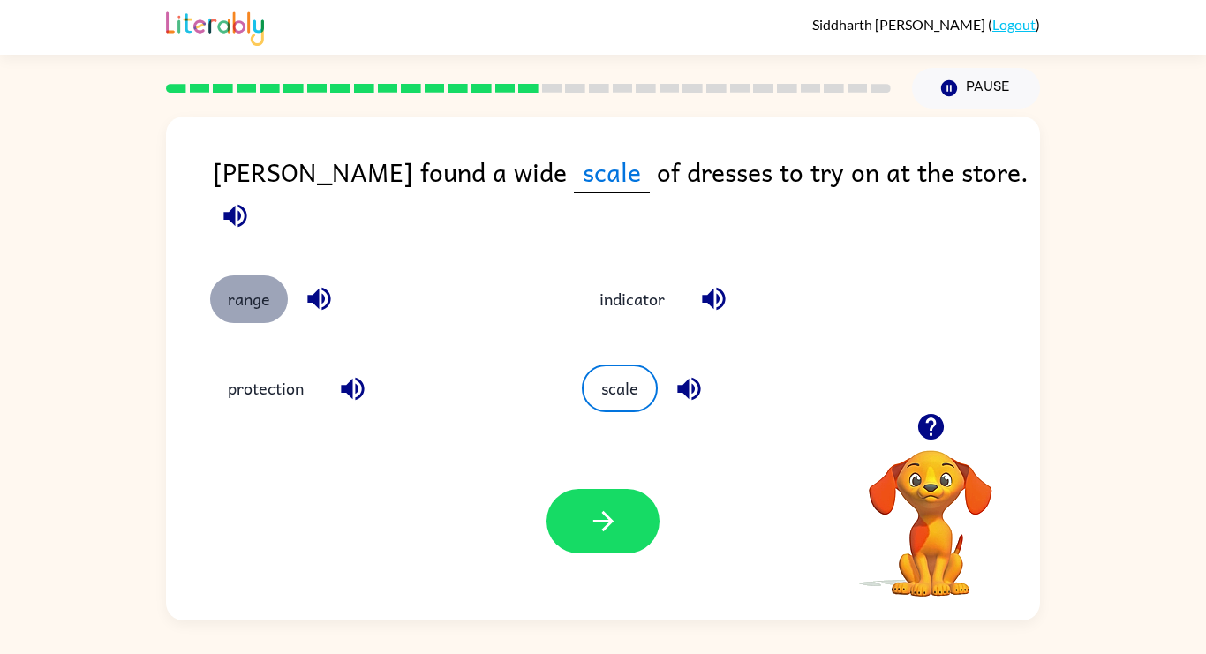
click at [237, 276] on button "range" at bounding box center [249, 300] width 78 height 48
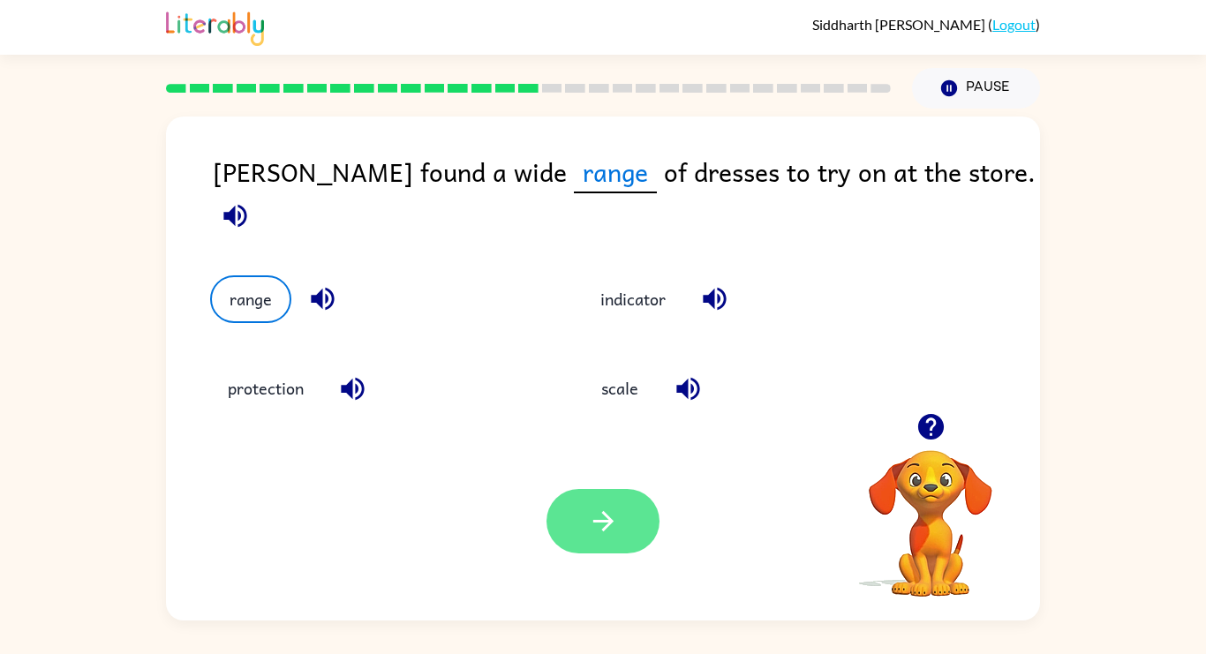
click at [590, 546] on button "button" at bounding box center [603, 521] width 113 height 64
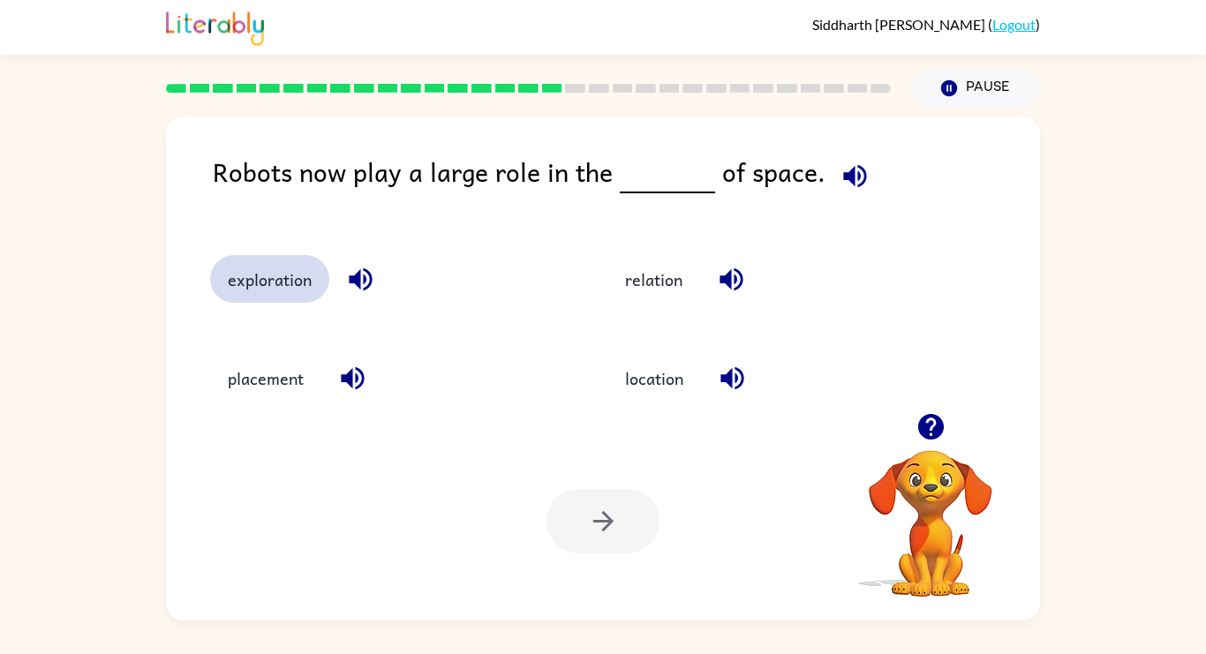
click at [310, 293] on button "exploration" at bounding box center [269, 279] width 119 height 48
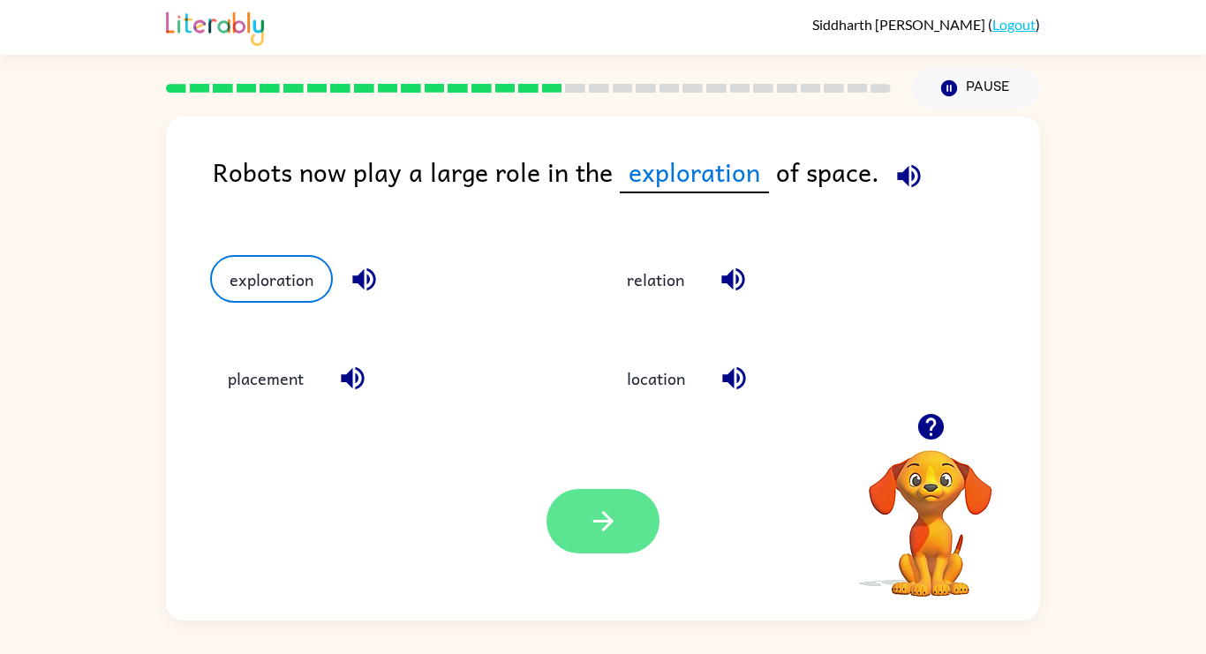
click at [618, 531] on button "button" at bounding box center [603, 521] width 113 height 64
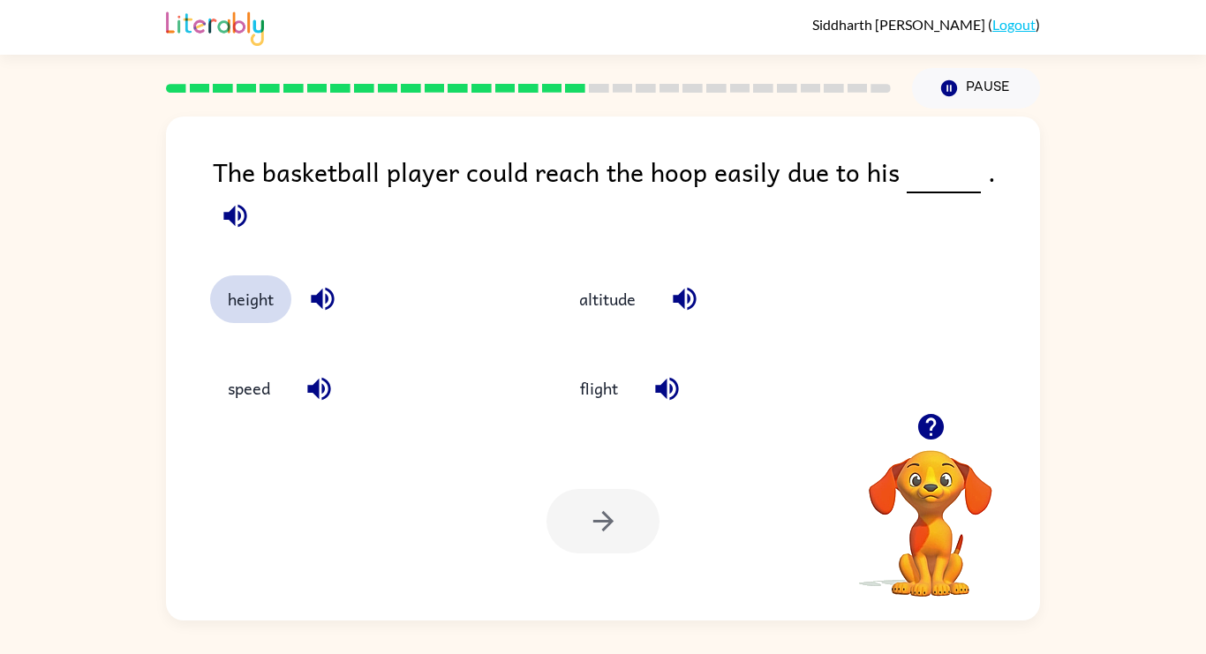
click at [234, 276] on button "height" at bounding box center [250, 300] width 81 height 48
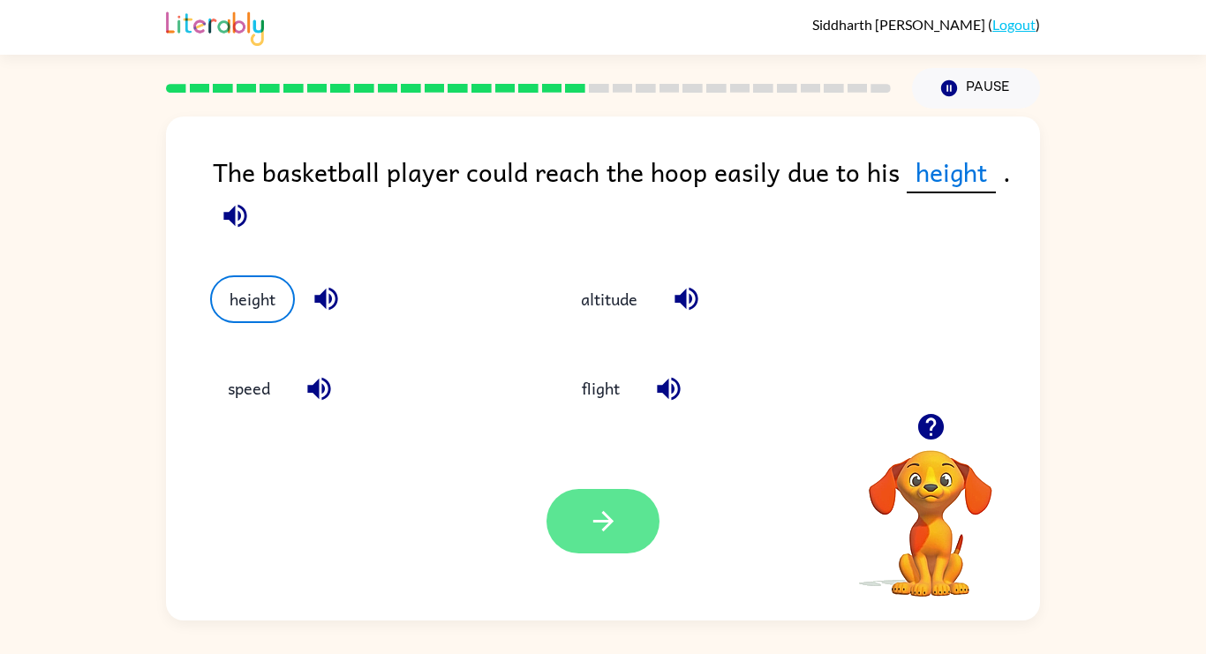
click at [589, 520] on icon "button" at bounding box center [603, 521] width 31 height 31
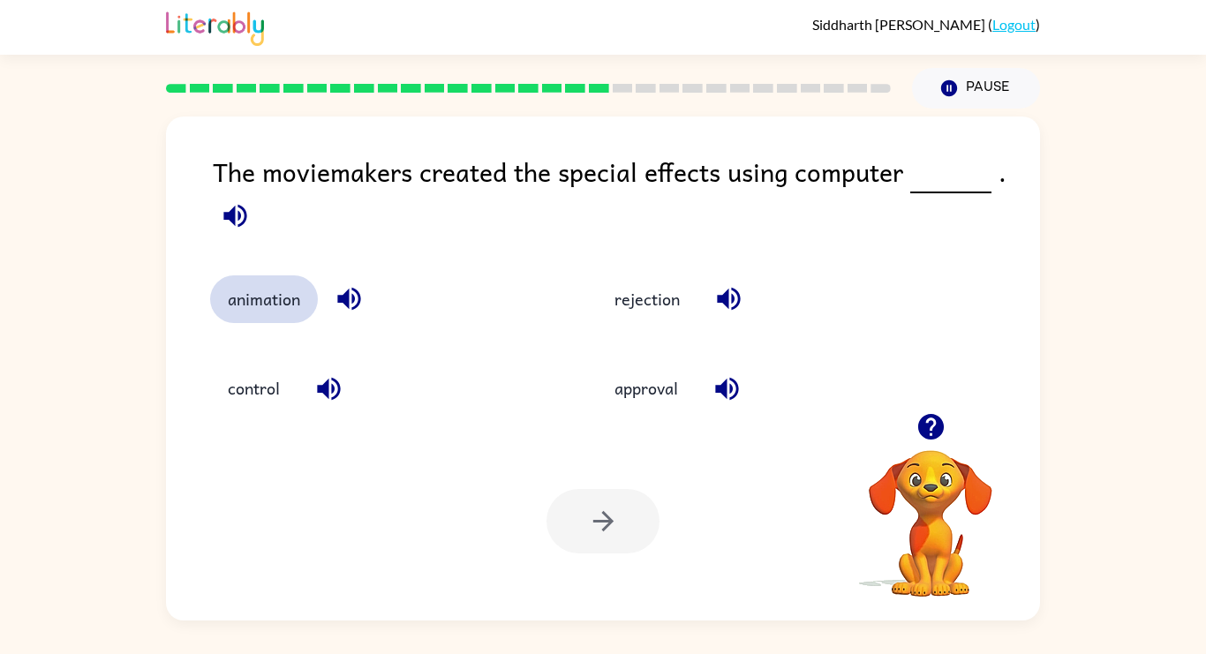
click at [278, 283] on button "animation" at bounding box center [264, 300] width 108 height 48
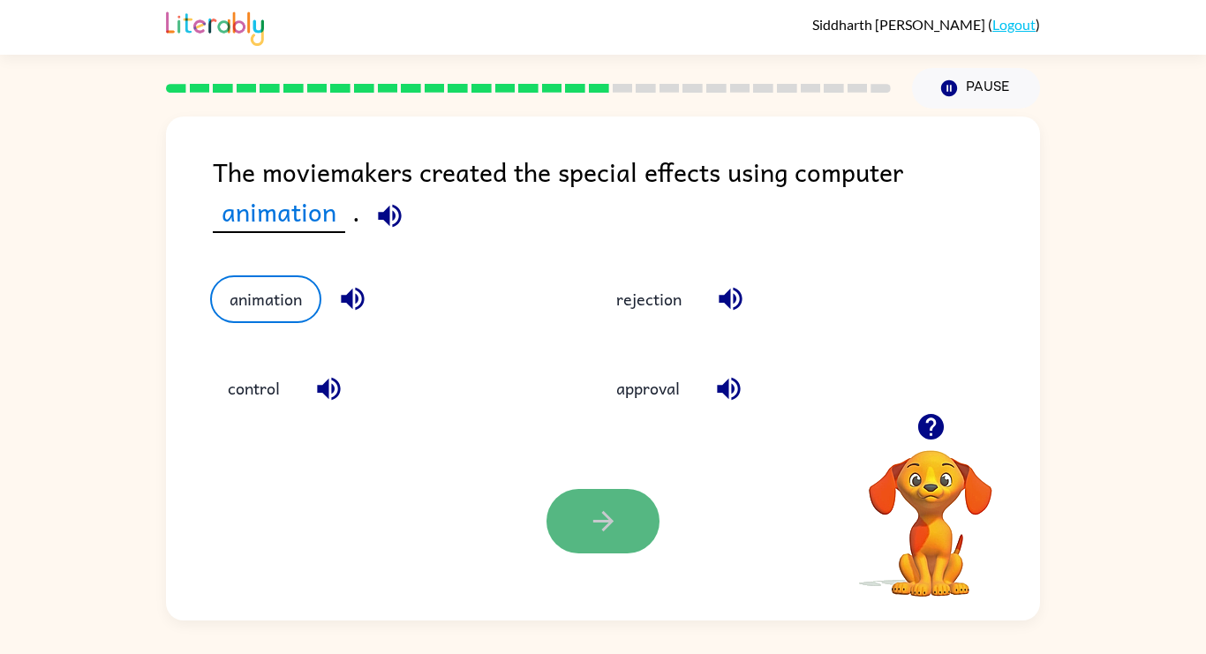
click at [636, 525] on button "button" at bounding box center [603, 521] width 113 height 64
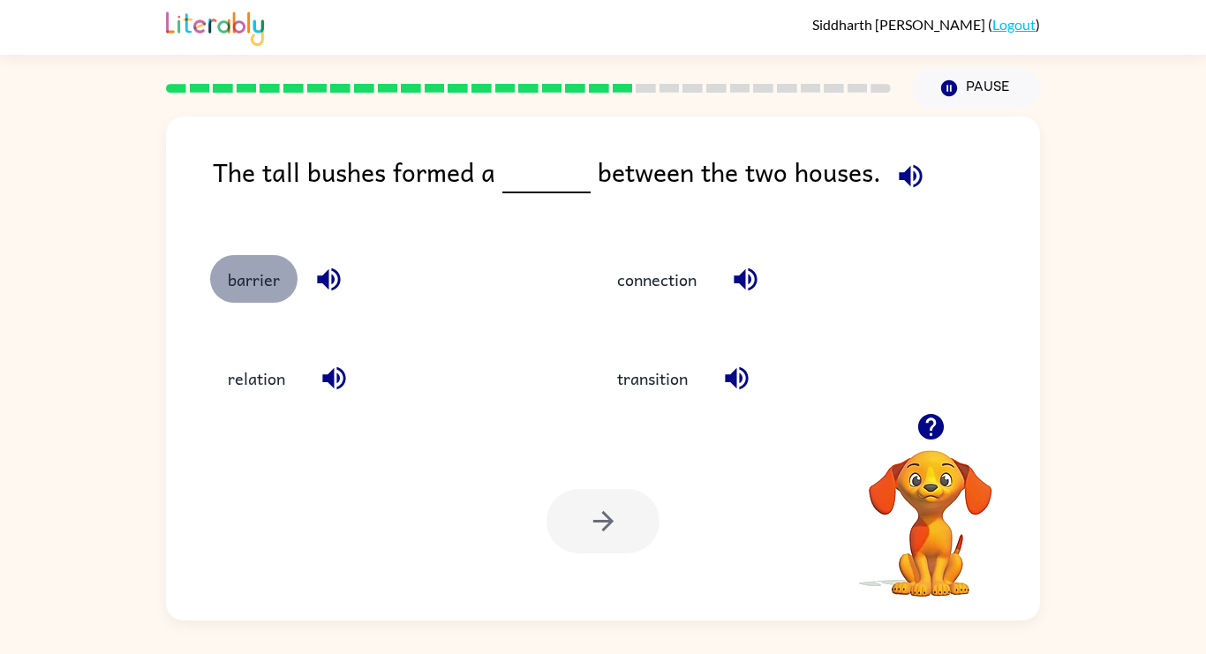
click at [268, 274] on button "barrier" at bounding box center [253, 279] width 87 height 48
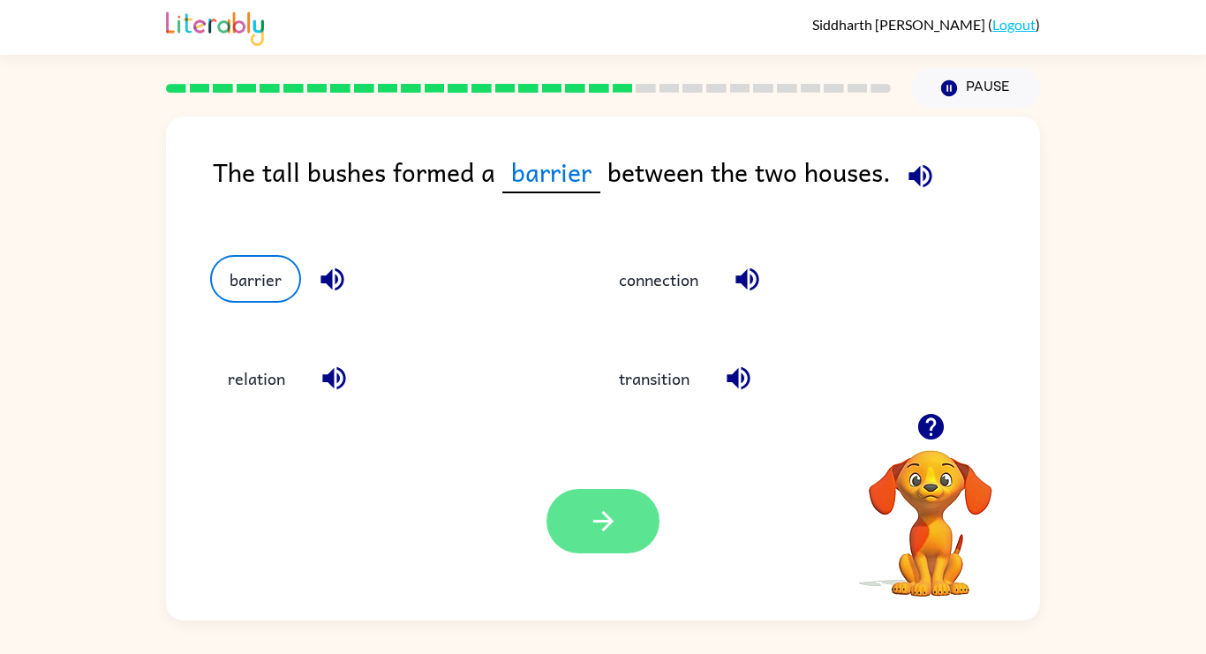
click at [570, 512] on button "button" at bounding box center [603, 521] width 113 height 64
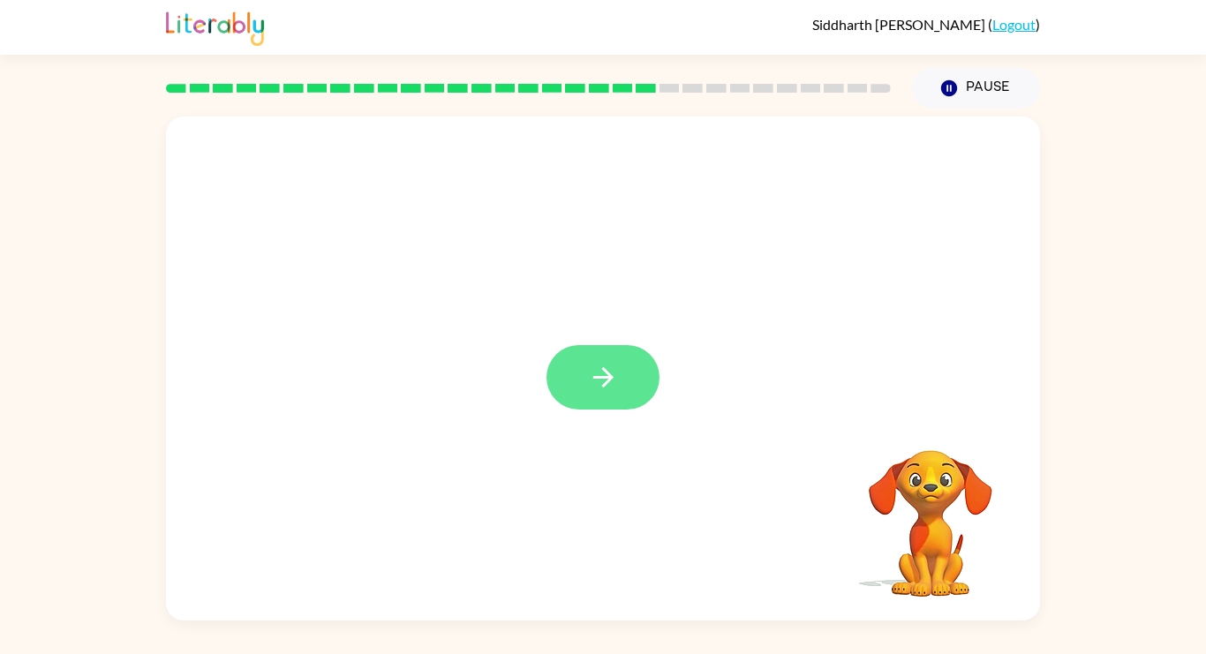
click at [592, 368] on icon "button" at bounding box center [603, 377] width 31 height 31
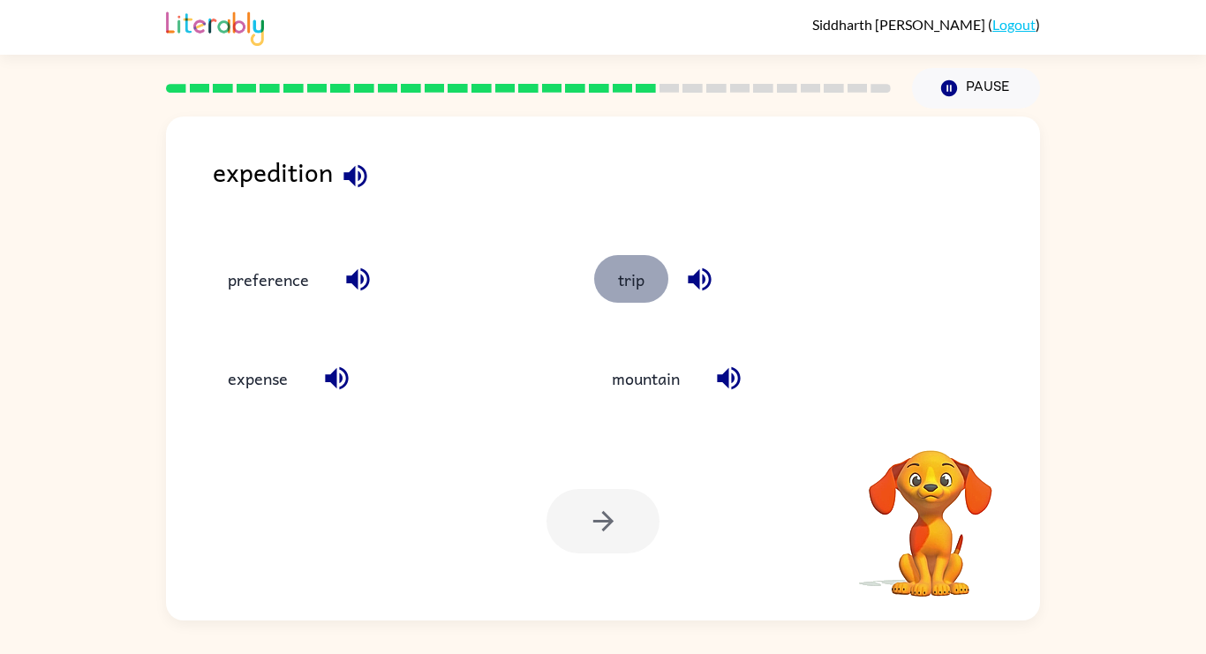
click at [628, 261] on button "trip" at bounding box center [631, 279] width 74 height 48
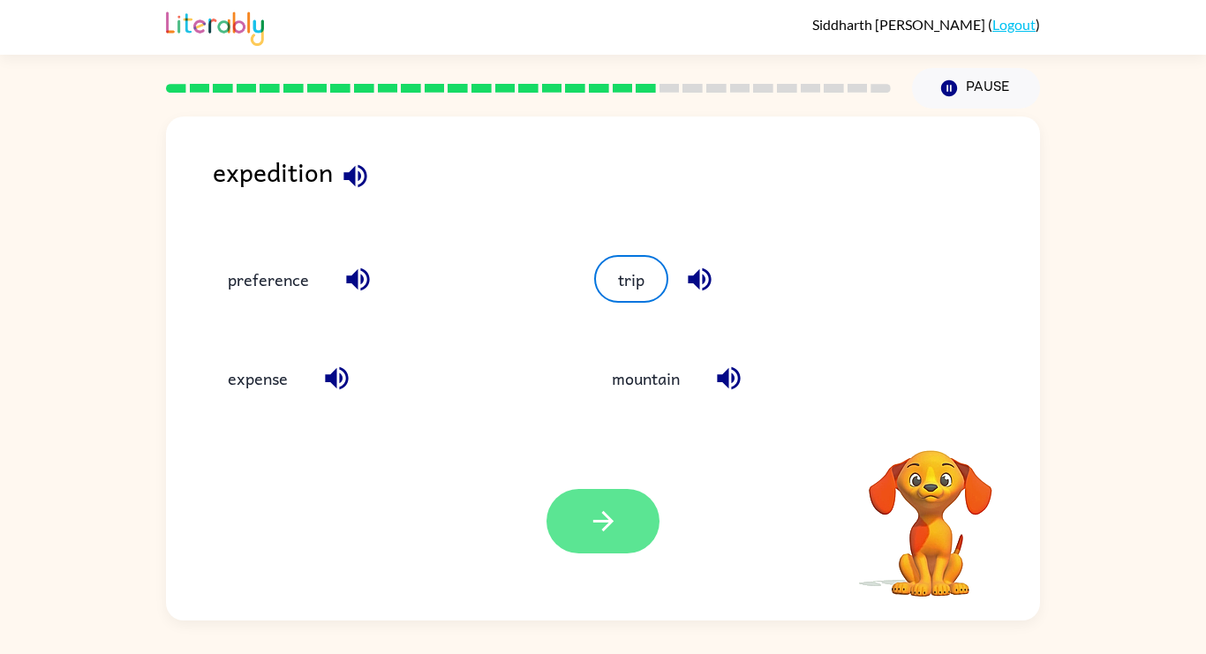
click at [608, 530] on icon "button" at bounding box center [603, 521] width 31 height 31
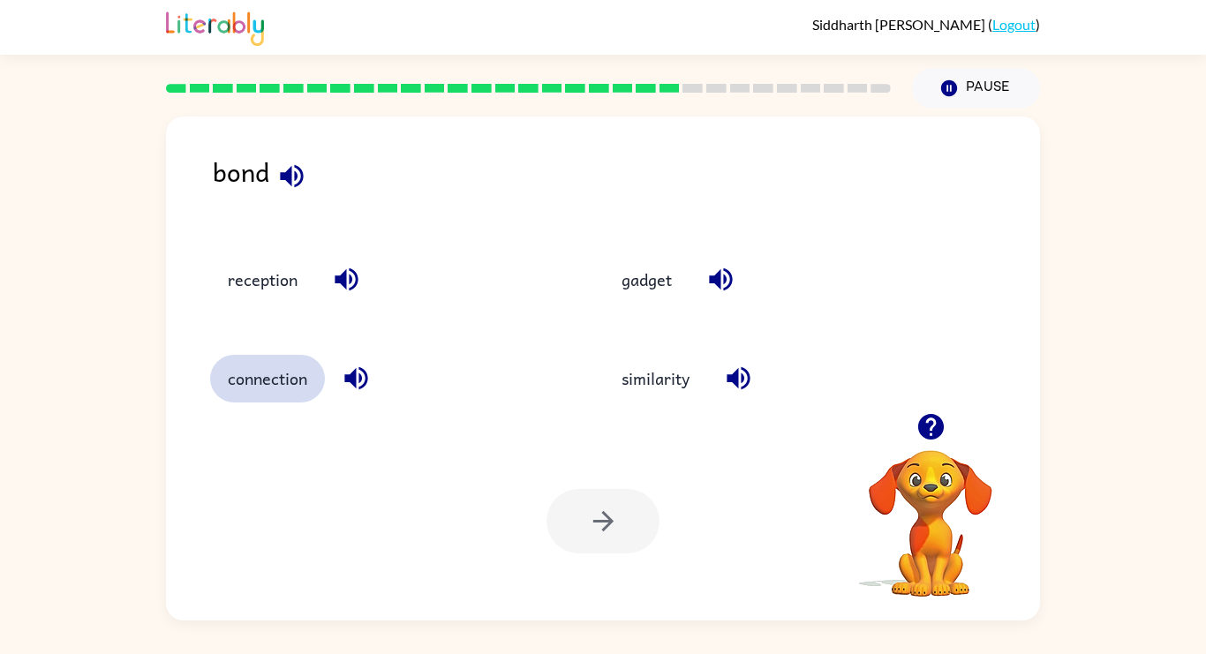
click at [302, 358] on button "connection" at bounding box center [267, 379] width 115 height 48
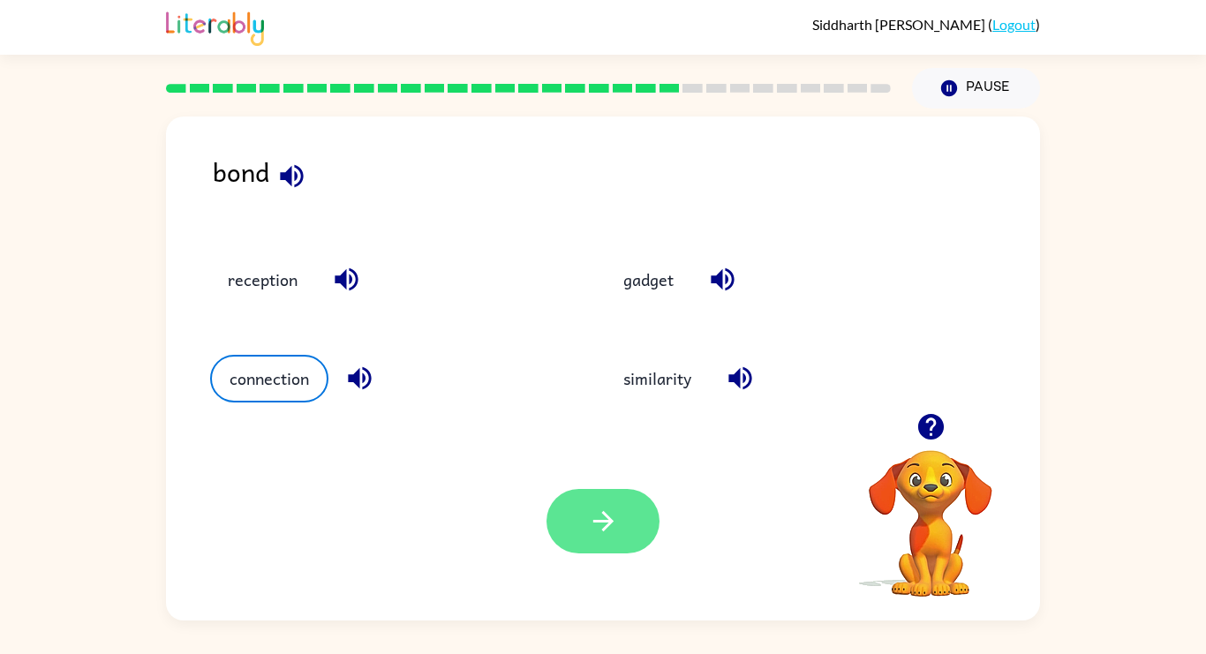
click at [571, 507] on button "button" at bounding box center [603, 521] width 113 height 64
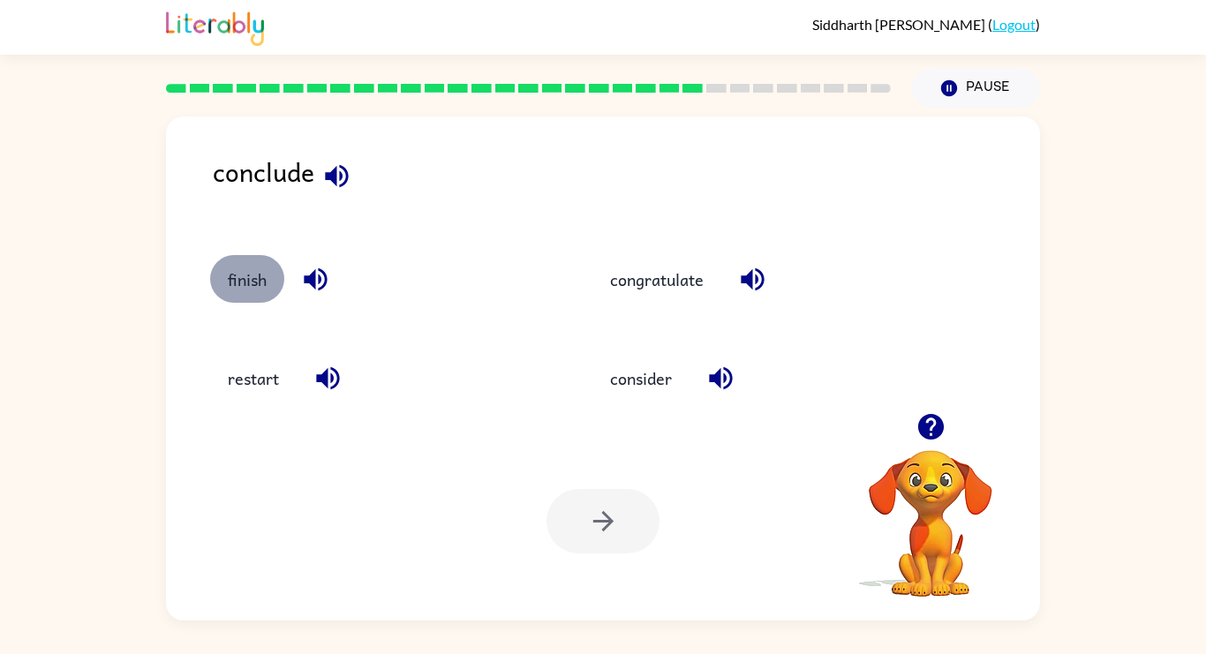
click at [238, 261] on button "finish" at bounding box center [247, 279] width 74 height 48
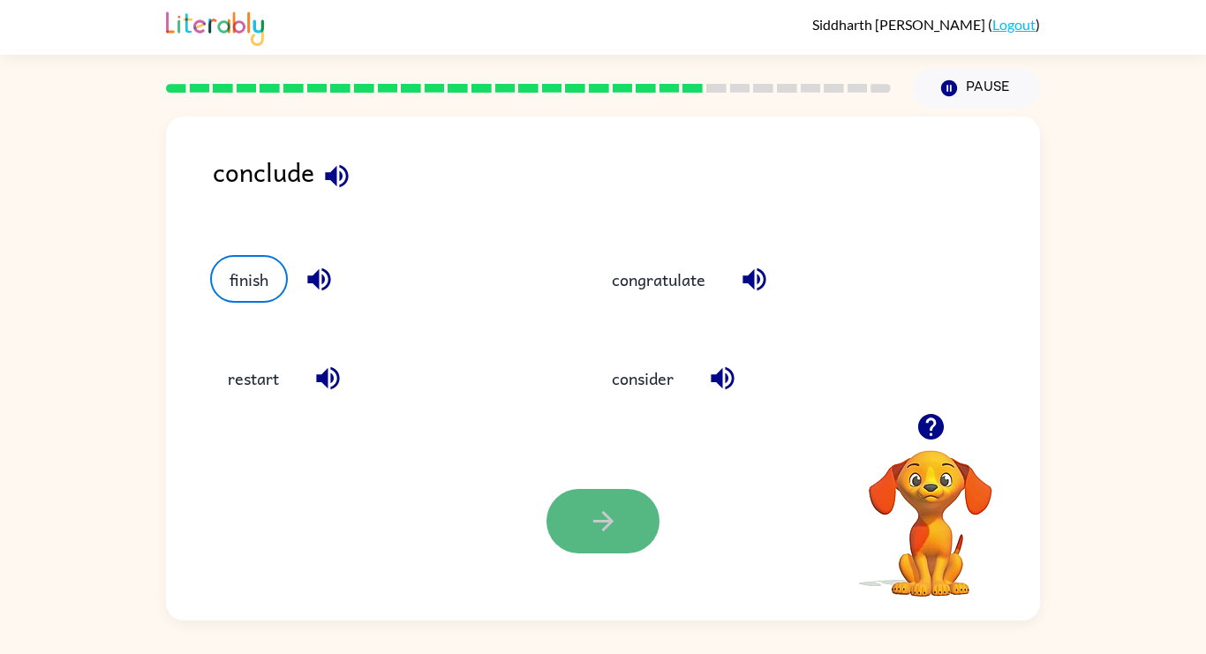
click at [624, 520] on button "button" at bounding box center [603, 521] width 113 height 64
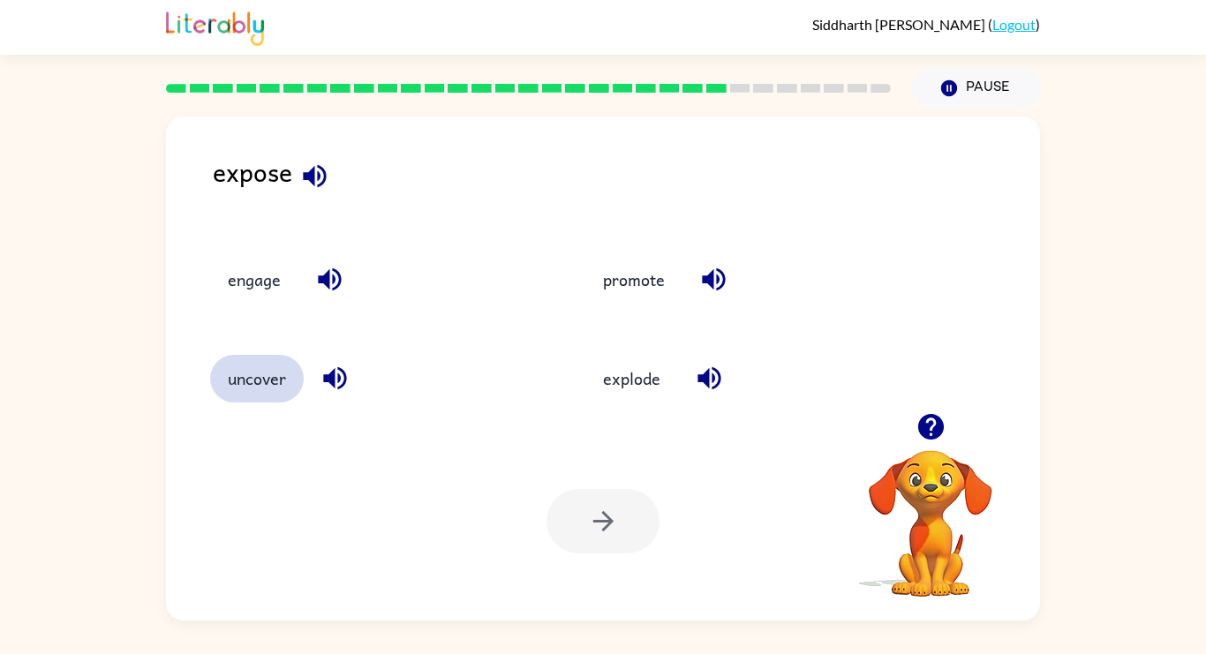
click at [270, 374] on button "uncover" at bounding box center [257, 379] width 94 height 48
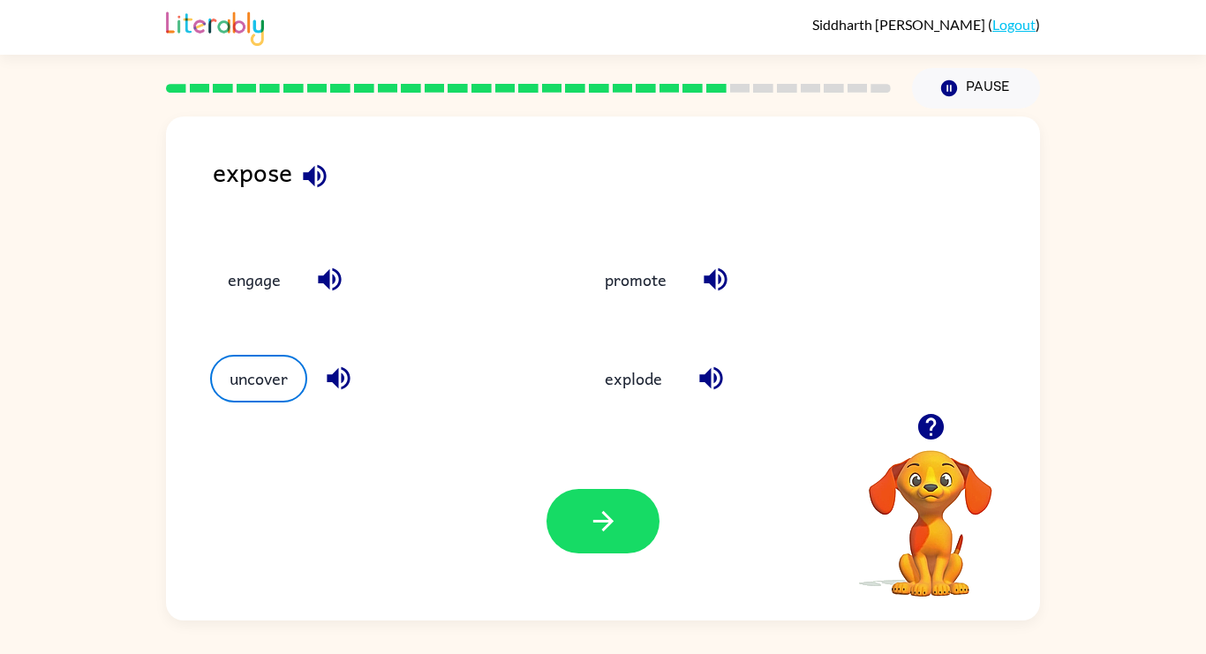
click at [688, 563] on div "Your browser must support playing .mp4 files to use Literably. Please try using…" at bounding box center [603, 521] width 874 height 199
click at [618, 530] on icon "button" at bounding box center [603, 521] width 31 height 31
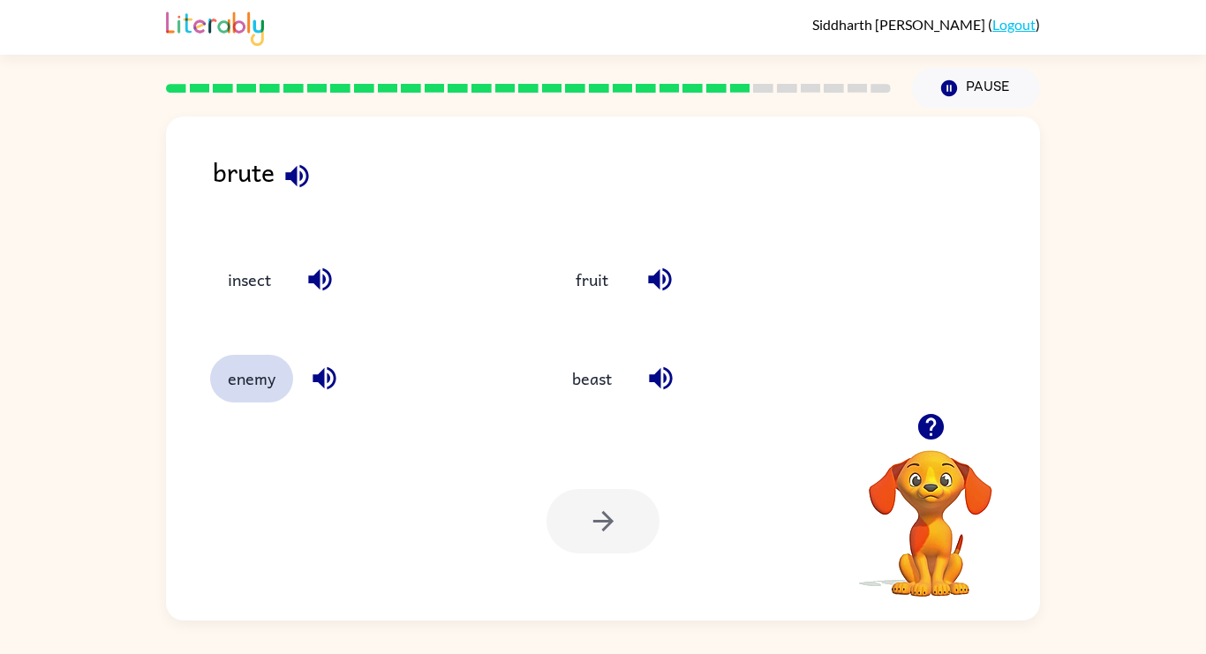
click at [266, 394] on button "enemy" at bounding box center [251, 379] width 83 height 48
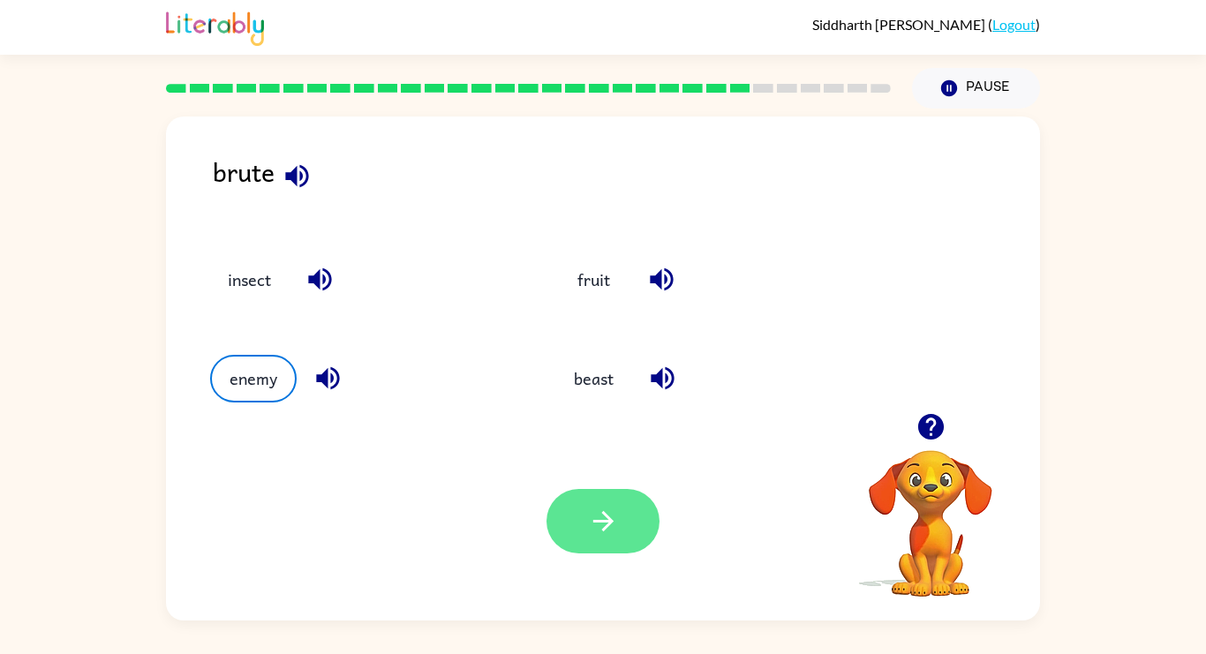
click at [592, 523] on icon "button" at bounding box center [603, 521] width 31 height 31
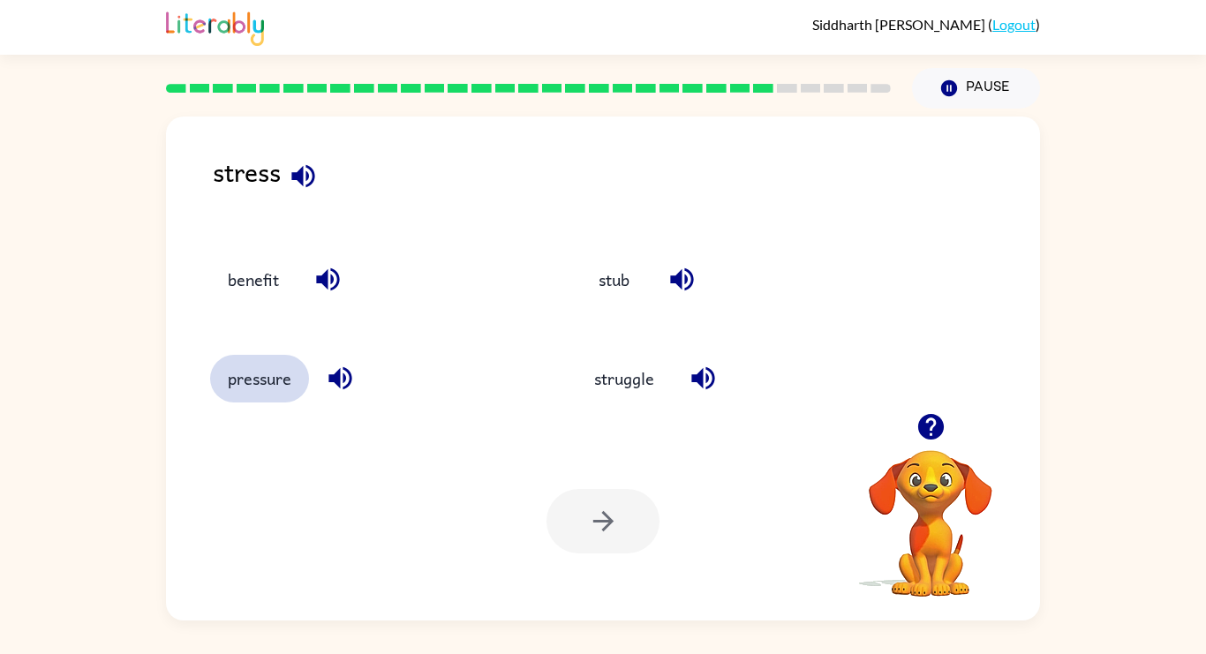
click at [268, 382] on button "pressure" at bounding box center [259, 379] width 99 height 48
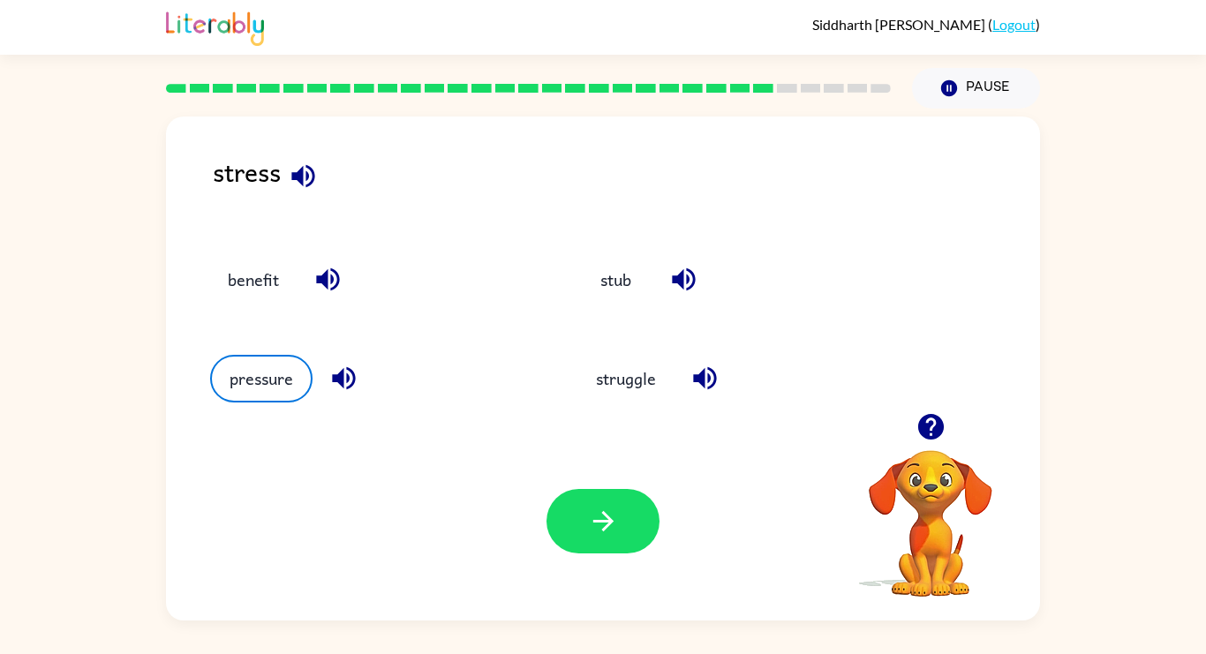
click at [607, 564] on div "Your browser must support playing .mp4 files to use Literably. Please try using…" at bounding box center [603, 521] width 874 height 199
click at [608, 547] on button "button" at bounding box center [603, 521] width 113 height 64
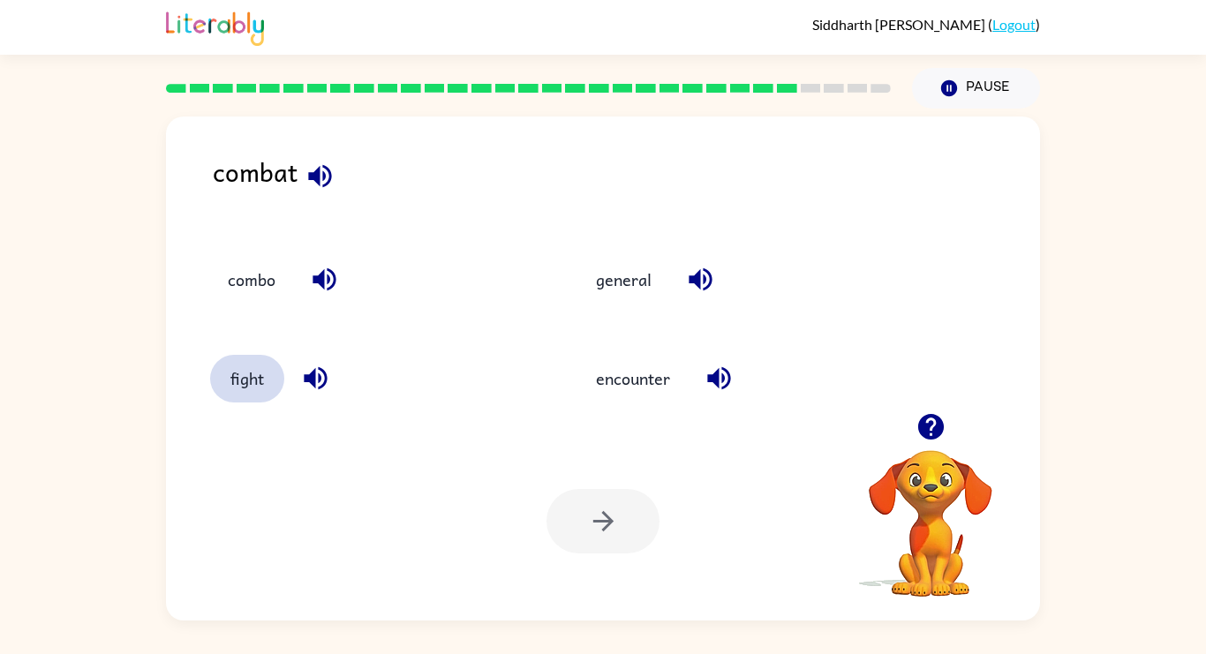
click at [257, 399] on button "fight" at bounding box center [247, 379] width 74 height 48
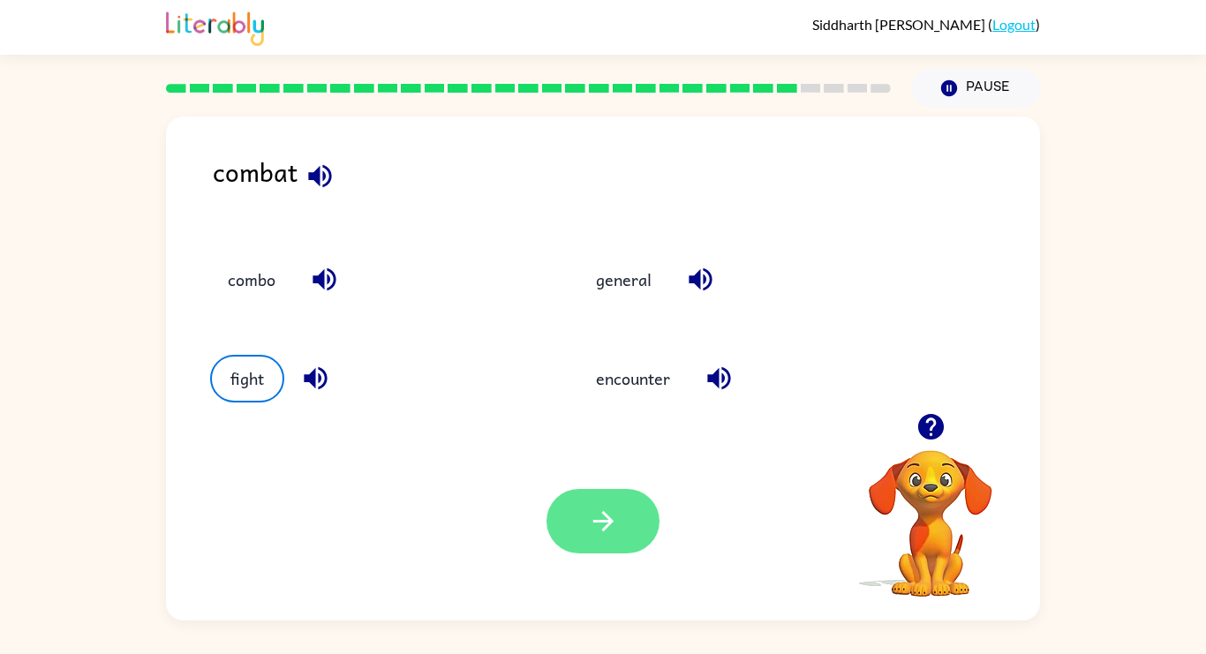
click at [585, 526] on button "button" at bounding box center [603, 521] width 113 height 64
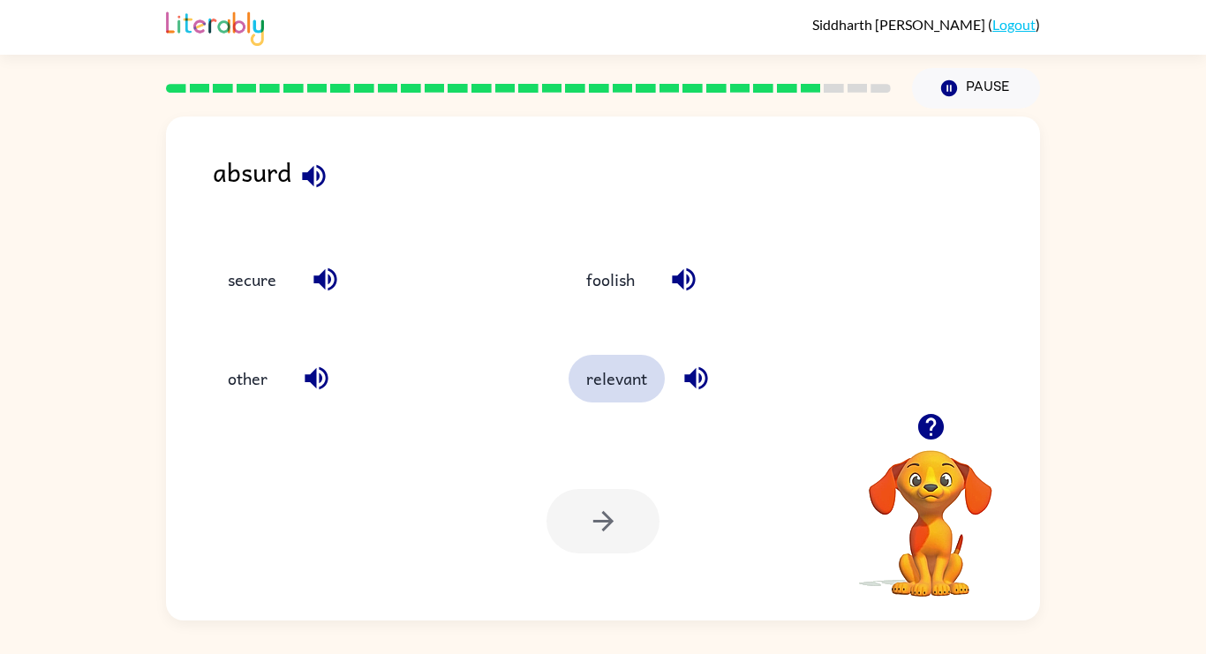
click at [613, 390] on button "relevant" at bounding box center [617, 379] width 96 height 48
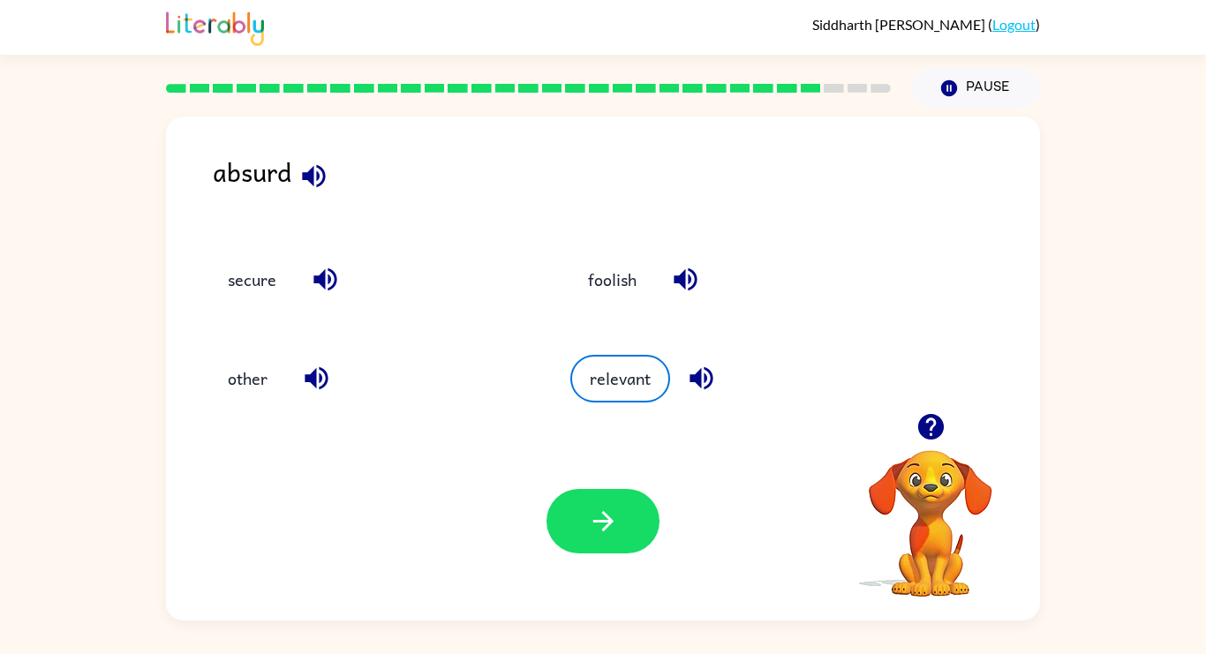
click at [563, 619] on div "Your browser must support playing .mp4 files to use Literably. Please try using…" at bounding box center [603, 521] width 874 height 199
click at [274, 389] on button "other" at bounding box center [247, 379] width 75 height 48
click at [605, 379] on button "relevant" at bounding box center [618, 379] width 96 height 48
click at [600, 490] on button "button" at bounding box center [603, 521] width 113 height 64
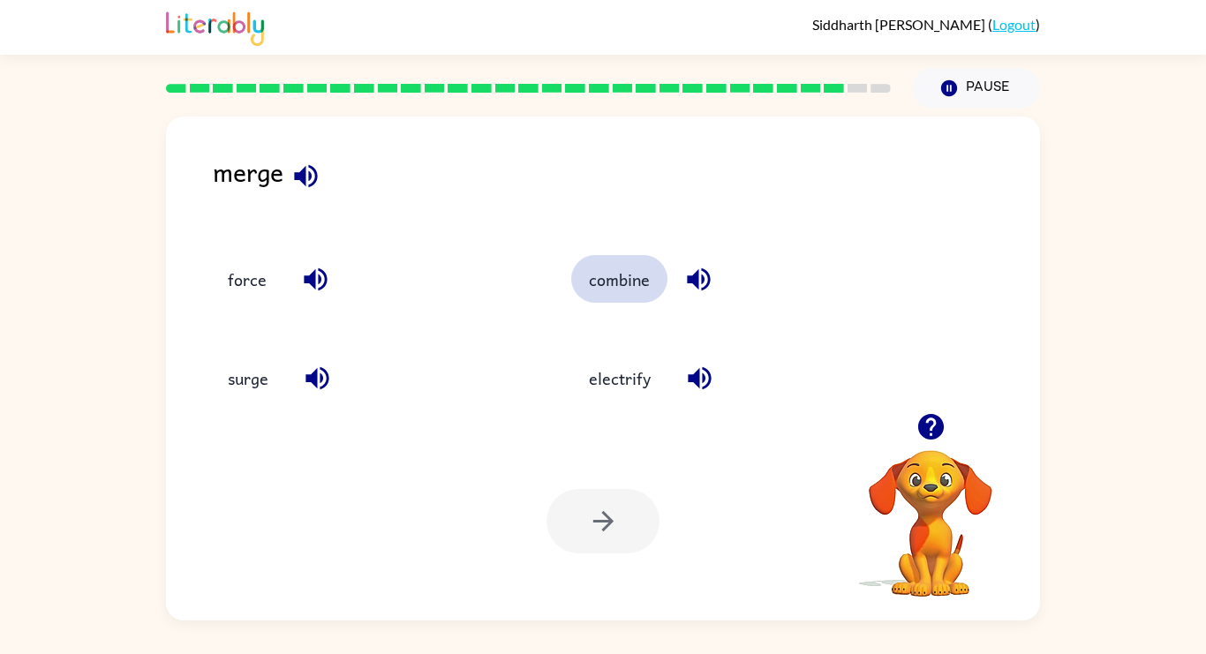
click at [620, 283] on button "combine" at bounding box center [619, 279] width 96 height 48
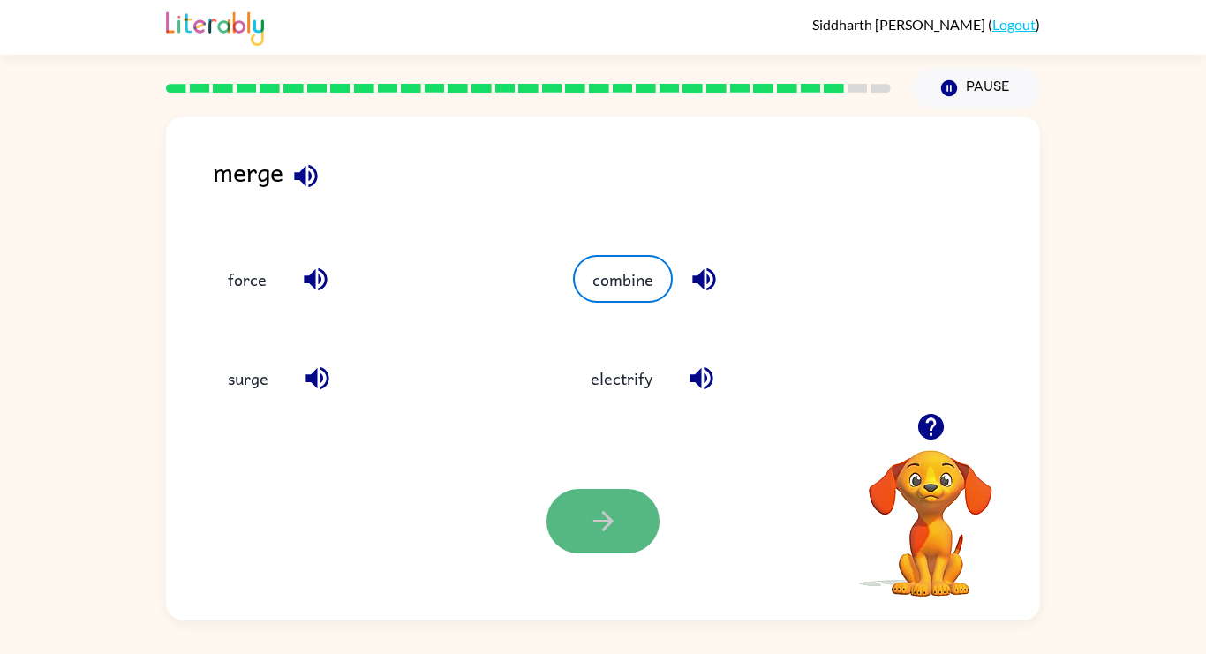
click at [600, 490] on button "button" at bounding box center [603, 521] width 113 height 64
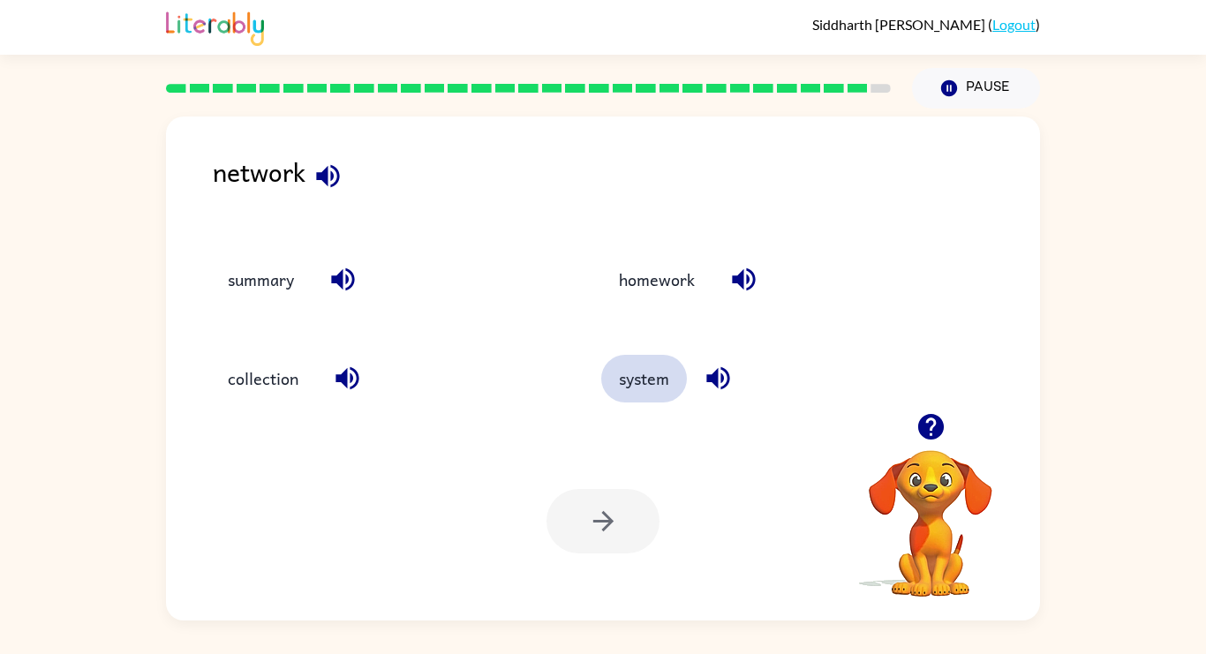
click at [644, 383] on button "system" at bounding box center [644, 379] width 86 height 48
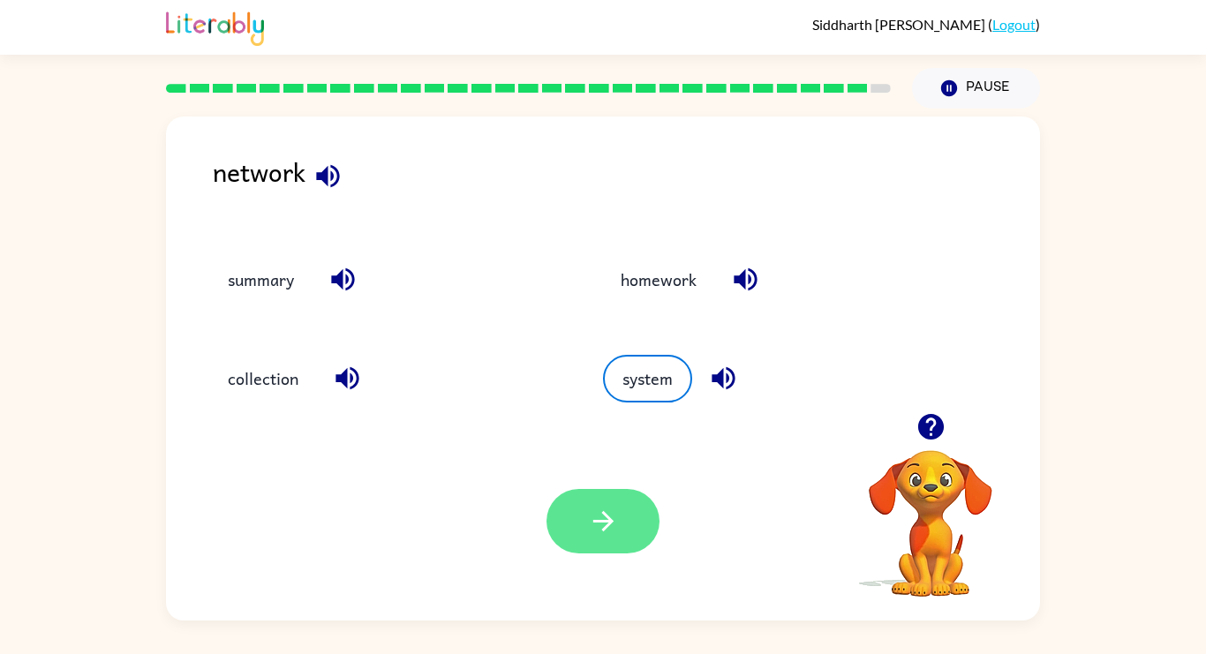
click at [615, 489] on button "button" at bounding box center [603, 521] width 113 height 64
